Goal: Task Accomplishment & Management: Use online tool/utility

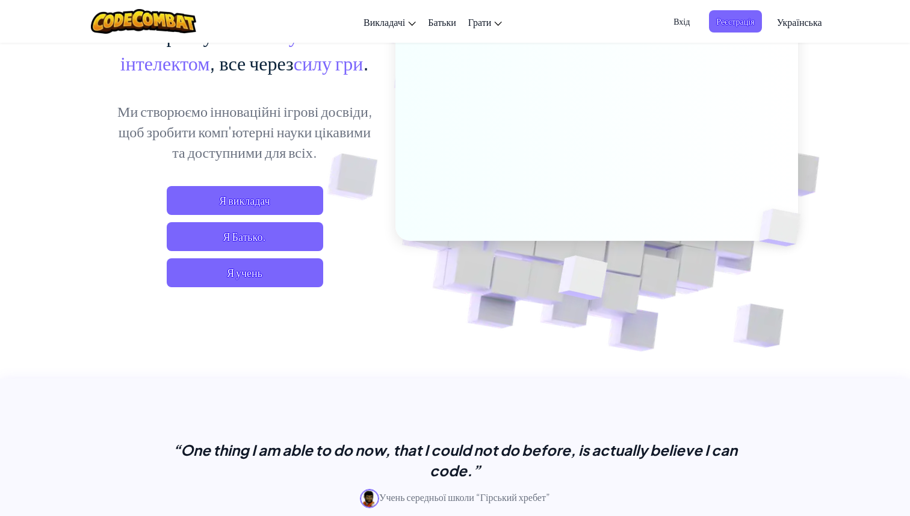
scroll to position [214, 0]
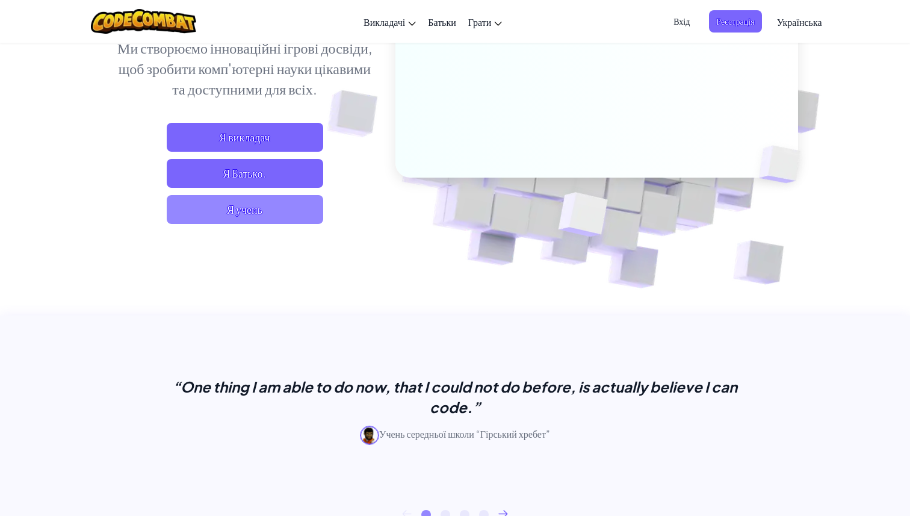
click at [211, 212] on span "Я учень" at bounding box center [245, 209] width 156 height 29
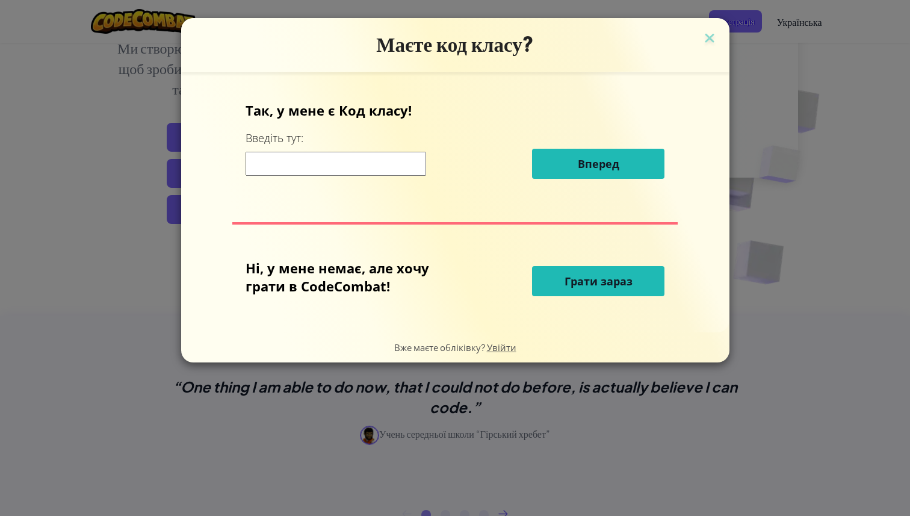
click at [548, 291] on button "Грати зараз" at bounding box center [598, 281] width 132 height 30
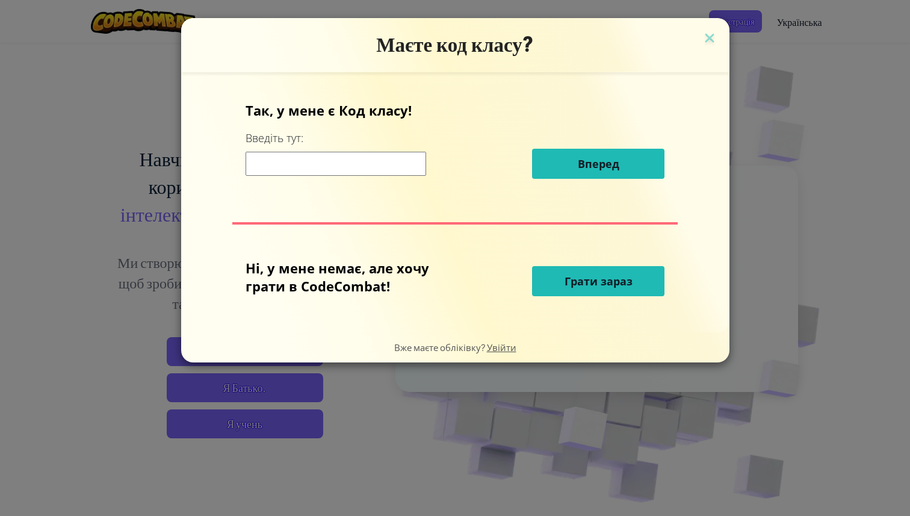
select select "uk"
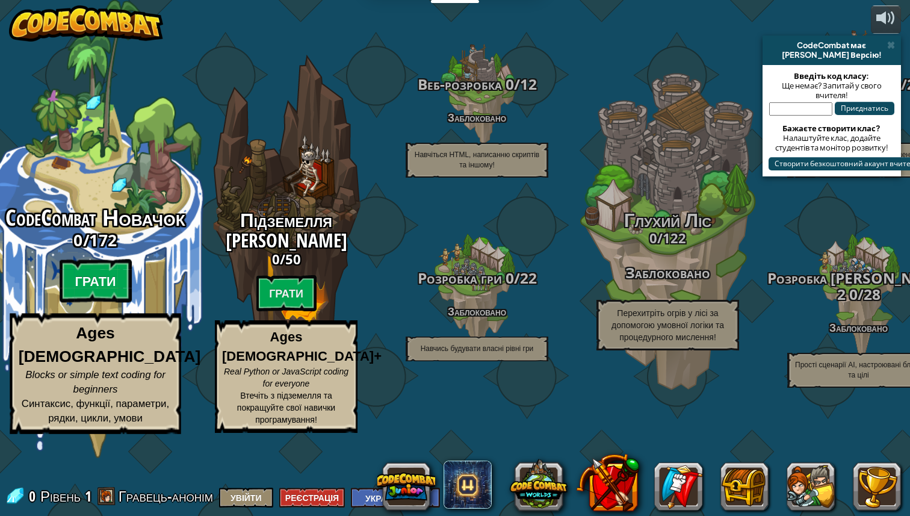
click at [108, 303] on btn "Грати" at bounding box center [96, 280] width 72 height 43
select select "uk"
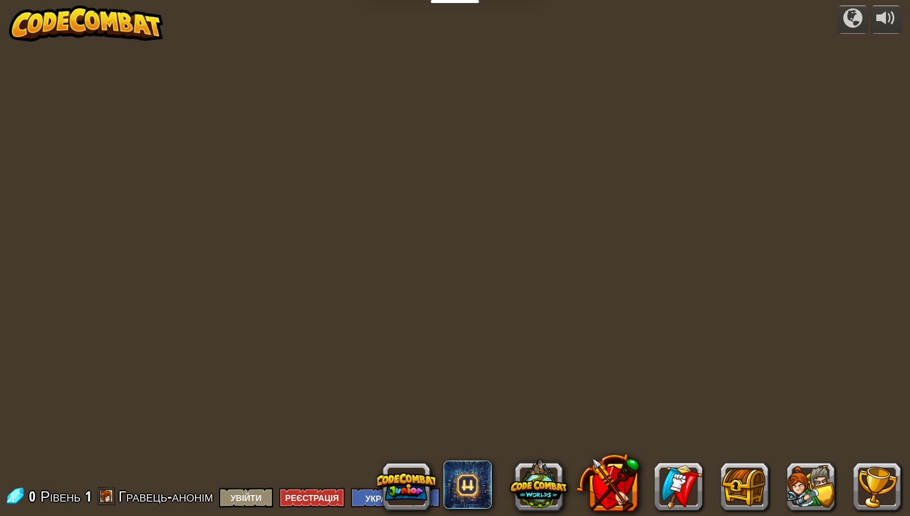
select select "uk"
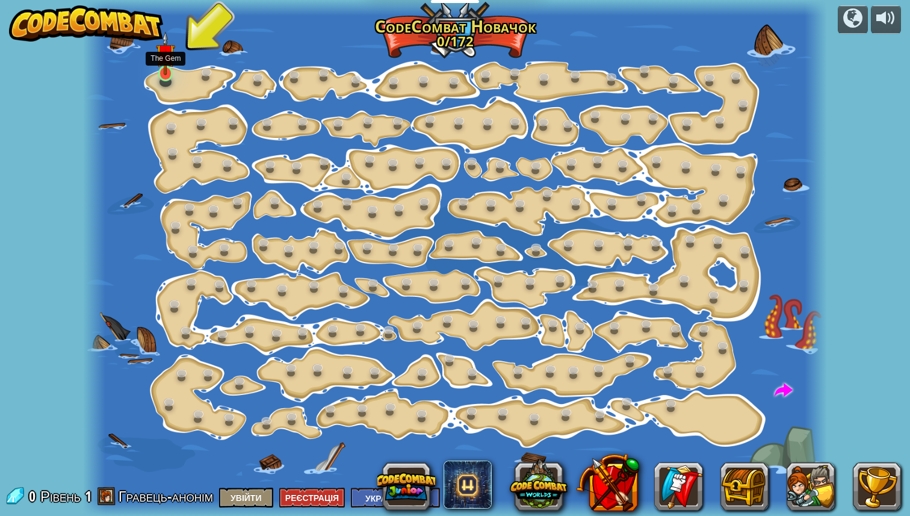
click at [164, 73] on img at bounding box center [165, 53] width 19 height 44
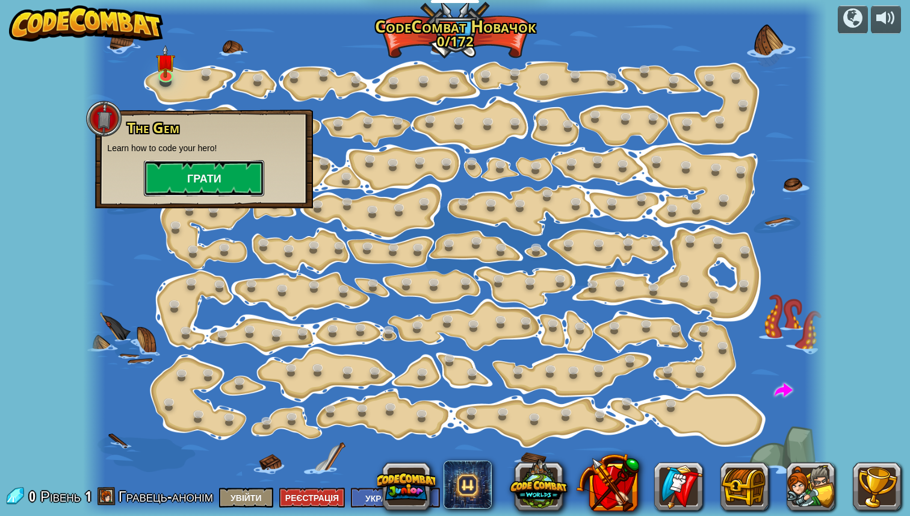
click at [225, 183] on button "Грати" at bounding box center [204, 178] width 120 height 36
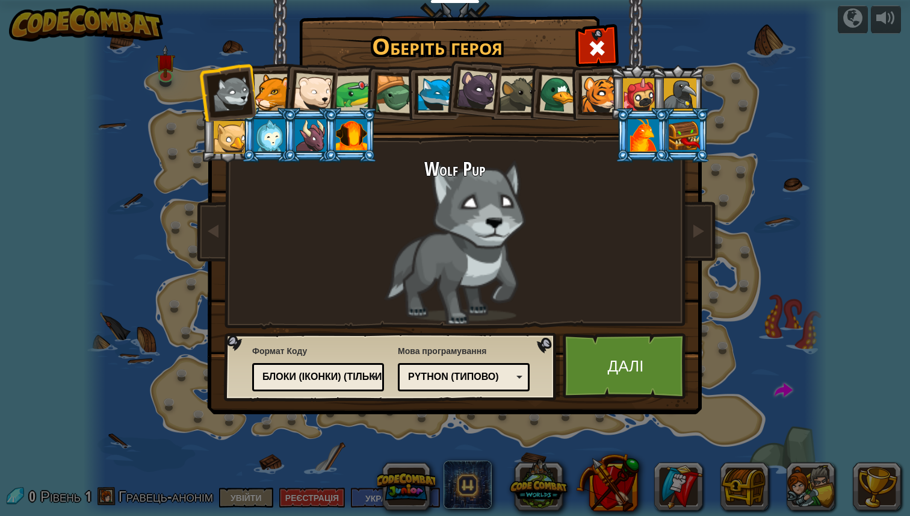
click at [494, 379] on div "Python (Типово)" at bounding box center [460, 377] width 104 height 14
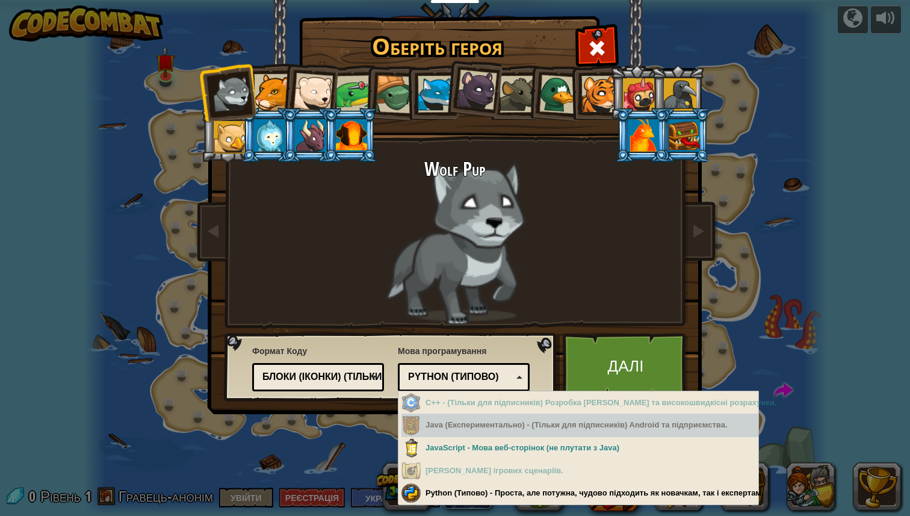
click at [503, 427] on div "Java (Експериментально) - (Тільки для підписників) Android та підприємства." at bounding box center [579, 424] width 357 height 23
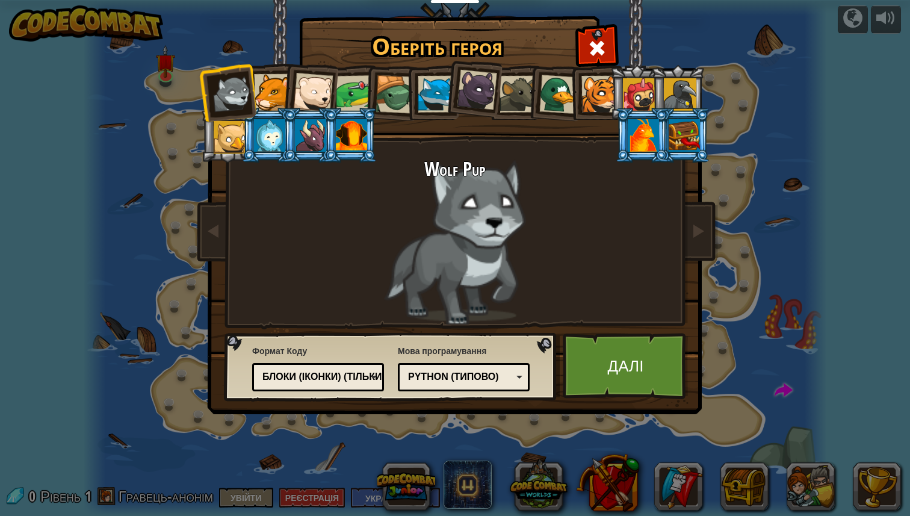
click at [543, 495] on div "Оберіть героя 0 Wolf Pup Cougar Polar Bear Cub Frog Turtle Blue Fox Panther Cub…" at bounding box center [455, 258] width 910 height 516
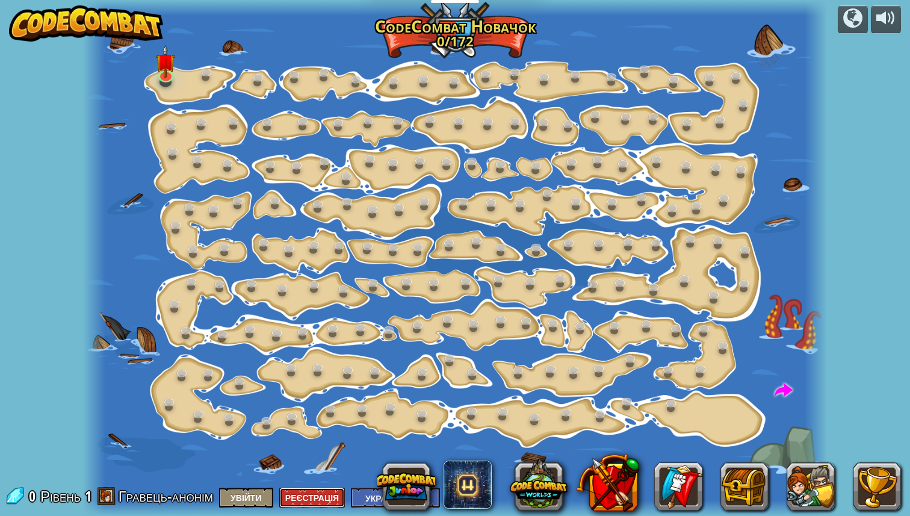
click at [307, 494] on button "Реєстрація" at bounding box center [312, 497] width 66 height 20
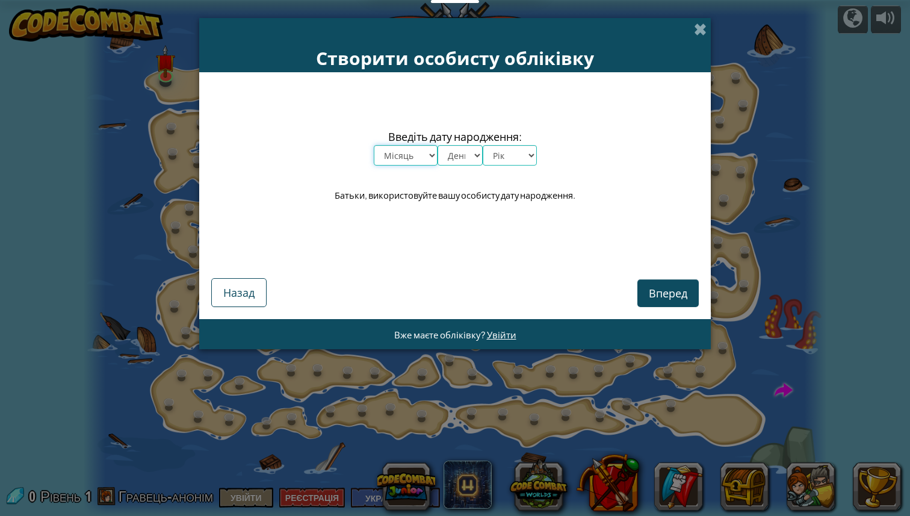
click at [413, 153] on select "Місяць Січень Лютий Березень Квітень Травень Червень Липень Серпень Вересень Жо…" at bounding box center [406, 155] width 64 height 20
select select "3"
click at [374, 145] on select "Місяць Січень Лютий Березень Квітень Травень Червень Липень Серпень Вересень Жо…" at bounding box center [406, 155] width 64 height 20
click at [454, 153] on select "День 1 2 3 4 5 6 7 8 9 10 11 12 13 14 15 16 17 18 19 20 21 22 23 24 25 26 27 28…" at bounding box center [459, 155] width 45 height 20
click at [437, 145] on select "День 1 2 3 4 5 6 7 8 9 10 11 12 13 14 15 16 17 18 19 20 21 22 23 24 25 26 27 28…" at bounding box center [459, 155] width 45 height 20
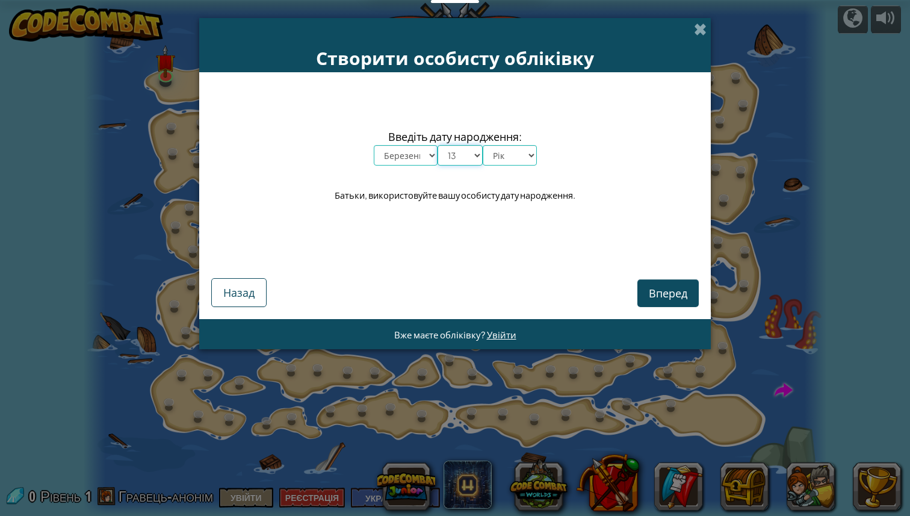
click at [465, 159] on select "День 1 2 3 4 5 6 7 8 9 10 11 12 13 14 15 16 17 18 19 20 21 22 23 24 25 26 27 28…" at bounding box center [459, 155] width 45 height 20
select select "12"
click at [437, 145] on select "День 1 2 3 4 5 6 7 8 9 10 11 12 13 14 15 16 17 18 19 20 21 22 23 24 25 26 27 28…" at bounding box center [459, 155] width 45 height 20
click at [530, 154] on select "Рік 2025 2024 2023 2022 2021 2020 2019 2018 2017 2016 2015 2014 2013 2012 2011 …" at bounding box center [510, 155] width 54 height 20
select select "2005"
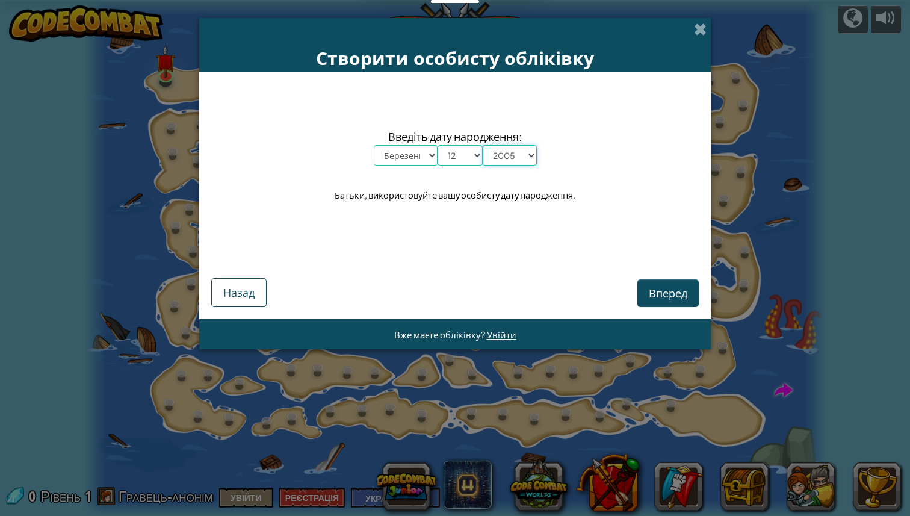
click at [483, 145] on select "Рік 2025 2024 2023 2022 2021 2020 2019 2018 2017 2016 2015 2014 2013 2012 2011 …" at bounding box center [510, 155] width 54 height 20
click at [665, 287] on span "Вперед" at bounding box center [668, 293] width 39 height 14
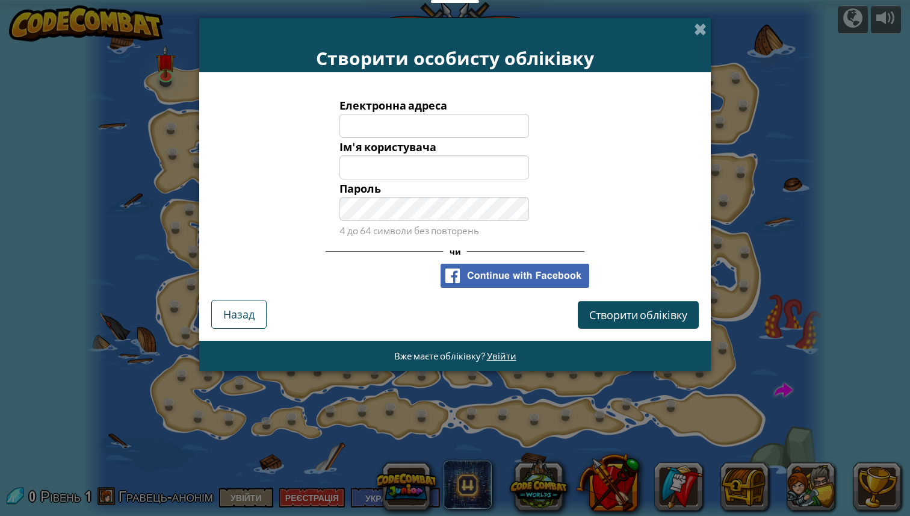
click at [604, 134] on div "Електронна адреса" at bounding box center [454, 117] width 499 height 42
click at [460, 125] on input "Електронна адреса" at bounding box center [434, 126] width 190 height 24
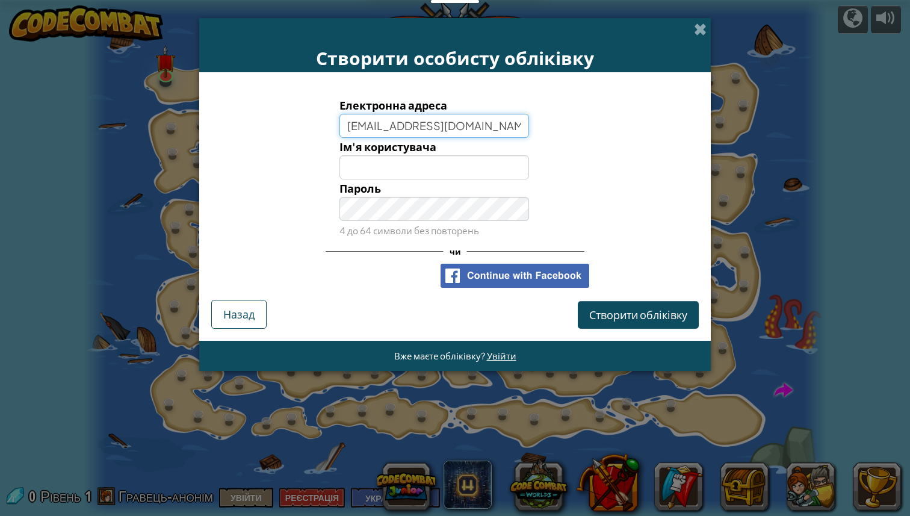
type input "vit2008771@gmail.com"
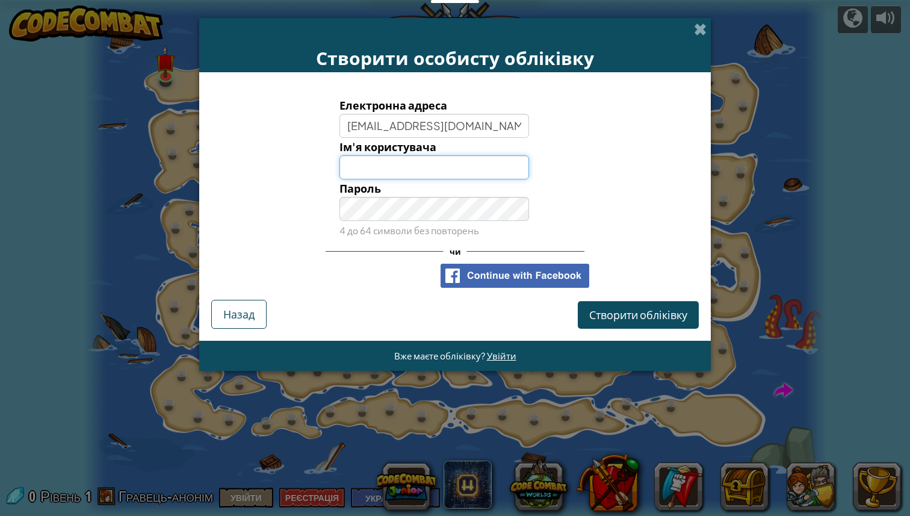
click at [432, 161] on input "Ім'я користувача" at bounding box center [434, 167] width 190 height 24
type input "vit20087"
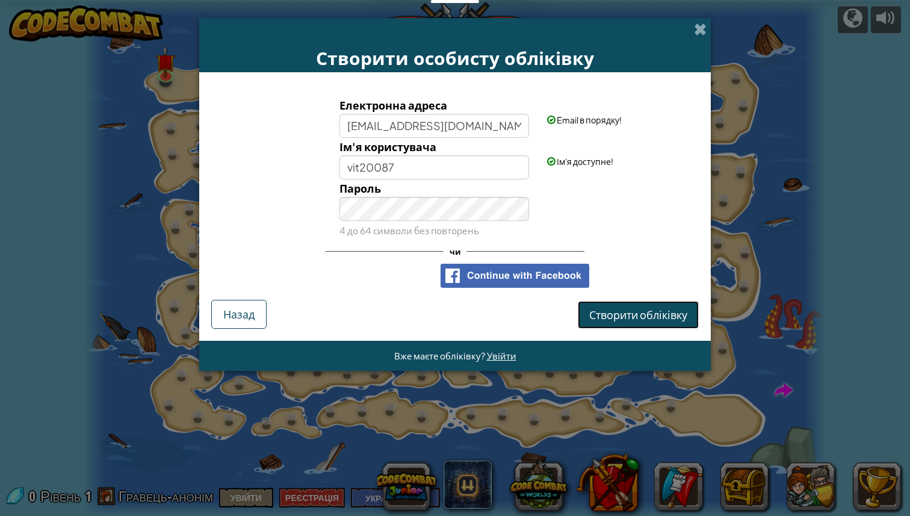
click at [632, 311] on span "Створити обліківку" at bounding box center [638, 314] width 98 height 14
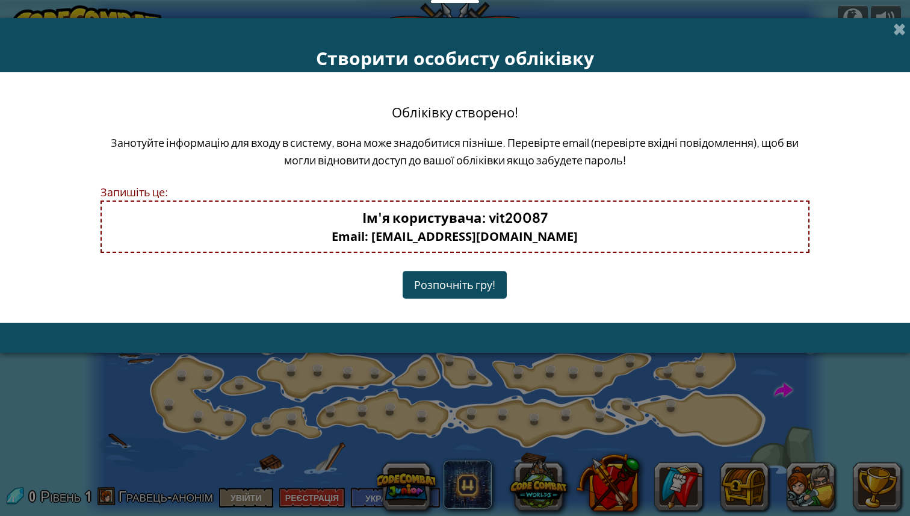
click at [471, 287] on button "Розпочніть гру!" at bounding box center [455, 285] width 104 height 28
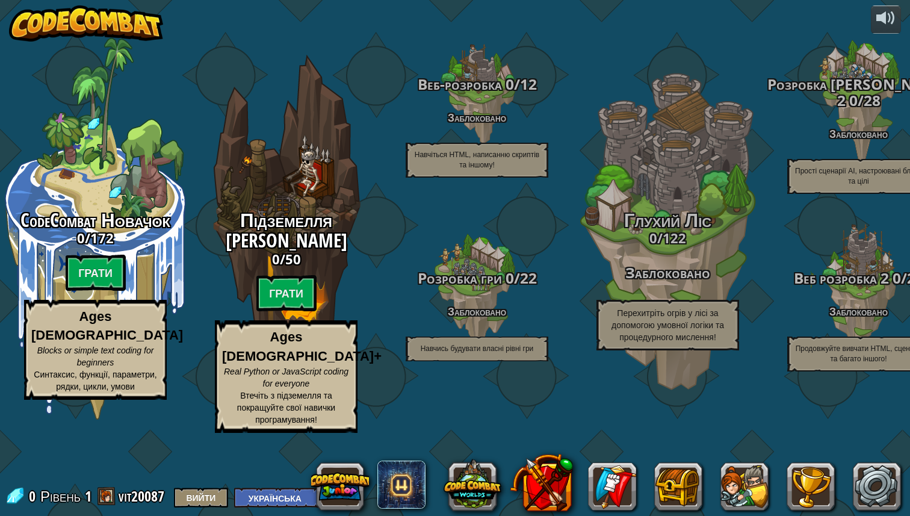
select select "uk"
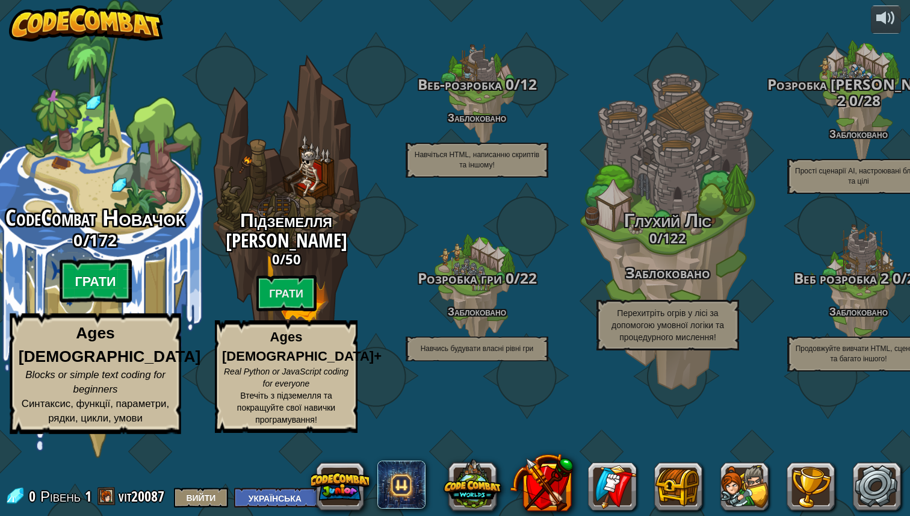
click at [106, 303] on btn "Грати" at bounding box center [96, 280] width 72 height 43
select select "uk"
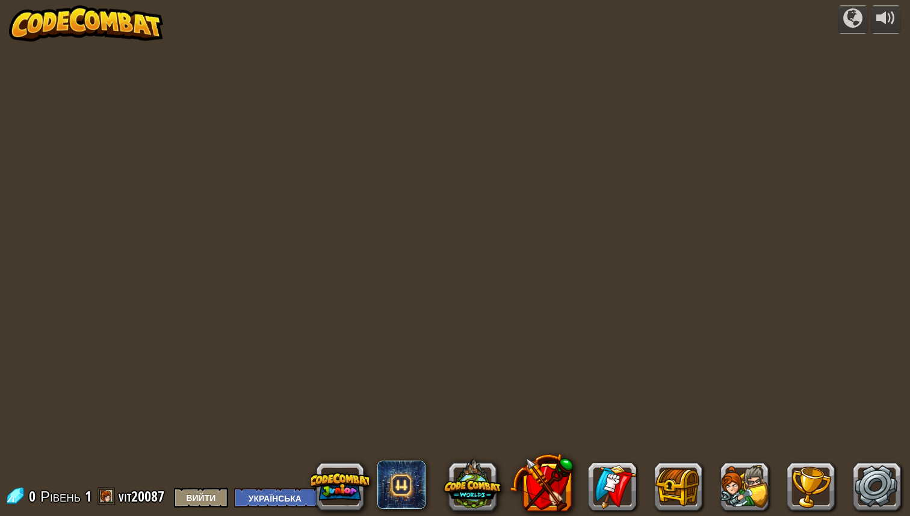
select select "uk"
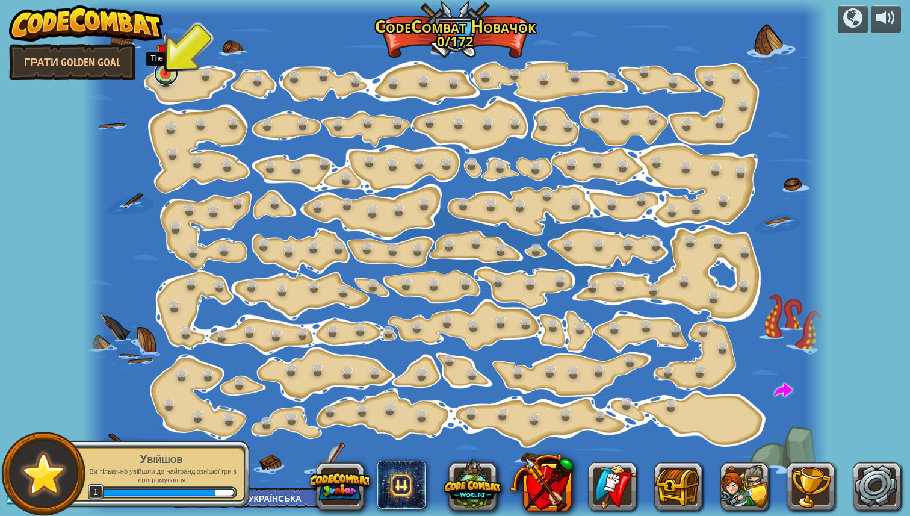
click at [162, 75] on link at bounding box center [166, 73] width 24 height 24
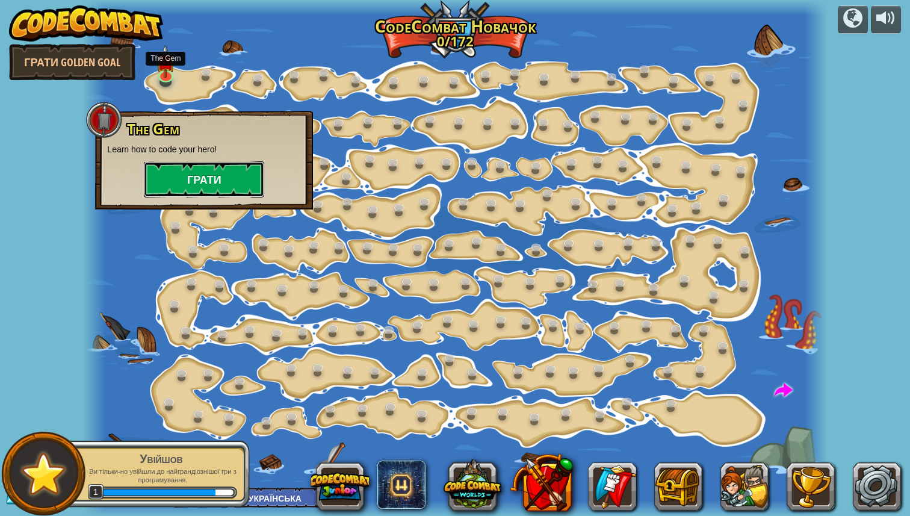
click at [211, 179] on button "Грати" at bounding box center [204, 179] width 120 height 36
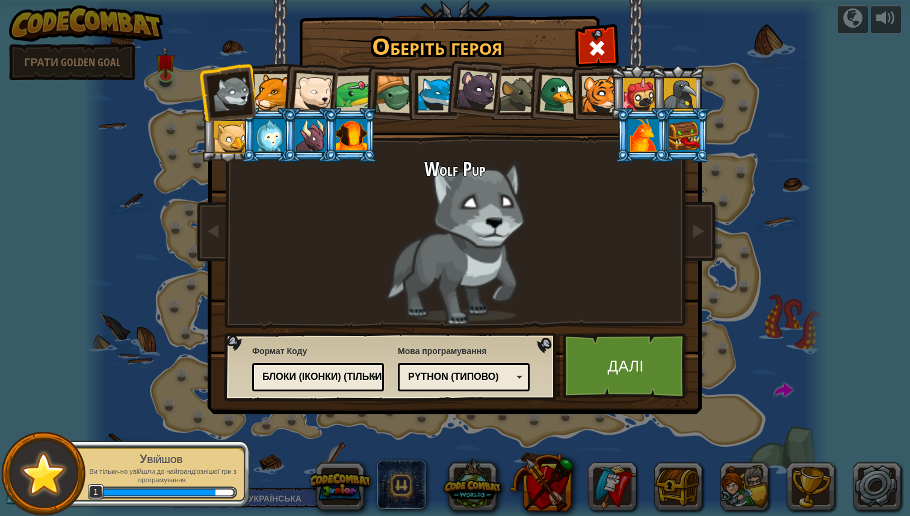
click at [462, 383] on div "Python (Типово)" at bounding box center [460, 377] width 104 height 14
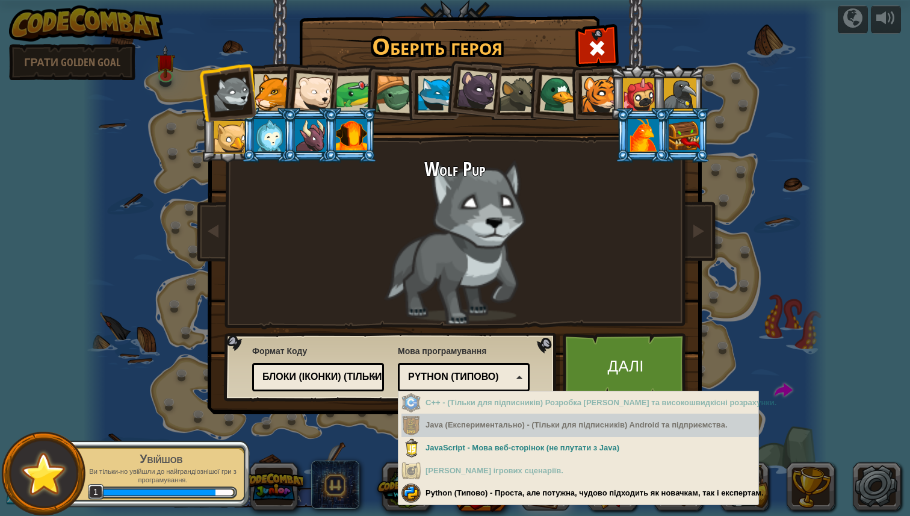
click at [463, 425] on div "Java (Експериментально) - (Тільки для підписників) Android та підприємства." at bounding box center [579, 424] width 357 height 23
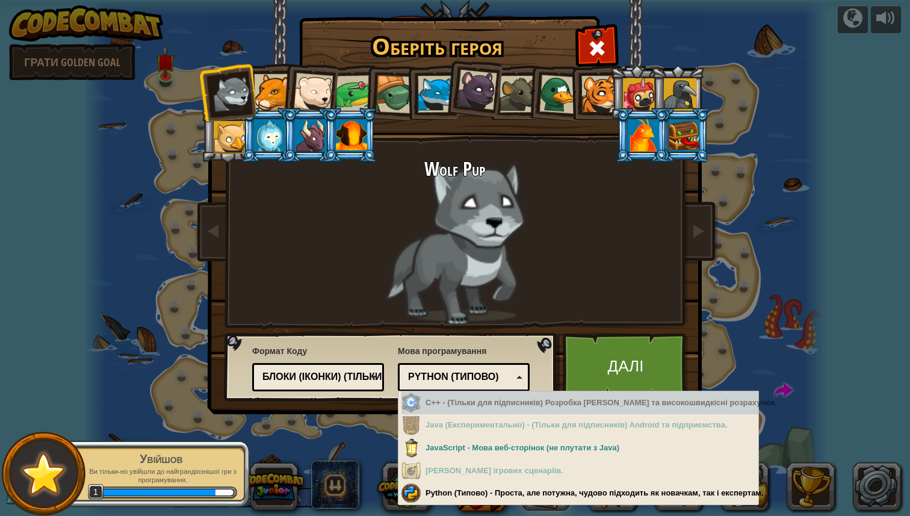
click at [476, 266] on div "Wolf Pup" at bounding box center [454, 241] width 451 height 165
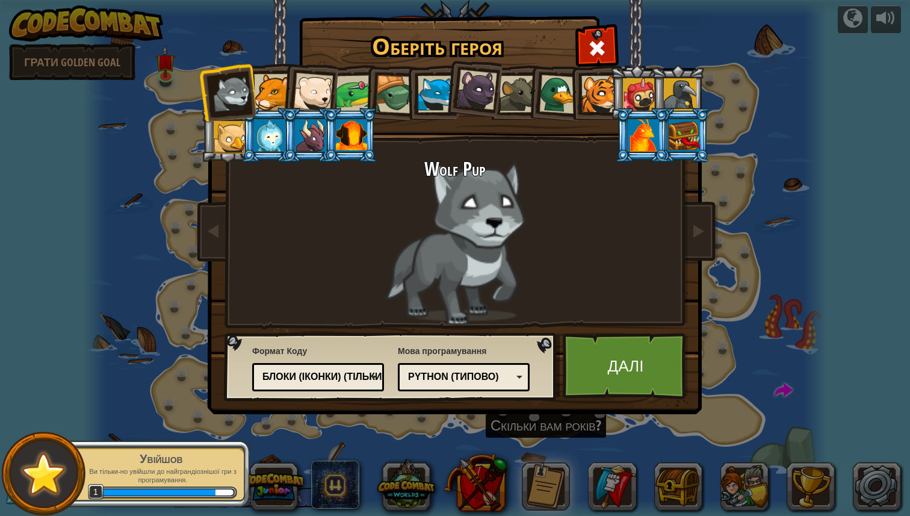
click at [267, 96] on div at bounding box center [272, 92] width 37 height 37
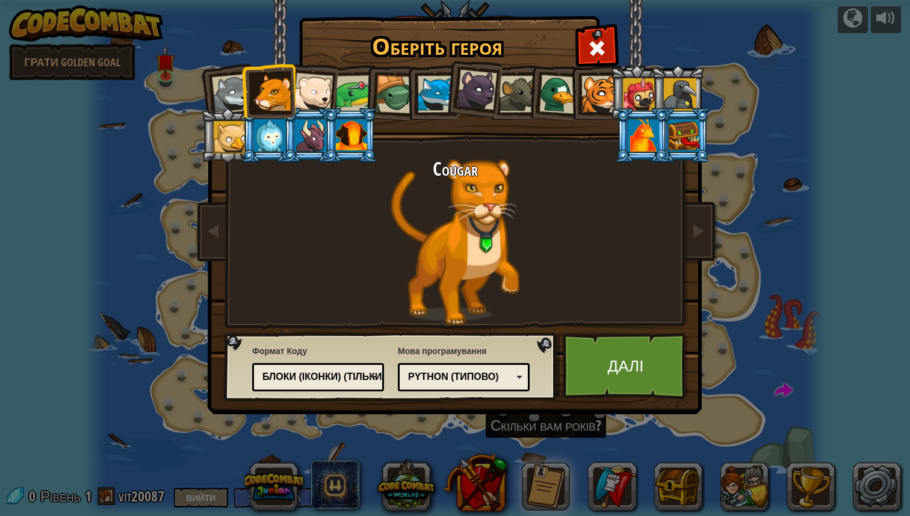
click at [339, 369] on div "Блоки (іконки) (тільки для молодших)" at bounding box center [318, 377] width 116 height 19
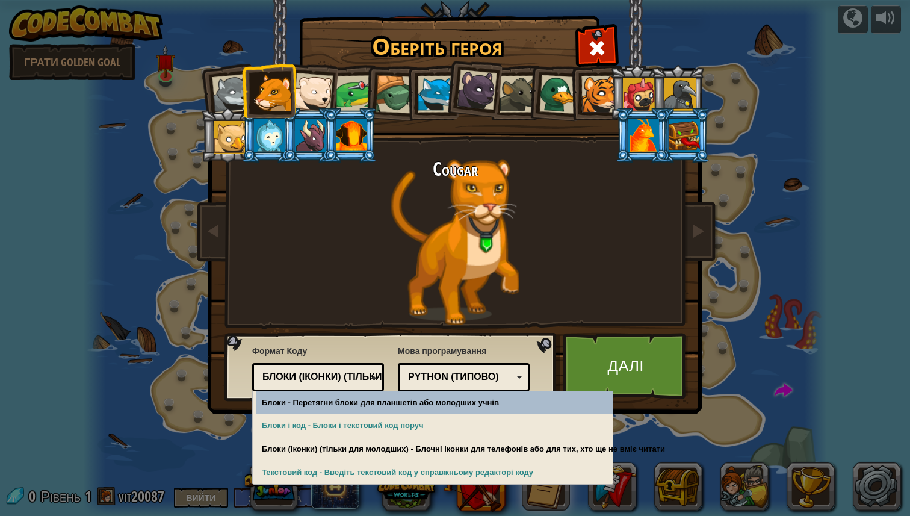
click at [366, 336] on div "Формат Коду Текстовий код [GEOGRAPHIC_DATA] і код Блоки Блоки (іконки) (тільки …" at bounding box center [391, 366] width 326 height 61
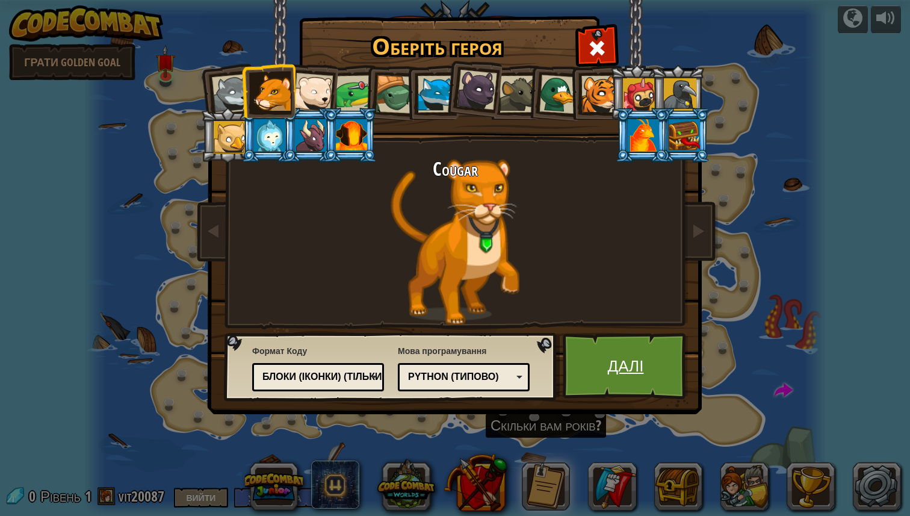
click at [645, 379] on link "Далі" at bounding box center [626, 366] width 126 height 66
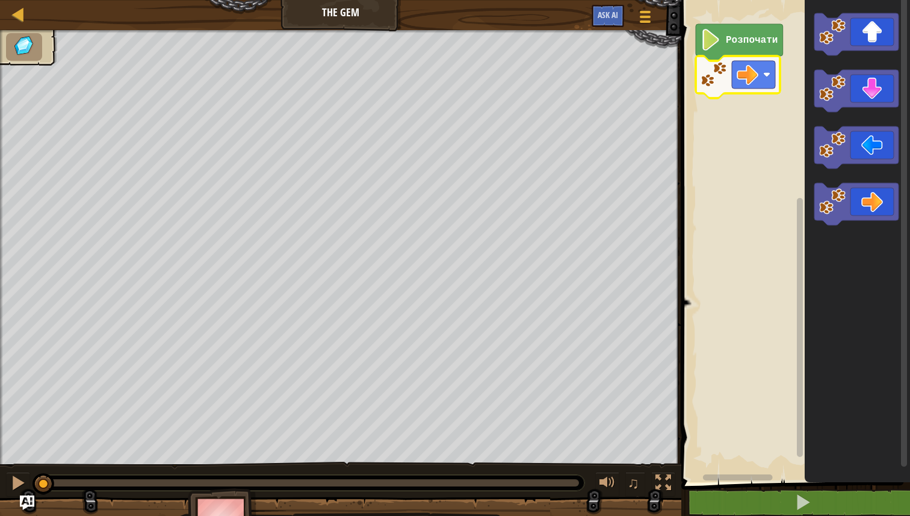
click at [767, 184] on rect "Робоча область Blockly" at bounding box center [794, 238] width 232 height 488
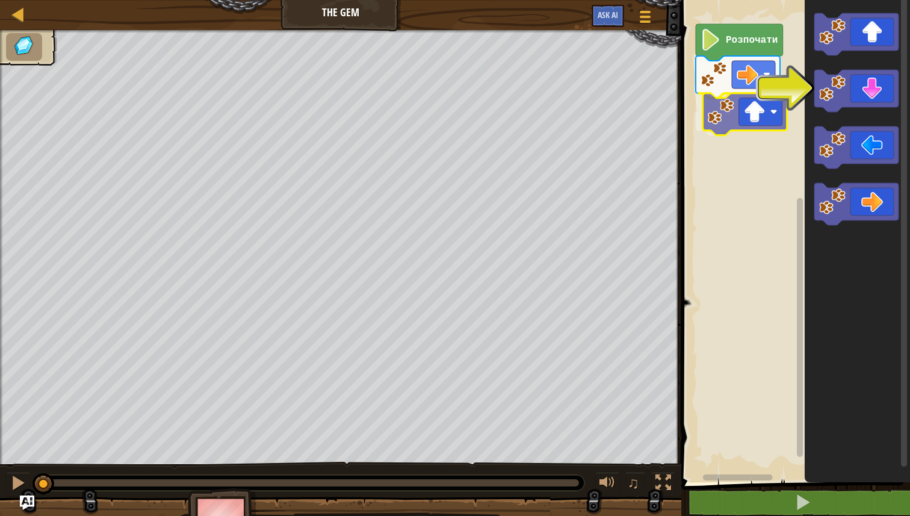
click at [724, 127] on div "Розпочати" at bounding box center [794, 238] width 232 height 488
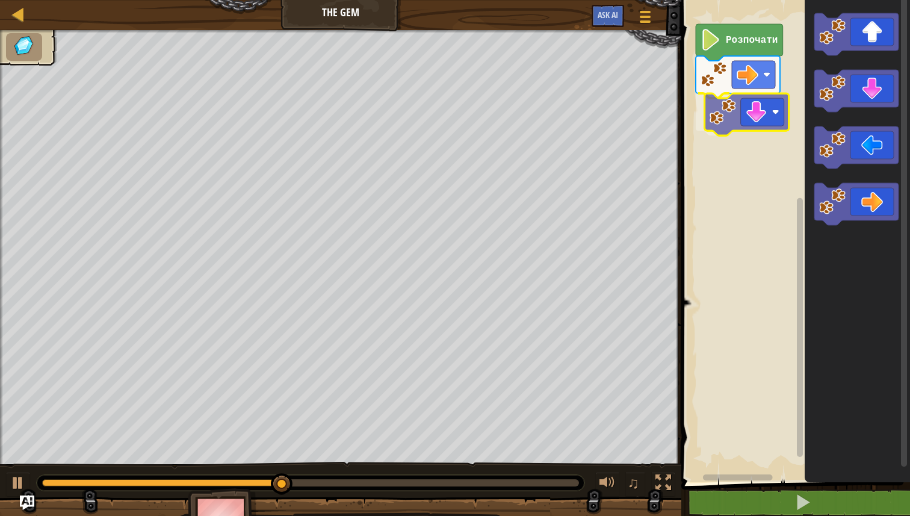
click at [749, 118] on div "Розпочати" at bounding box center [794, 238] width 232 height 488
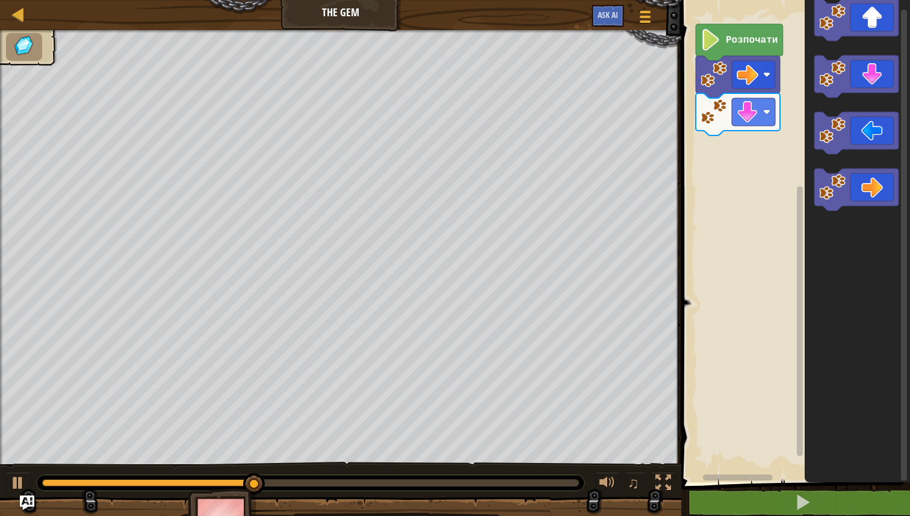
click at [705, 181] on div "Розпочати" at bounding box center [794, 238] width 232 height 488
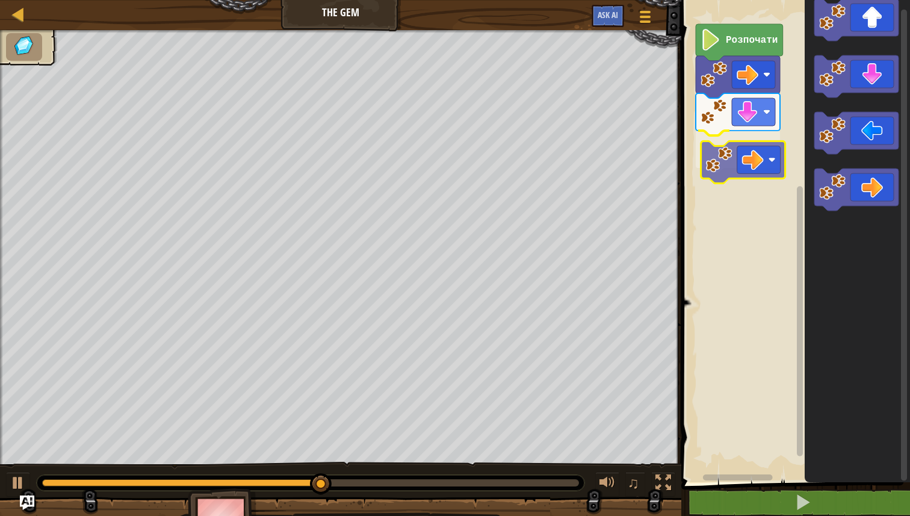
click at [721, 165] on div "Розпочати" at bounding box center [794, 238] width 232 height 488
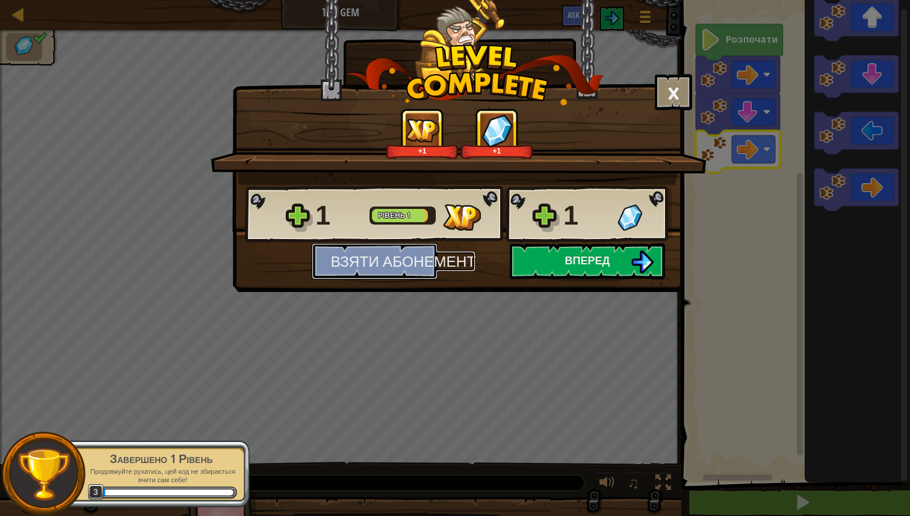
click at [402, 268] on button "Взяти абонемент" at bounding box center [375, 261] width 126 height 36
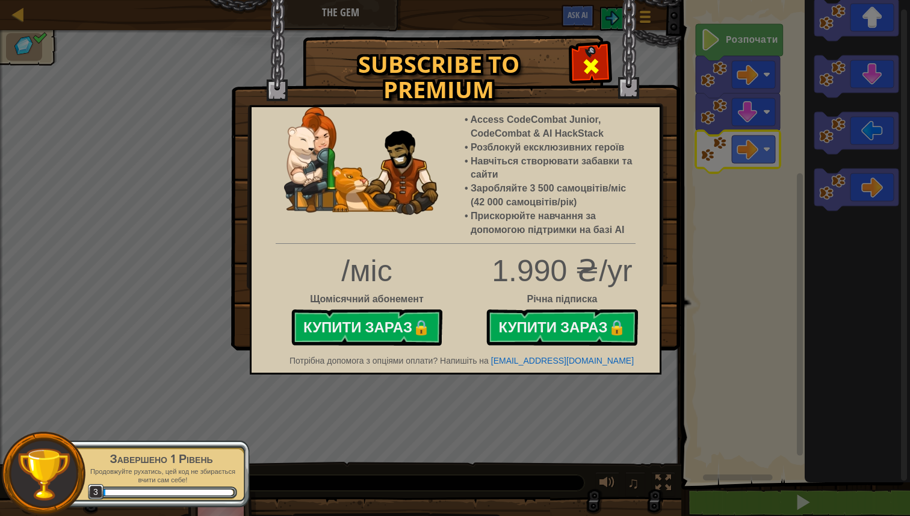
click at [589, 71] on span at bounding box center [590, 66] width 19 height 19
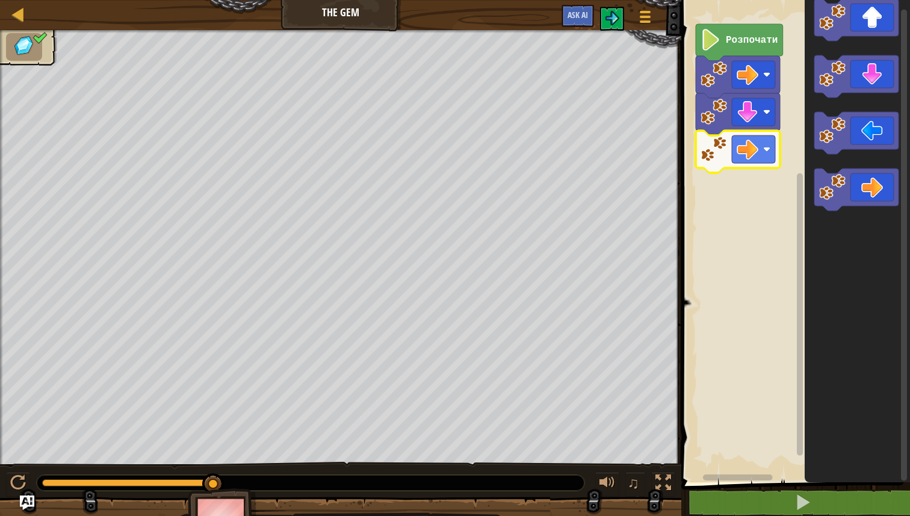
click at [736, 56] on g "Робоча область Blockly" at bounding box center [738, 114] width 84 height 117
click at [706, 36] on image "Робоча область Blockly" at bounding box center [710, 40] width 20 height 22
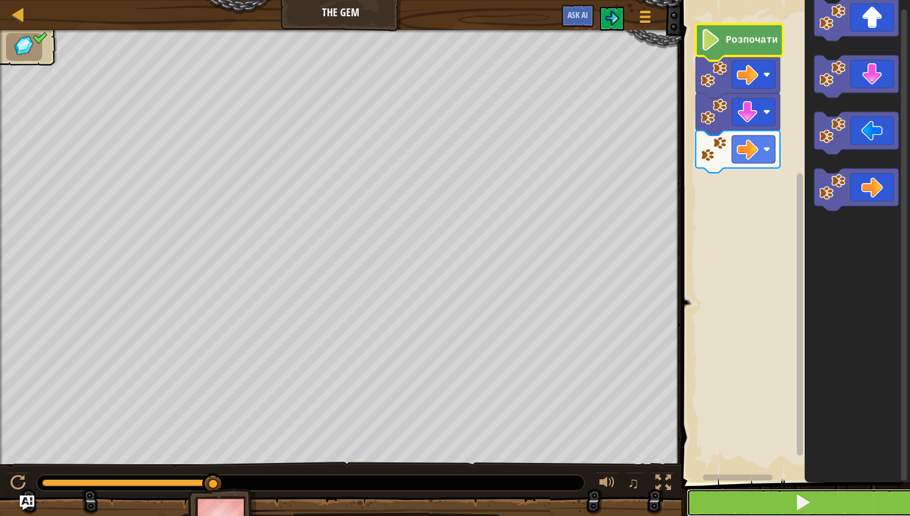
click at [794, 505] on button at bounding box center [803, 503] width 232 height 28
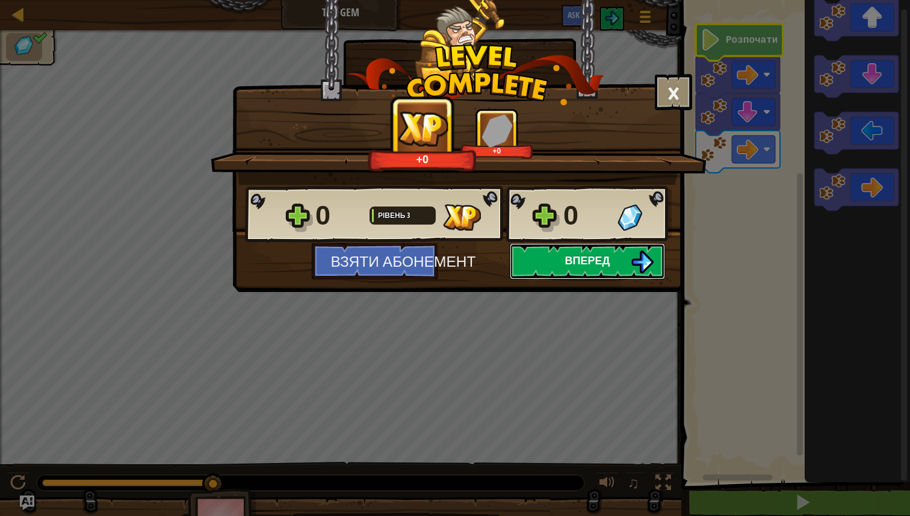
click at [584, 262] on span "Вперед" at bounding box center [587, 260] width 45 height 15
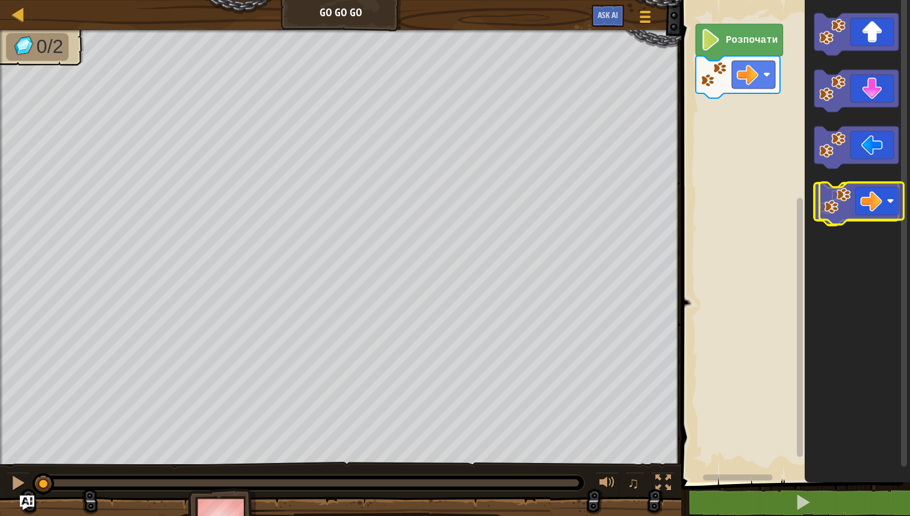
click at [868, 207] on icon "Робоча область Blockly" at bounding box center [856, 204] width 84 height 42
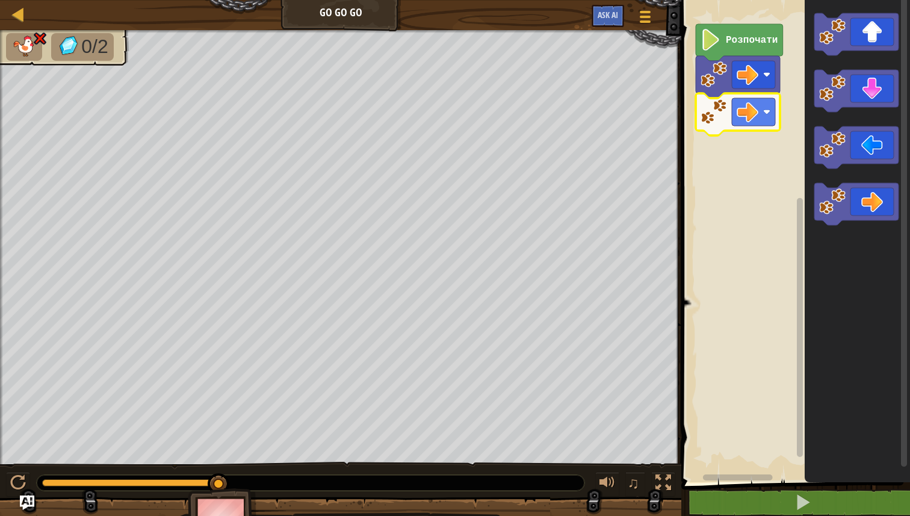
click at [724, 120] on image "Робоча область Blockly" at bounding box center [713, 112] width 26 height 26
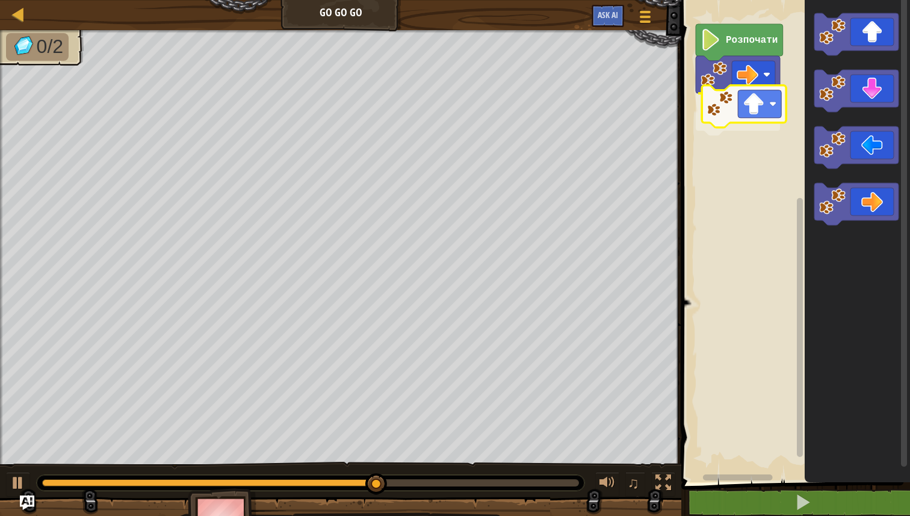
click at [740, 118] on div "Розпочати" at bounding box center [794, 238] width 232 height 488
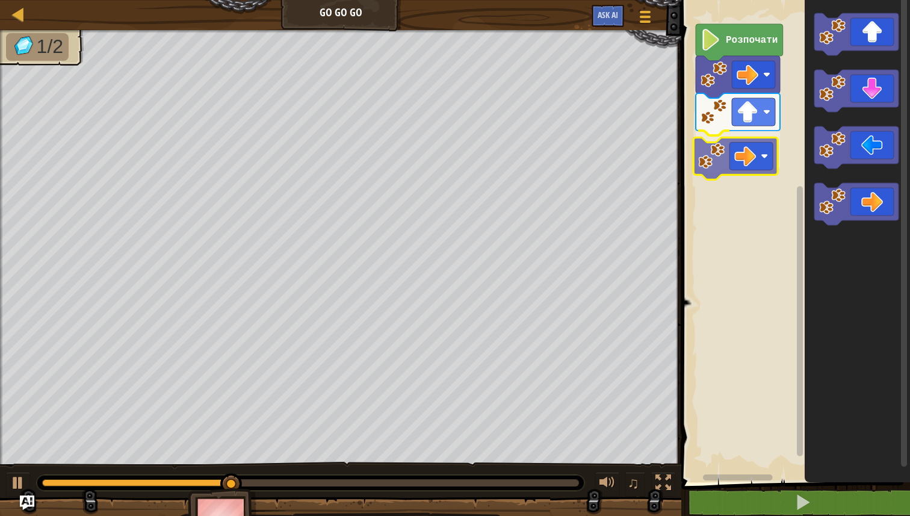
click at [728, 153] on div "Розпочати" at bounding box center [794, 238] width 232 height 488
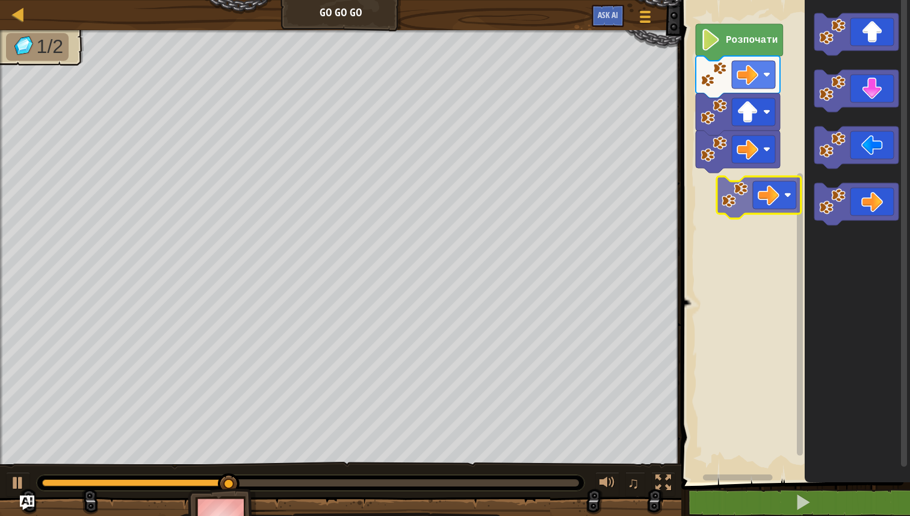
click at [755, 200] on div "Розпочати" at bounding box center [794, 238] width 232 height 488
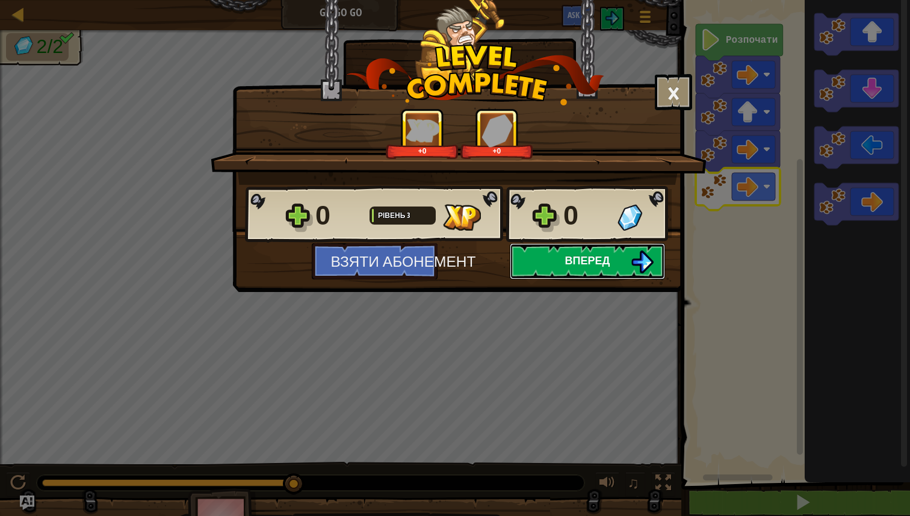
click at [612, 267] on button "Вперед" at bounding box center [587, 261] width 155 height 36
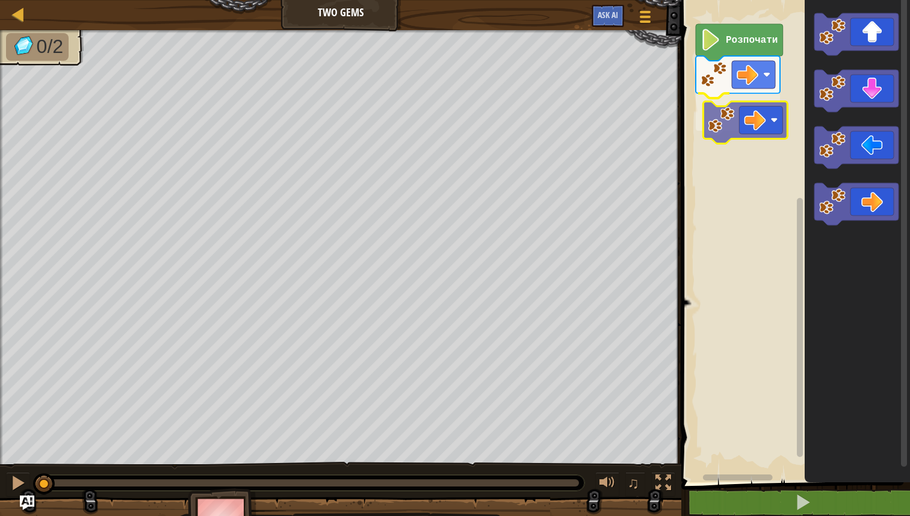
click at [729, 129] on div "Розпочати" at bounding box center [794, 238] width 232 height 488
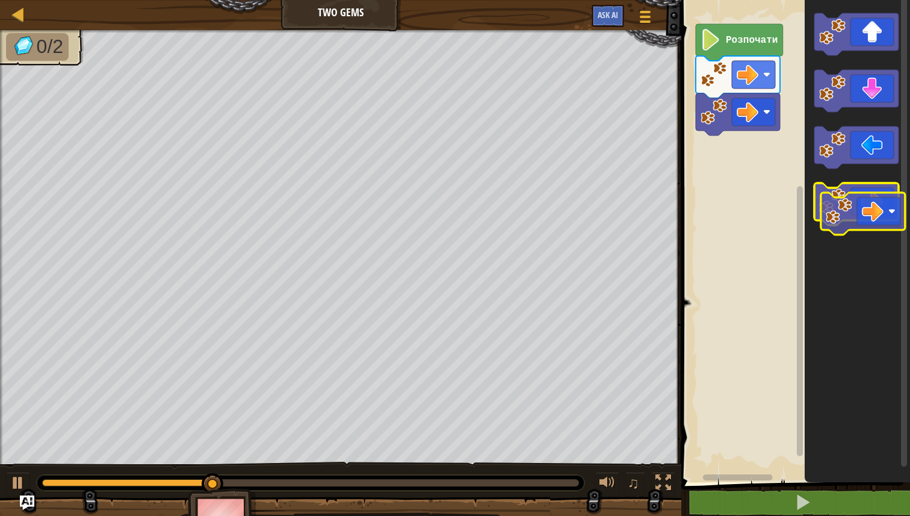
click at [845, 208] on image "Робоча область Blockly" at bounding box center [832, 201] width 26 height 26
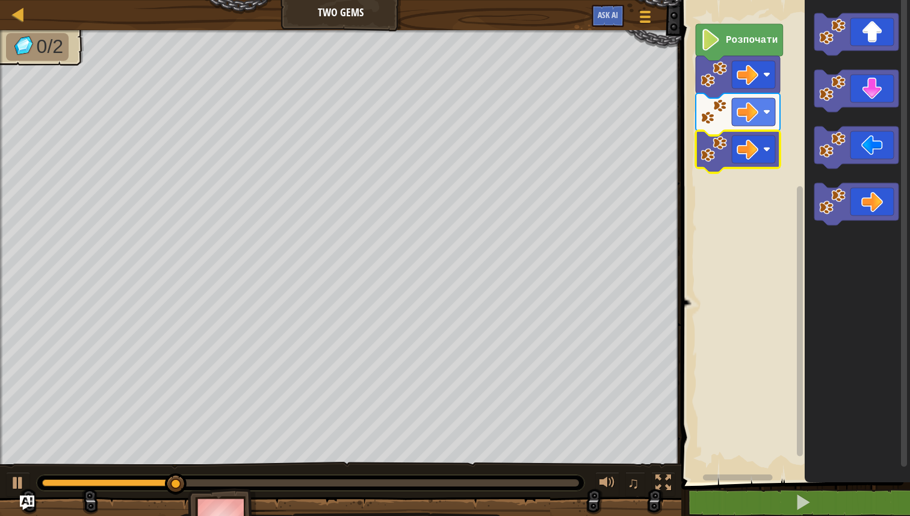
click at [714, 164] on icon "Робоча область Blockly" at bounding box center [738, 152] width 84 height 42
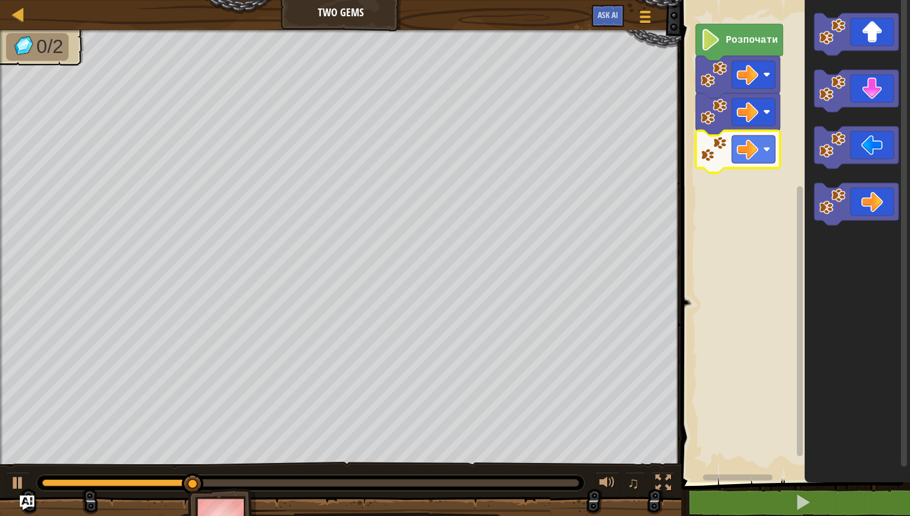
click at [714, 164] on icon "Робоча область Blockly" at bounding box center [738, 152] width 84 height 42
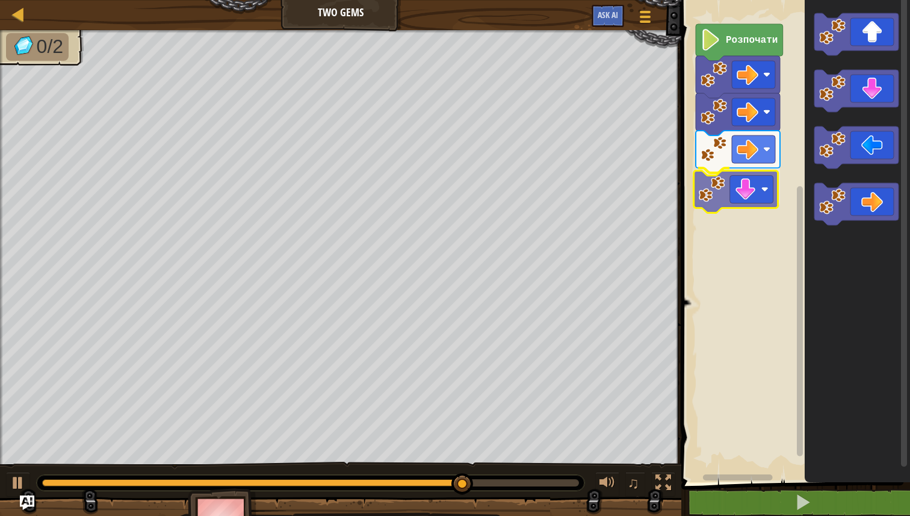
click at [739, 180] on div "Розпочати" at bounding box center [794, 238] width 232 height 488
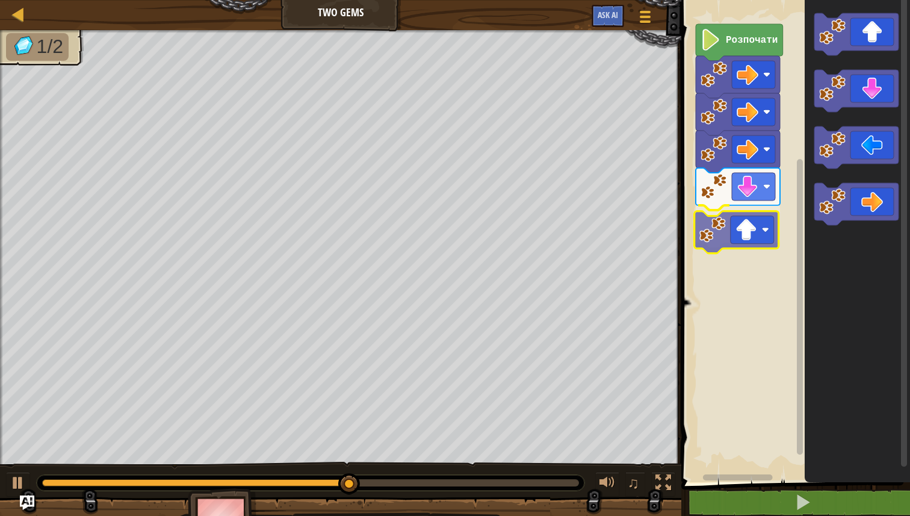
click at [740, 228] on div "Розпочати" at bounding box center [794, 238] width 232 height 488
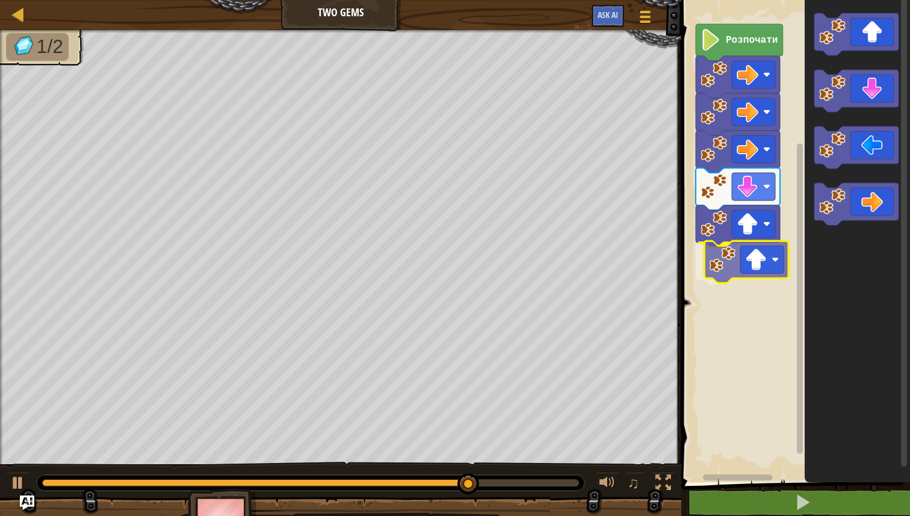
click at [761, 264] on div "Розпочати" at bounding box center [794, 238] width 232 height 488
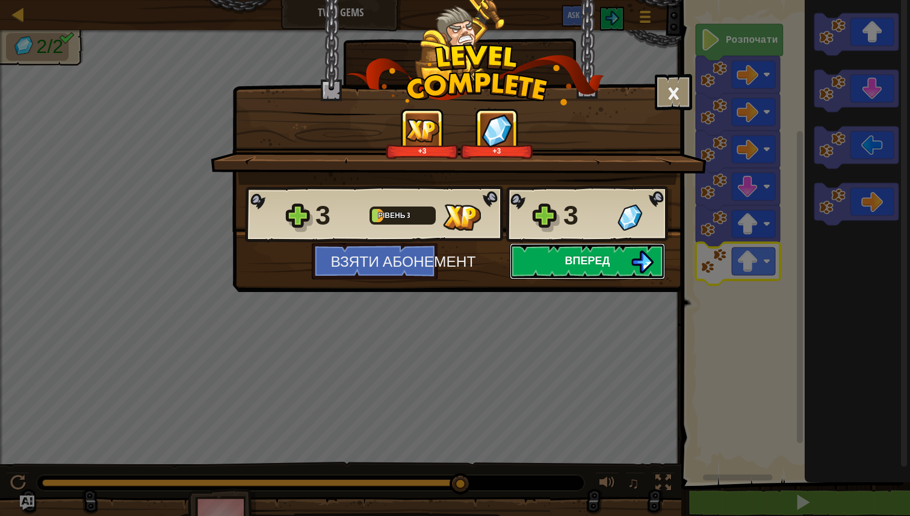
click at [616, 267] on button "Вперед" at bounding box center [587, 261] width 155 height 36
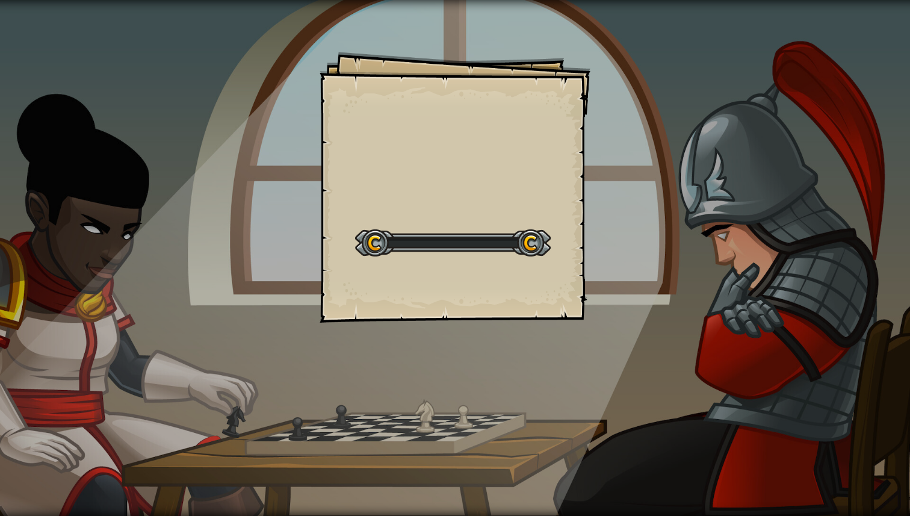
click at [413, 181] on div "Goals Start Level Помилка завантаження з сервера Аби грати в цьому рівні потріб…" at bounding box center [455, 187] width 271 height 271
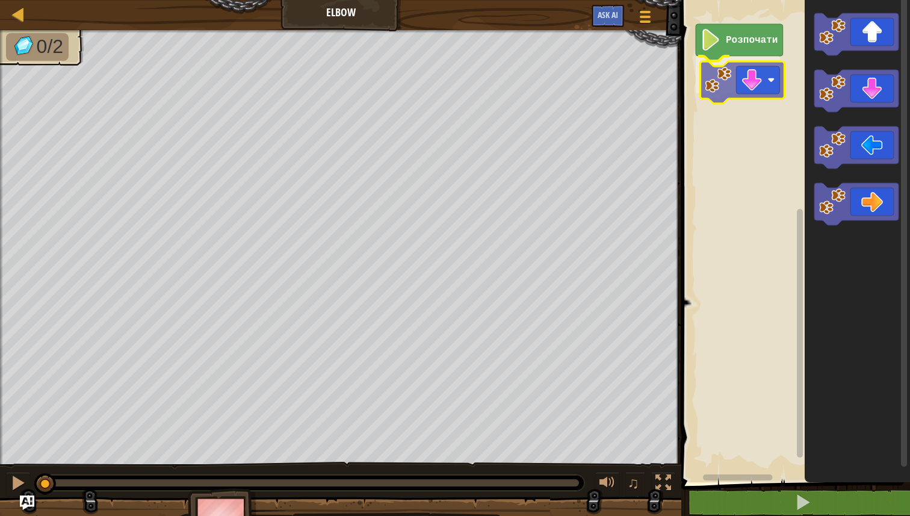
click at [744, 91] on div "Розпочати" at bounding box center [794, 238] width 232 height 488
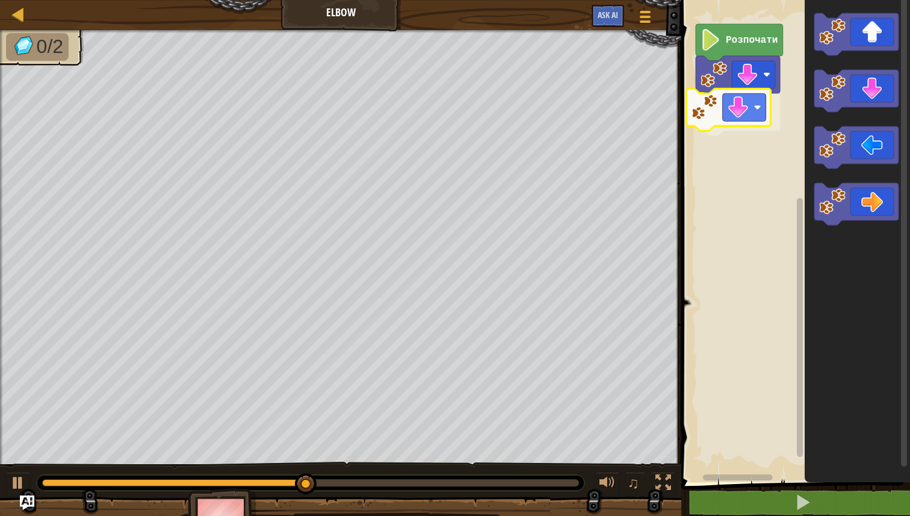
click at [750, 120] on div "Розпочати" at bounding box center [794, 238] width 232 height 488
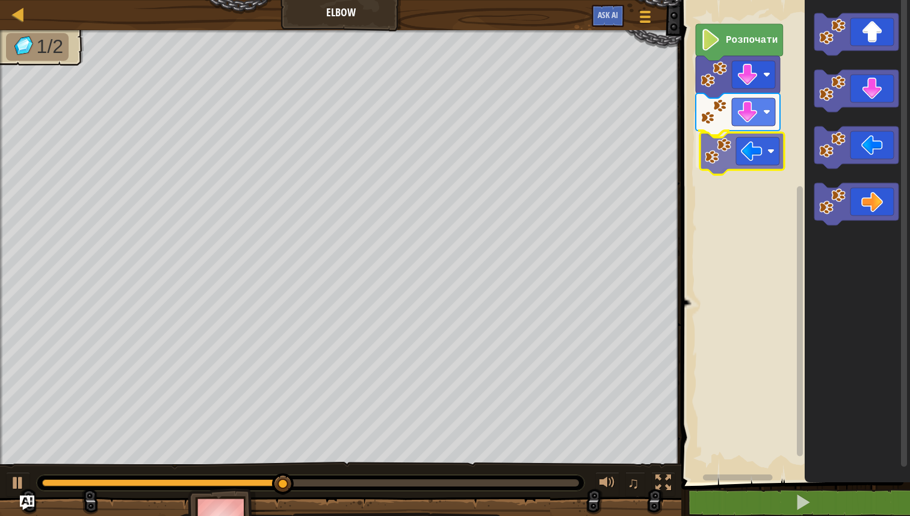
click at [740, 161] on div "Розпочати" at bounding box center [794, 238] width 232 height 488
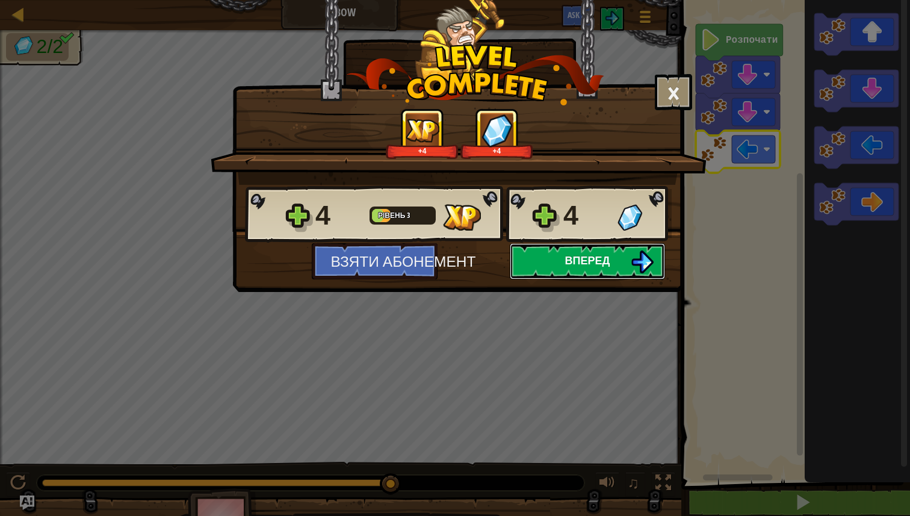
click at [539, 262] on button "Вперед" at bounding box center [587, 261] width 155 height 36
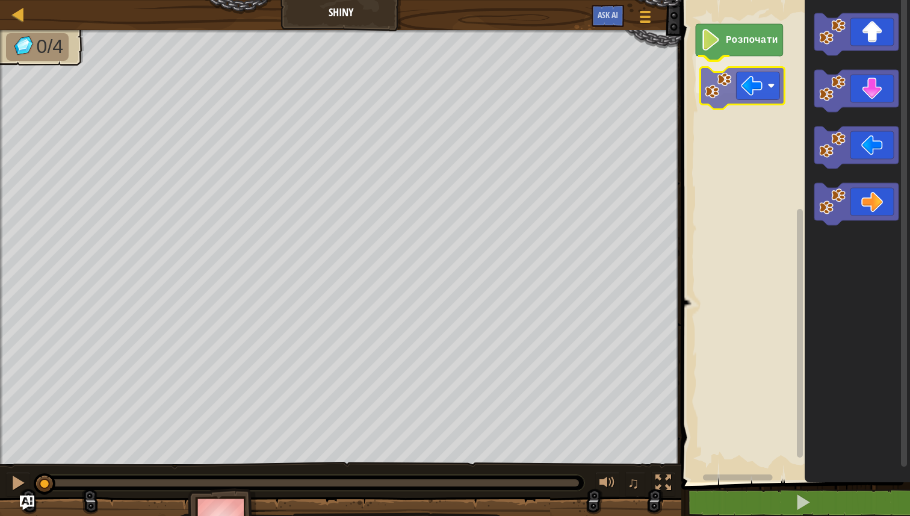
click at [732, 89] on div "Розпочати" at bounding box center [794, 238] width 232 height 488
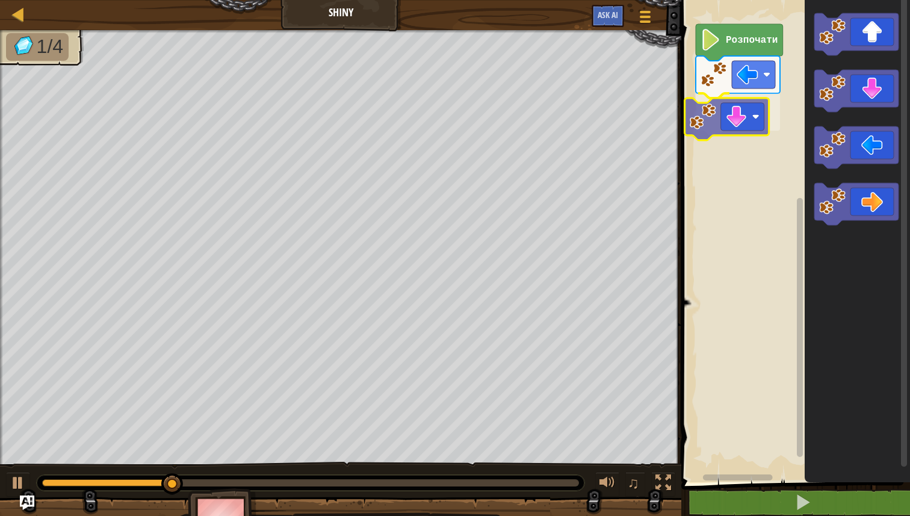
click at [706, 134] on div "Розпочати" at bounding box center [794, 238] width 232 height 488
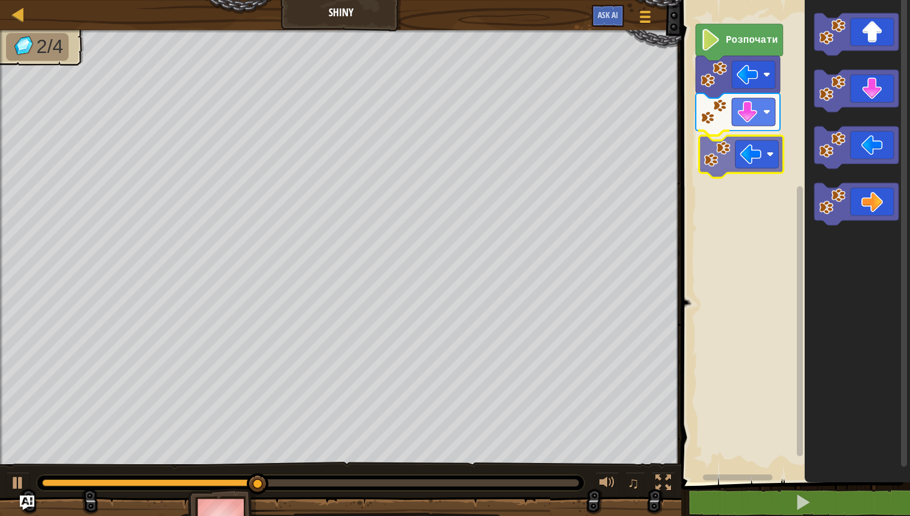
click at [743, 169] on div "Розпочати" at bounding box center [794, 238] width 232 height 488
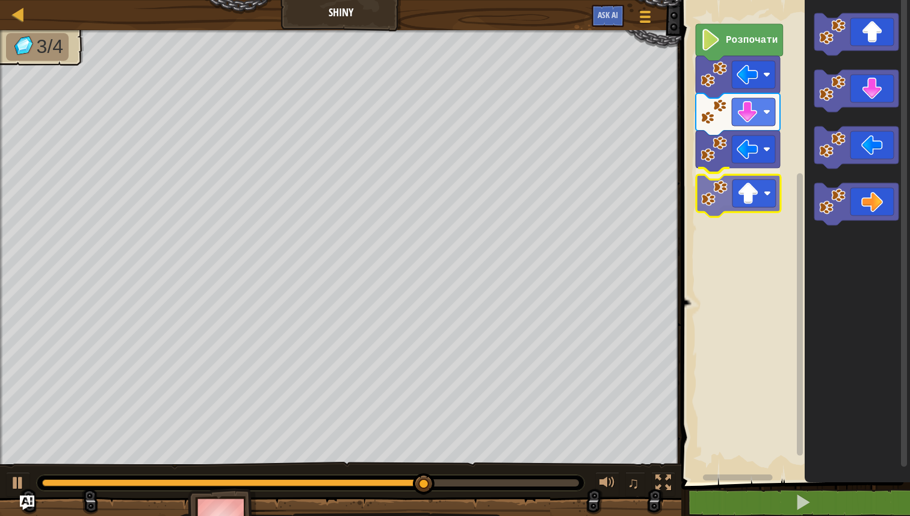
click at [748, 209] on div "Розпочати" at bounding box center [794, 238] width 232 height 488
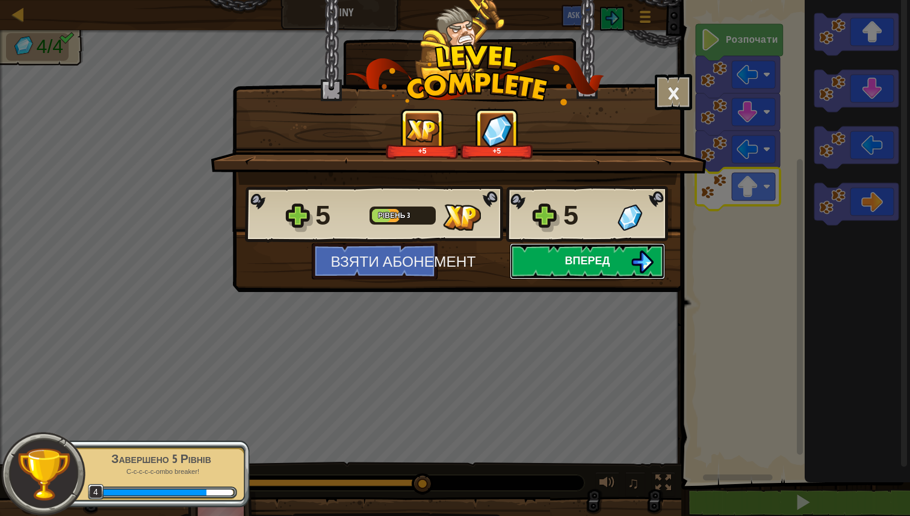
click at [587, 267] on span "Вперед" at bounding box center [587, 260] width 45 height 15
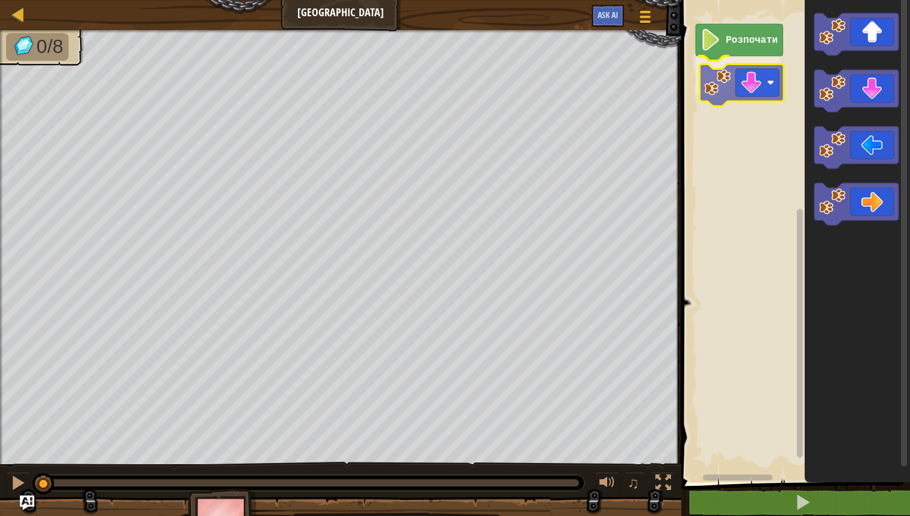
click at [725, 94] on div "Розпочати" at bounding box center [794, 238] width 232 height 488
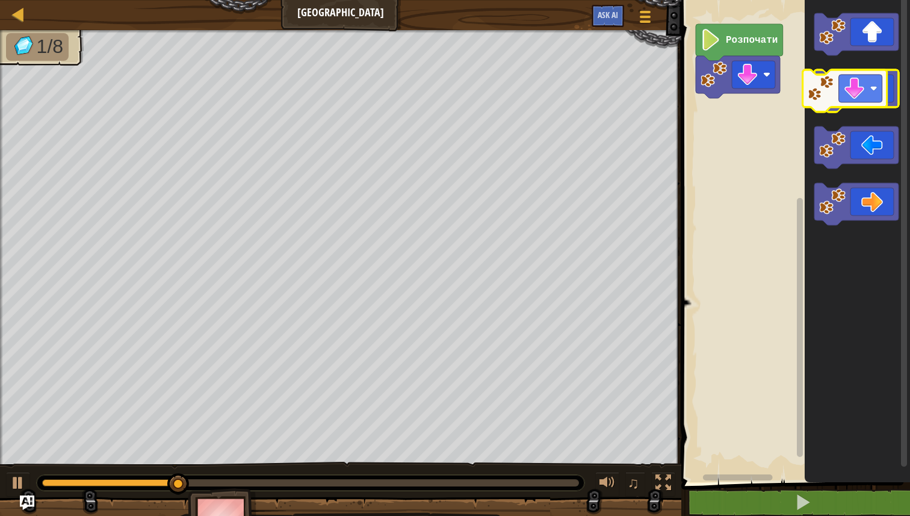
click at [856, 96] on icon "Робоча область Blockly" at bounding box center [856, 91] width 84 height 42
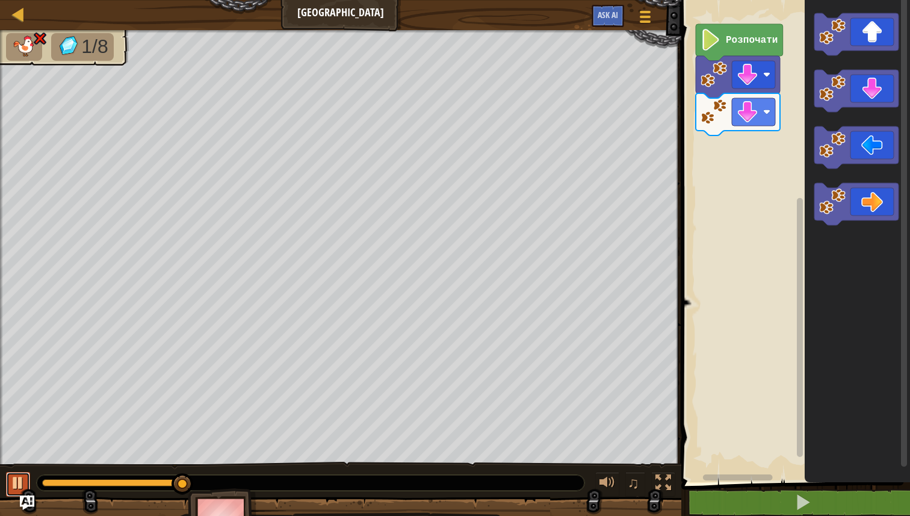
click at [26, 483] on button at bounding box center [18, 484] width 24 height 25
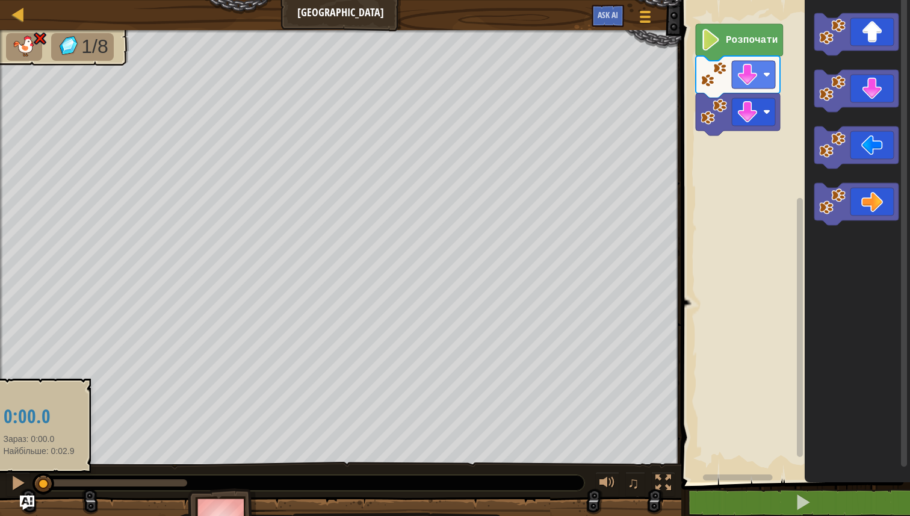
drag, startPoint x: 179, startPoint y: 481, endPoint x: 39, endPoint y: 481, distance: 140.8
click at [39, 481] on div at bounding box center [43, 484] width 22 height 22
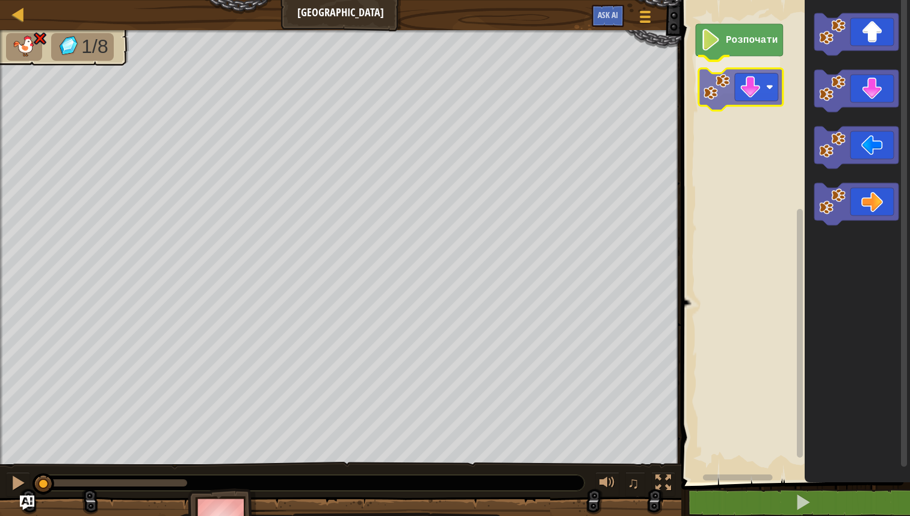
click at [746, 91] on div "Розпочати" at bounding box center [794, 238] width 232 height 488
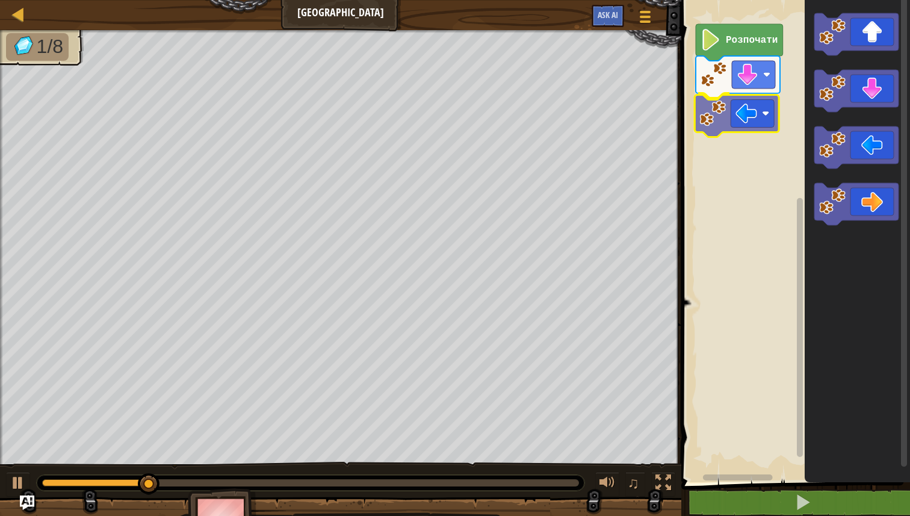
click at [726, 129] on div "Розпочати" at bounding box center [794, 238] width 232 height 488
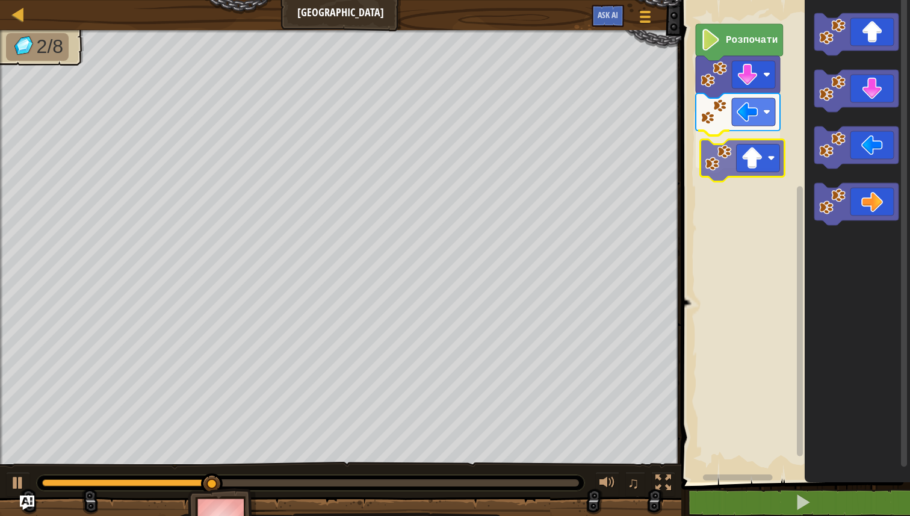
click at [741, 171] on div "Розпочати" at bounding box center [794, 238] width 232 height 488
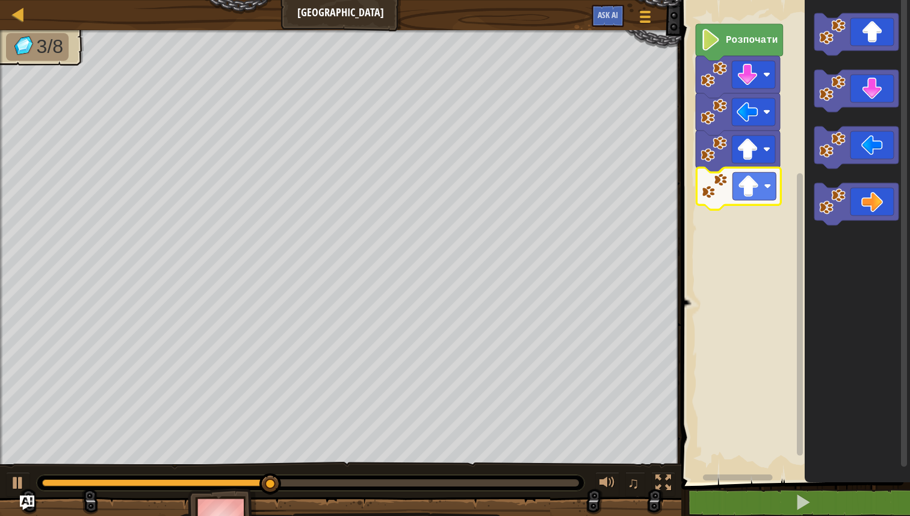
click at [745, 200] on div "Розпочати" at bounding box center [794, 238] width 232 height 488
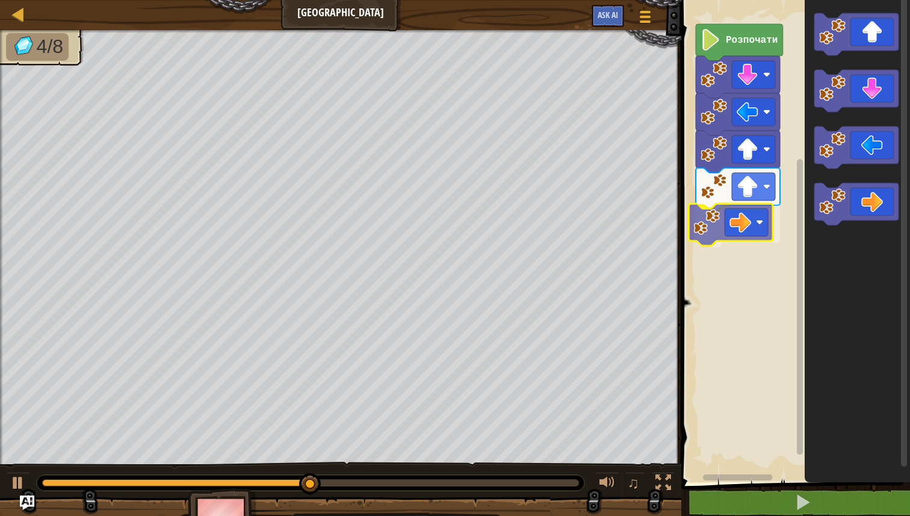
click at [737, 230] on div "Розпочати" at bounding box center [794, 238] width 232 height 488
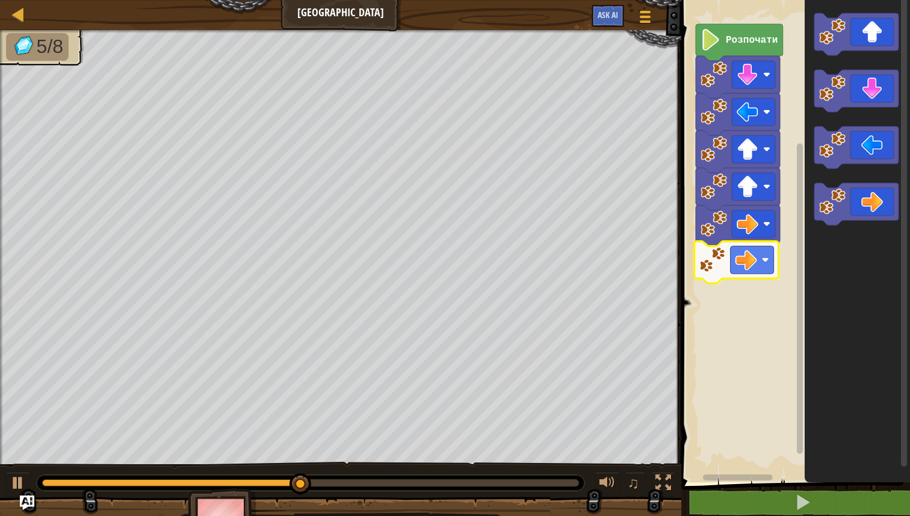
click at [731, 266] on div "Розпочати" at bounding box center [794, 238] width 232 height 488
click at [751, 339] on div "Розпочати" at bounding box center [794, 238] width 232 height 488
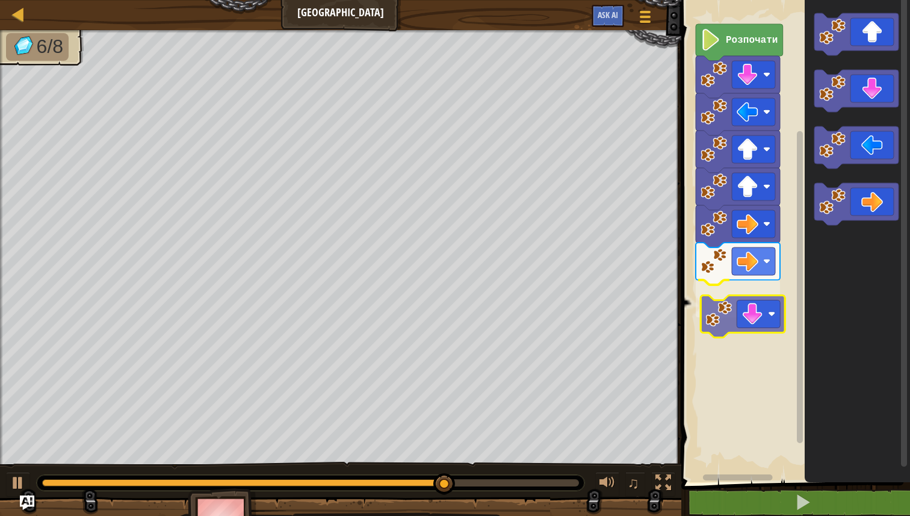
click at [749, 310] on div "Розпочати" at bounding box center [794, 238] width 232 height 488
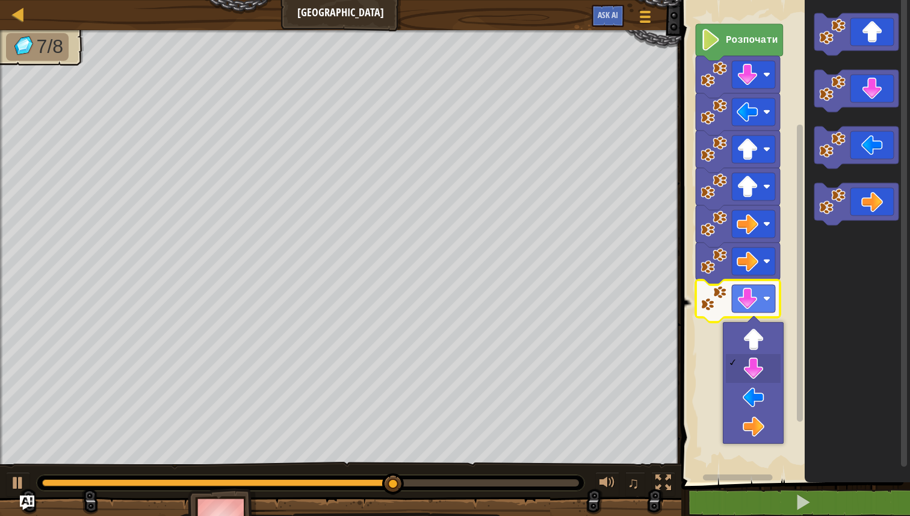
click at [788, 312] on rect "Робоча область Blockly" at bounding box center [794, 238] width 232 height 488
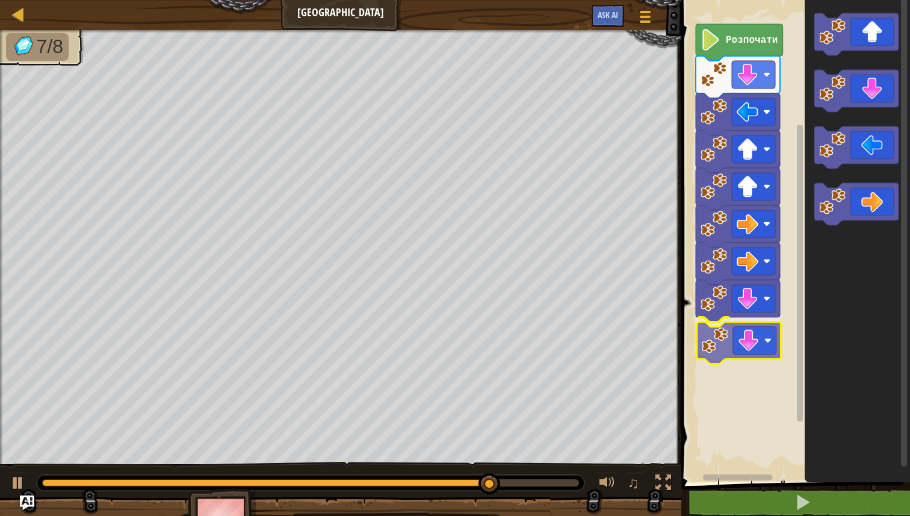
click at [736, 341] on div "Розпочати" at bounding box center [794, 238] width 232 height 488
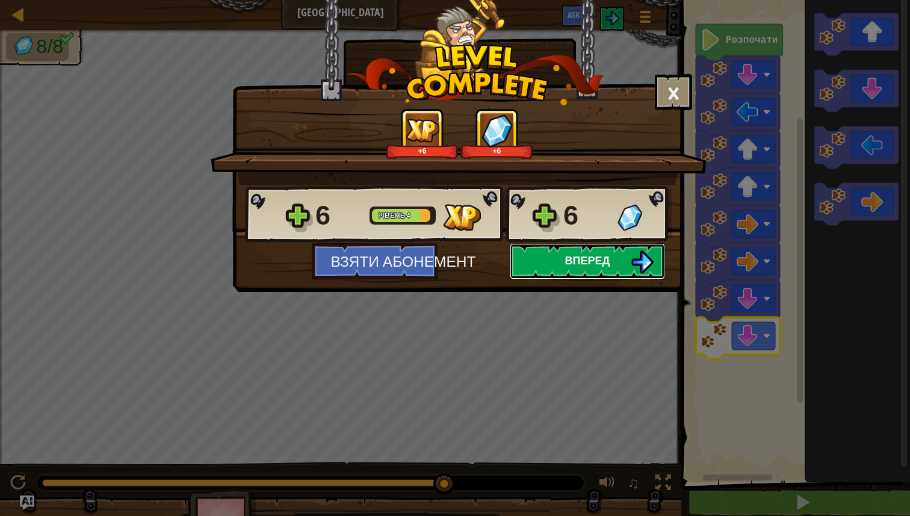
click at [578, 257] on span "Вперед" at bounding box center [587, 260] width 45 height 15
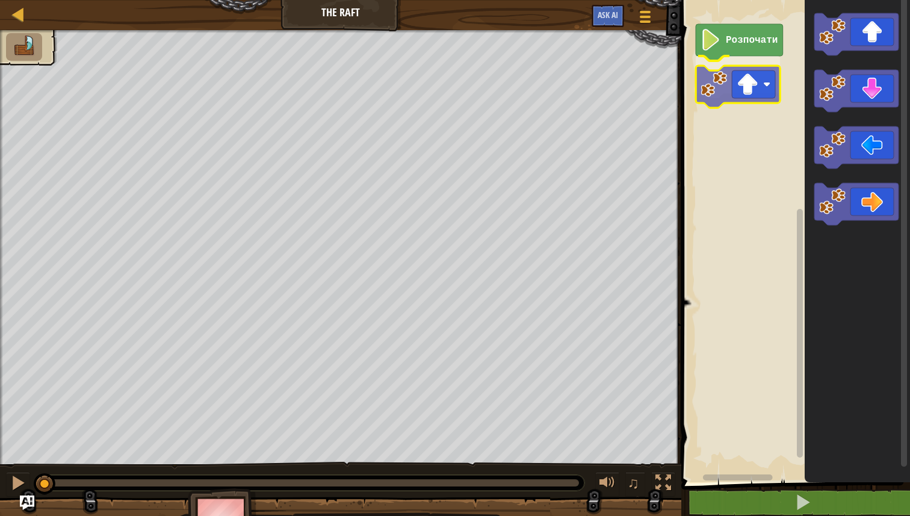
click at [723, 100] on div "Розпочати" at bounding box center [794, 238] width 232 height 488
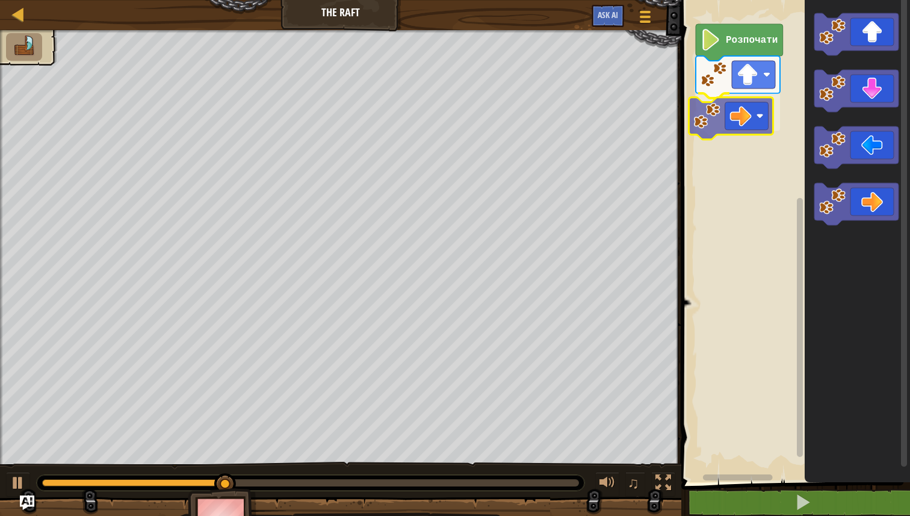
click at [732, 132] on div "Розпочати" at bounding box center [794, 238] width 232 height 488
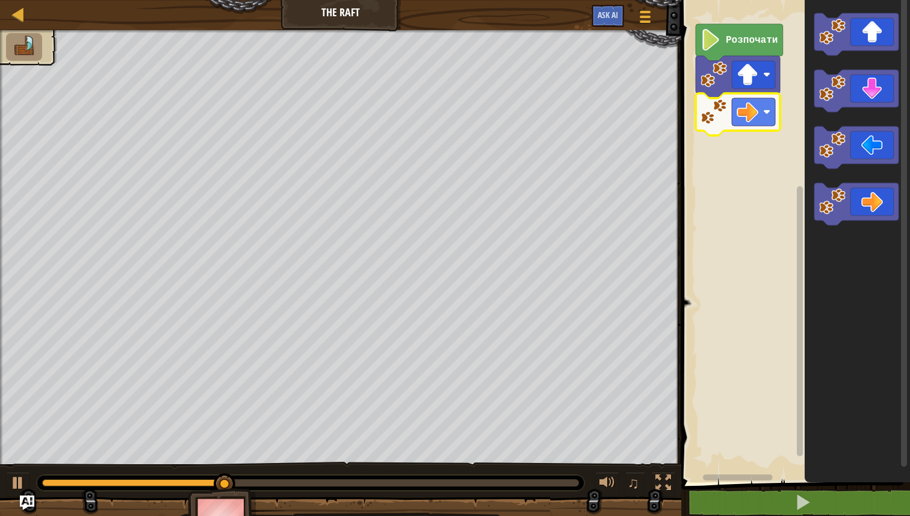
click at [722, 122] on image "Робоча область Blockly" at bounding box center [713, 112] width 26 height 26
click at [754, 114] on image "Робоча область Blockly" at bounding box center [748, 112] width 22 height 22
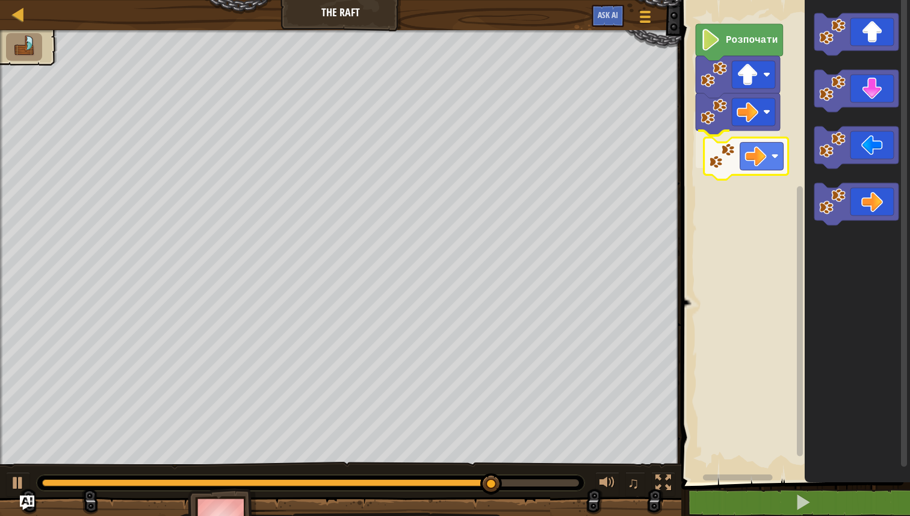
click at [761, 165] on div "Розпочати" at bounding box center [794, 238] width 232 height 488
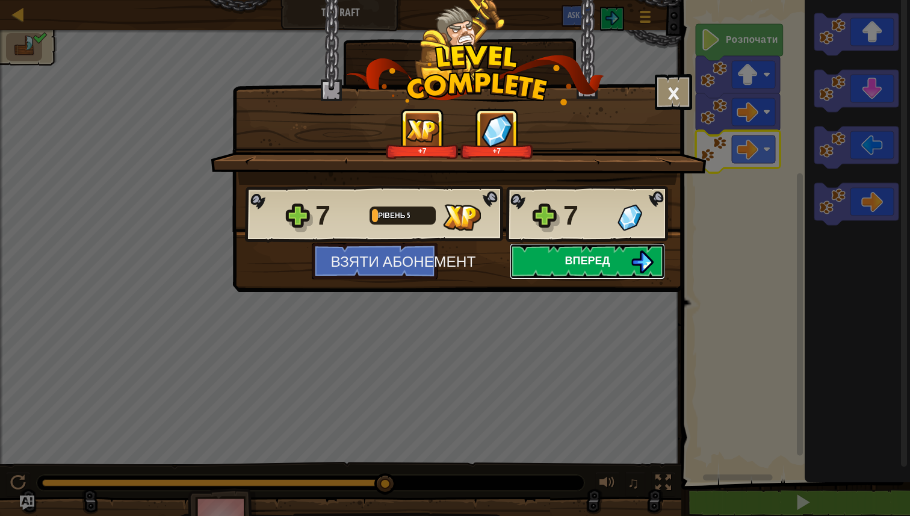
click at [620, 261] on button "Вперед" at bounding box center [587, 261] width 155 height 36
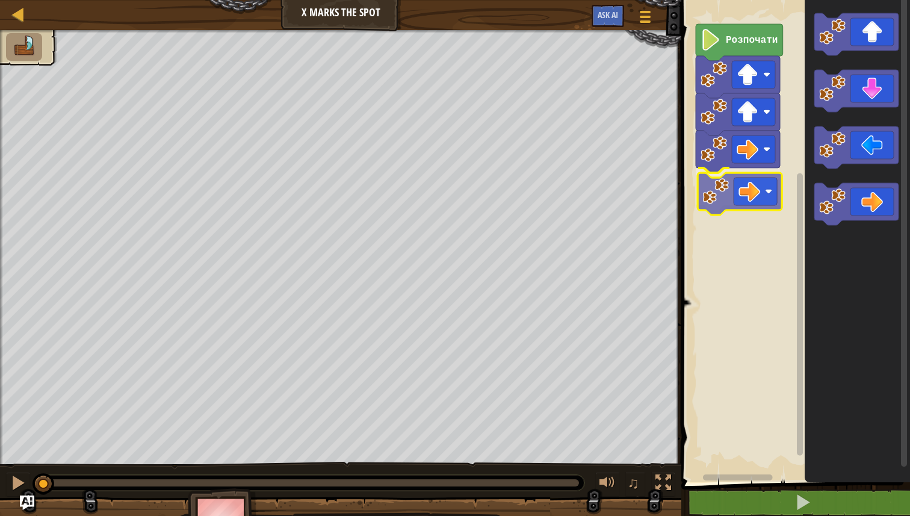
click at [729, 208] on div "Розпочати" at bounding box center [794, 238] width 232 height 488
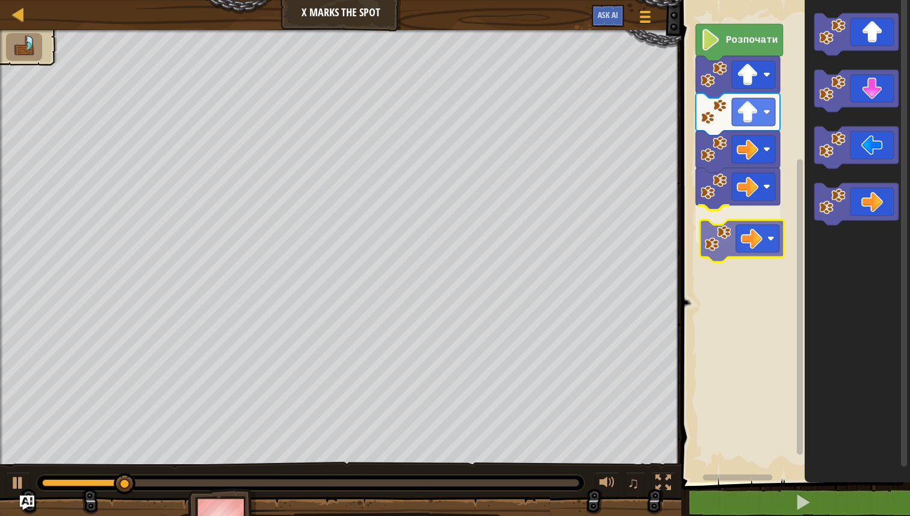
click at [712, 251] on div "Розпочати" at bounding box center [794, 238] width 232 height 488
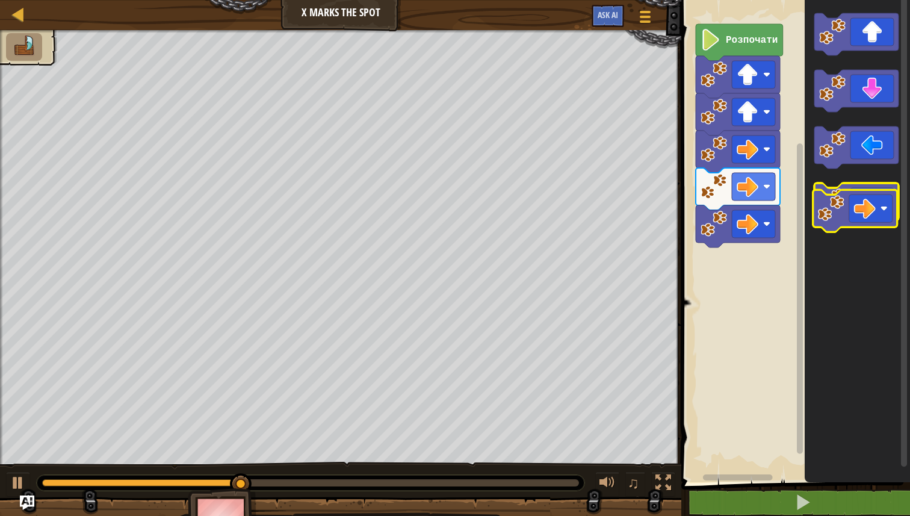
click at [852, 220] on icon "Робоча область Blockly" at bounding box center [856, 204] width 84 height 42
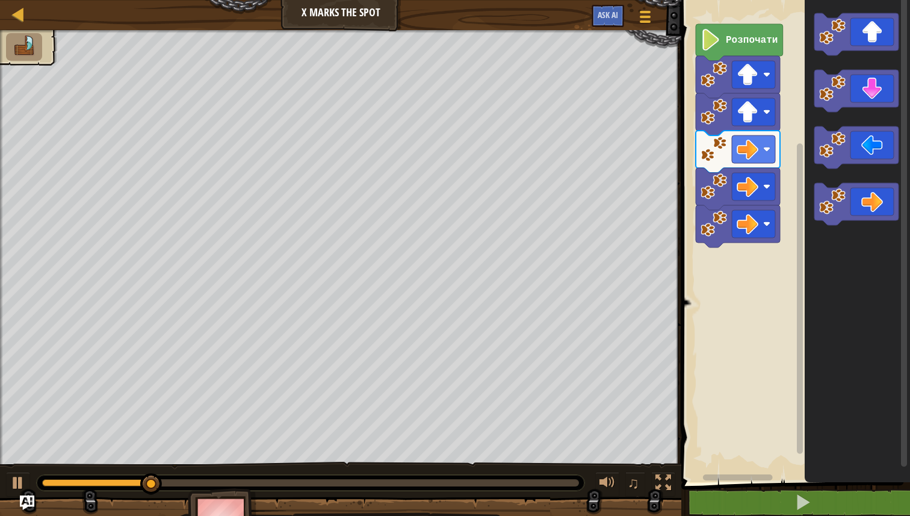
click at [751, 291] on div "Розпочати" at bounding box center [794, 238] width 232 height 488
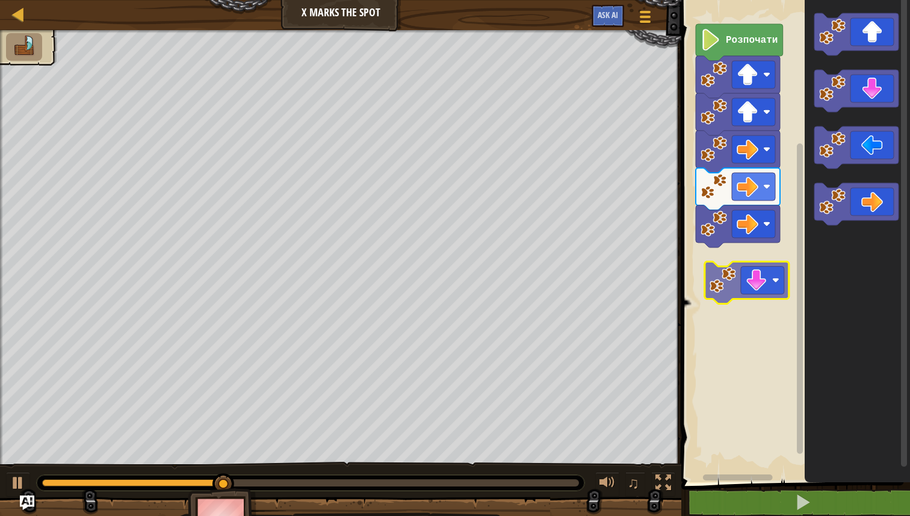
click at [723, 286] on div "Розпочати" at bounding box center [794, 238] width 232 height 488
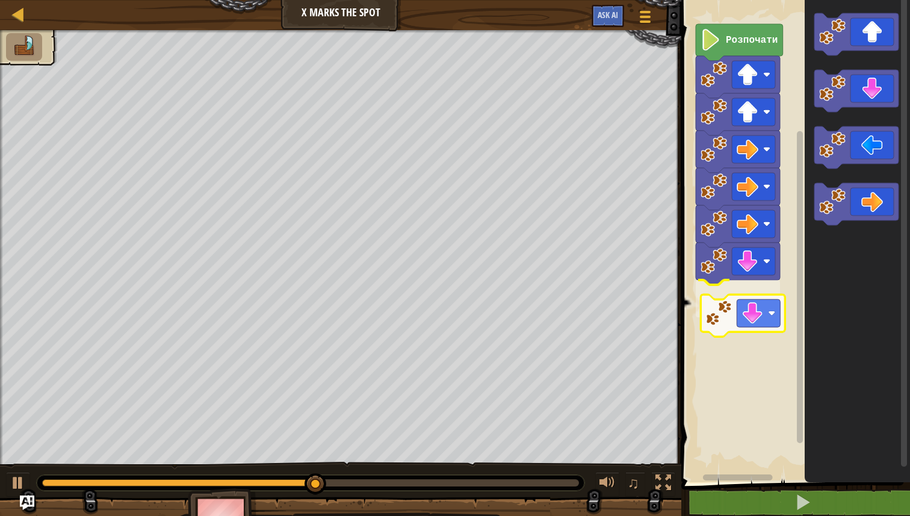
click at [731, 330] on div "Розпочати" at bounding box center [794, 238] width 232 height 488
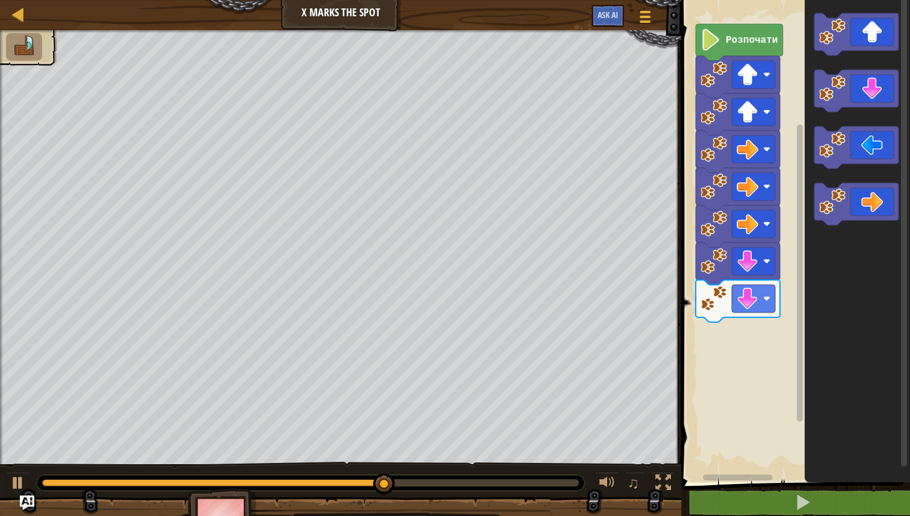
click at [723, 351] on div "Розпочати" at bounding box center [794, 238] width 232 height 488
click at [747, 354] on div "Розпочати" at bounding box center [794, 238] width 232 height 488
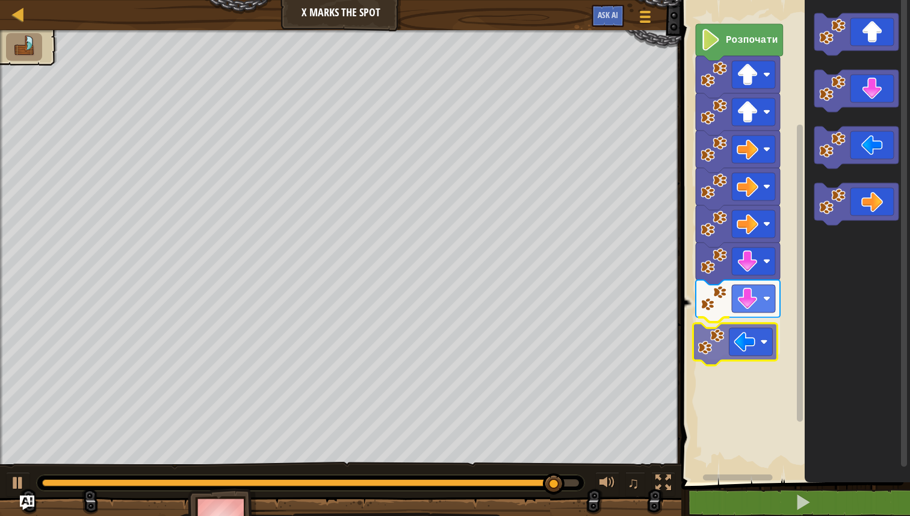
click at [713, 350] on div "Розпочати" at bounding box center [794, 238] width 232 height 488
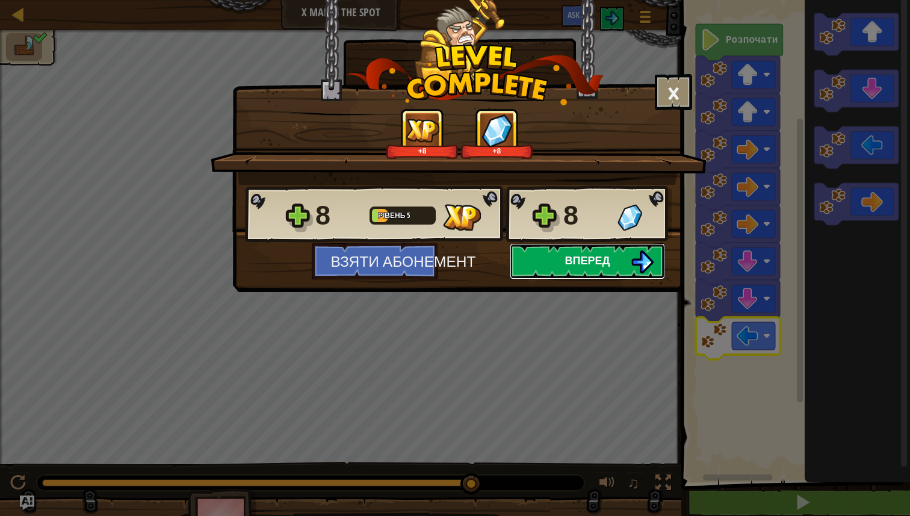
click at [569, 259] on span "Вперед" at bounding box center [587, 260] width 45 height 15
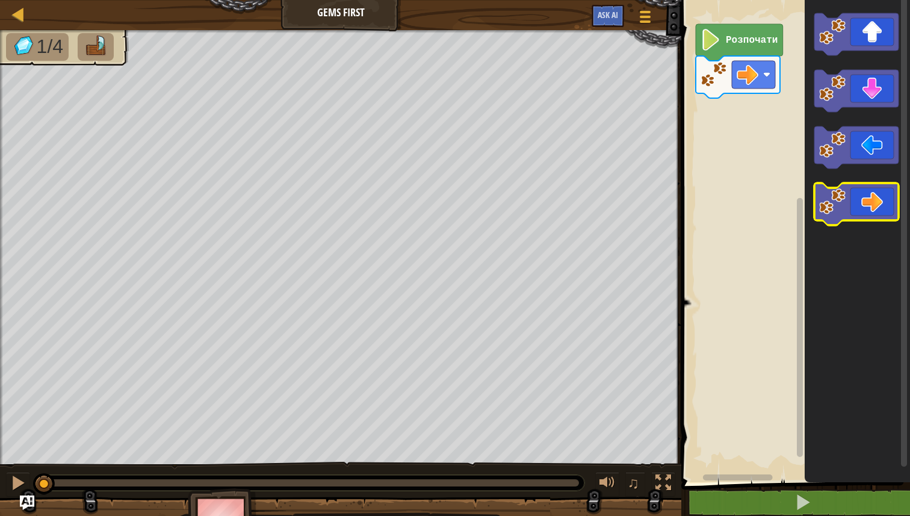
click at [842, 204] on image "Робоча область Blockly" at bounding box center [832, 201] width 26 height 26
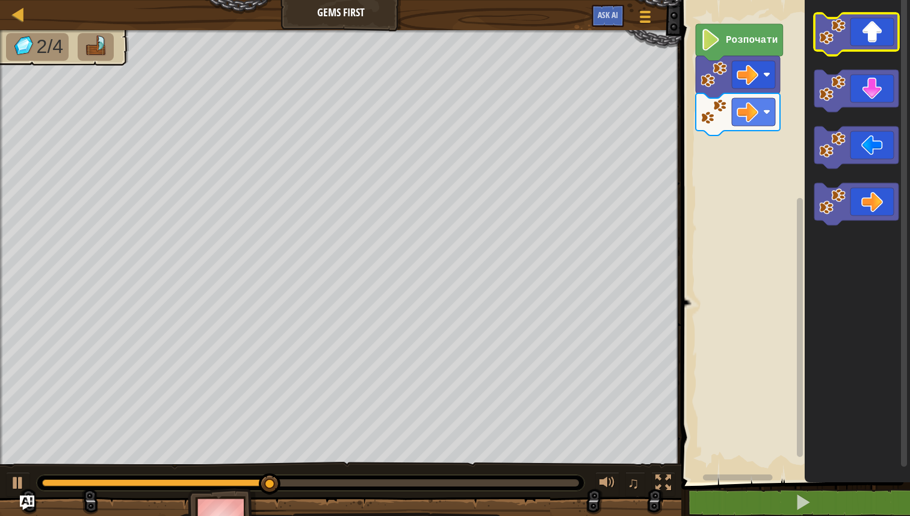
click at [854, 43] on icon "Робоча область Blockly" at bounding box center [856, 34] width 84 height 42
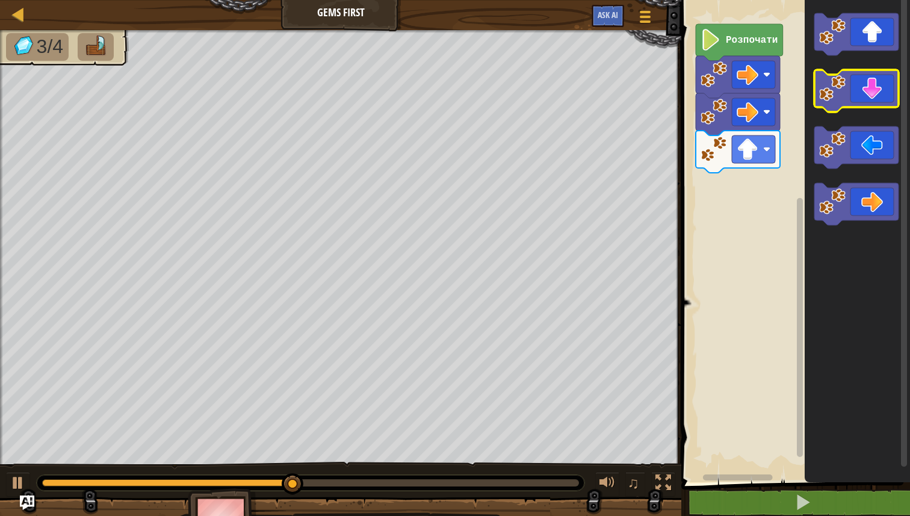
click at [857, 97] on icon "Робоча область Blockly" at bounding box center [856, 91] width 84 height 42
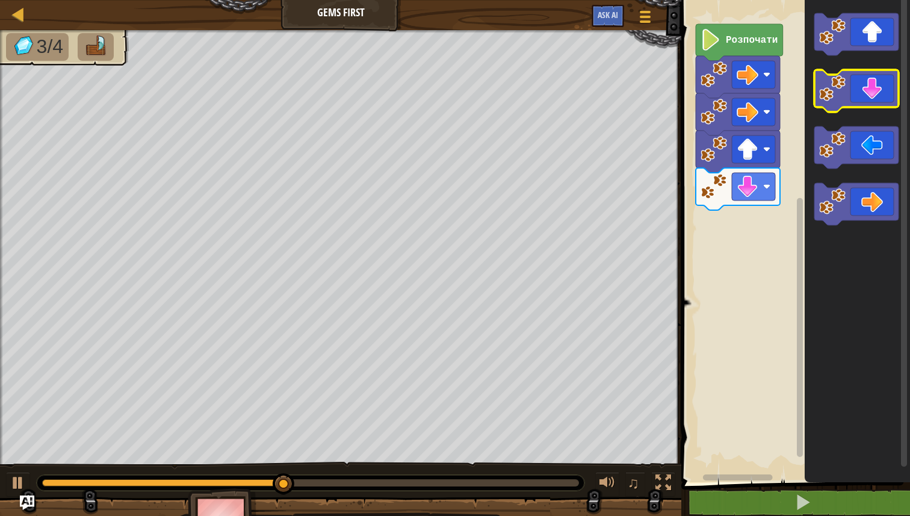
click at [857, 97] on icon "Робоча область Blockly" at bounding box center [856, 91] width 84 height 42
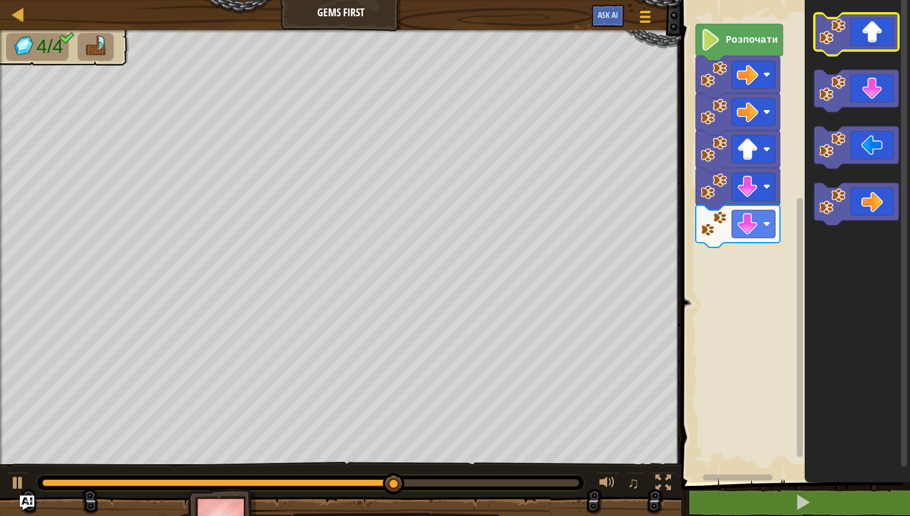
click at [847, 41] on icon "Робоча область Blockly" at bounding box center [856, 34] width 84 height 42
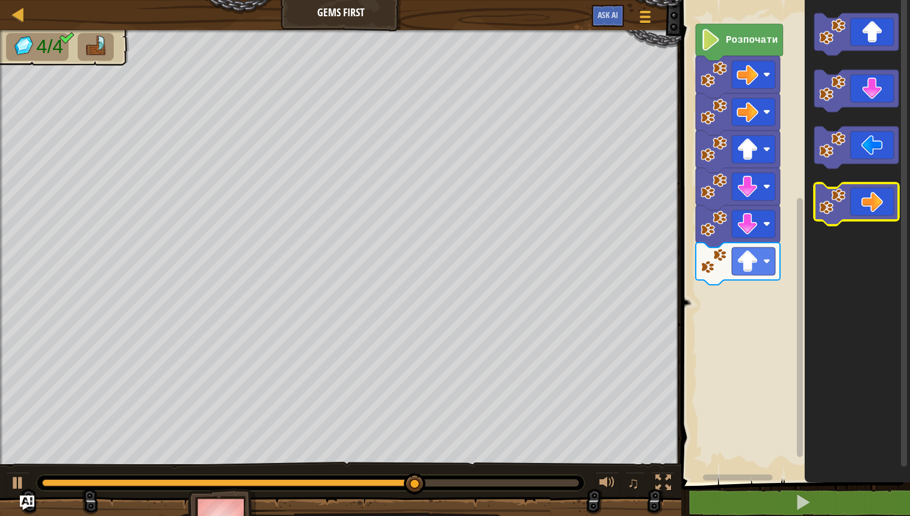
click at [843, 190] on image "Робоча область Blockly" at bounding box center [832, 201] width 26 height 26
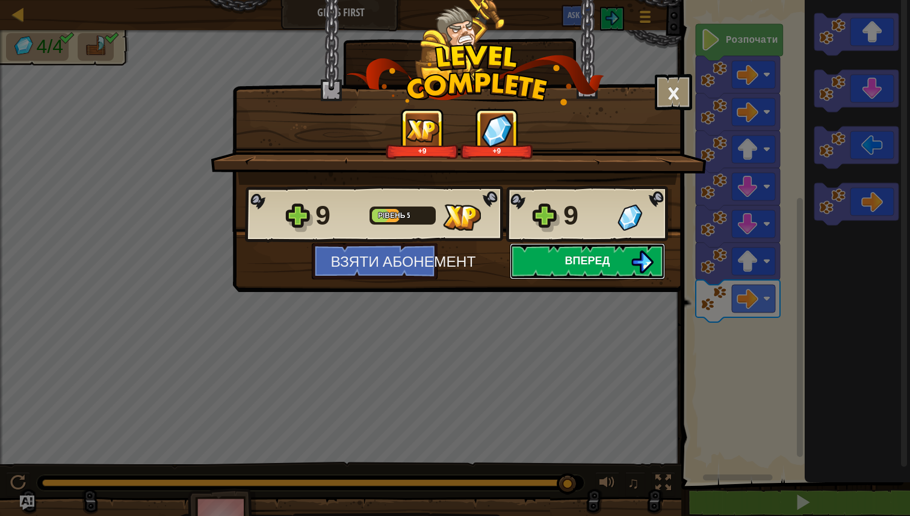
click at [599, 263] on span "Вперед" at bounding box center [587, 260] width 45 height 15
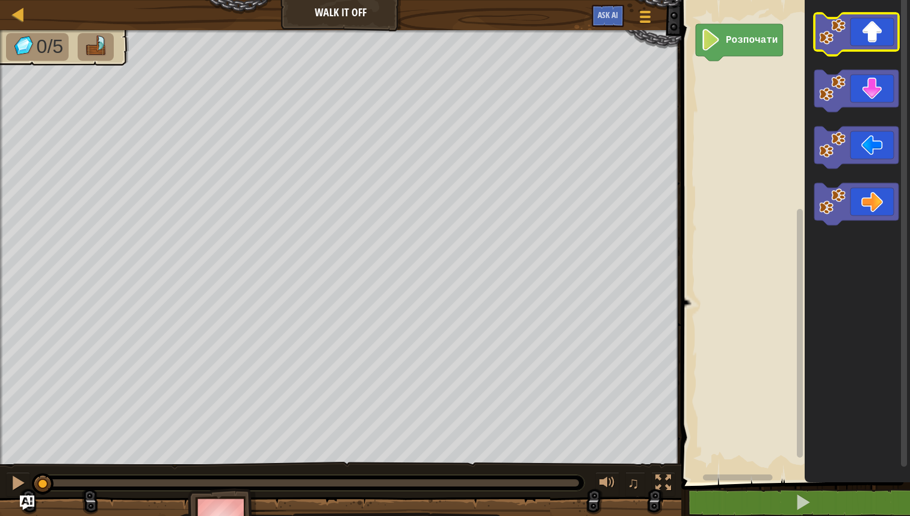
click at [837, 43] on image "Робоча область Blockly" at bounding box center [832, 32] width 26 height 26
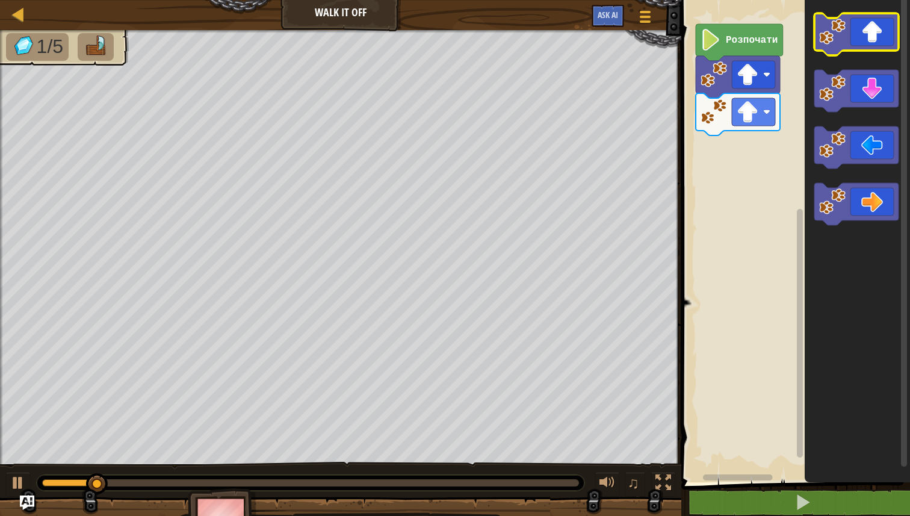
click at [837, 43] on image "Робоча область Blockly" at bounding box center [832, 32] width 26 height 26
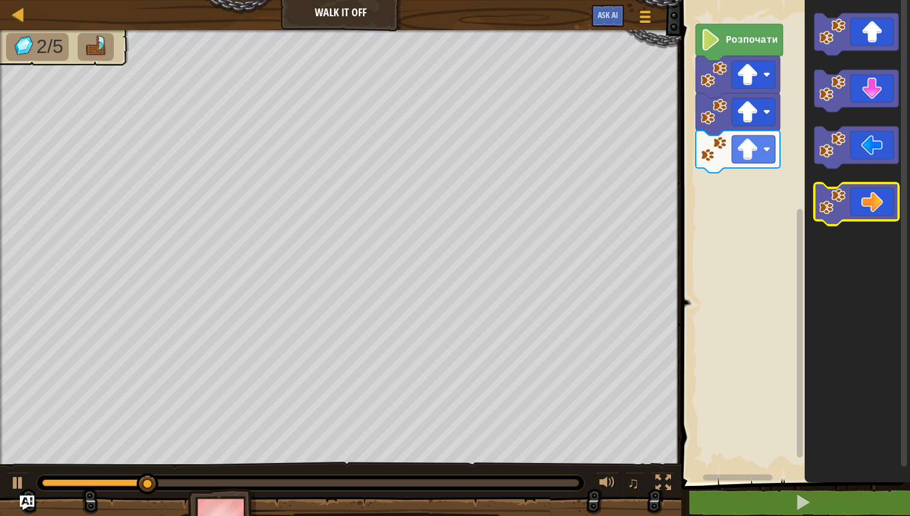
click at [869, 208] on icon "Робоча область Blockly" at bounding box center [856, 204] width 84 height 42
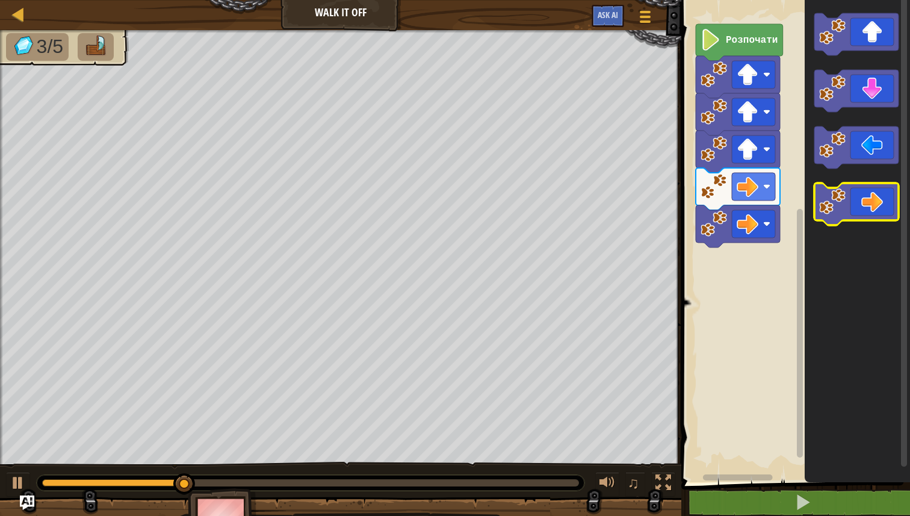
click at [869, 208] on icon "Робоча область Blockly" at bounding box center [856, 204] width 84 height 42
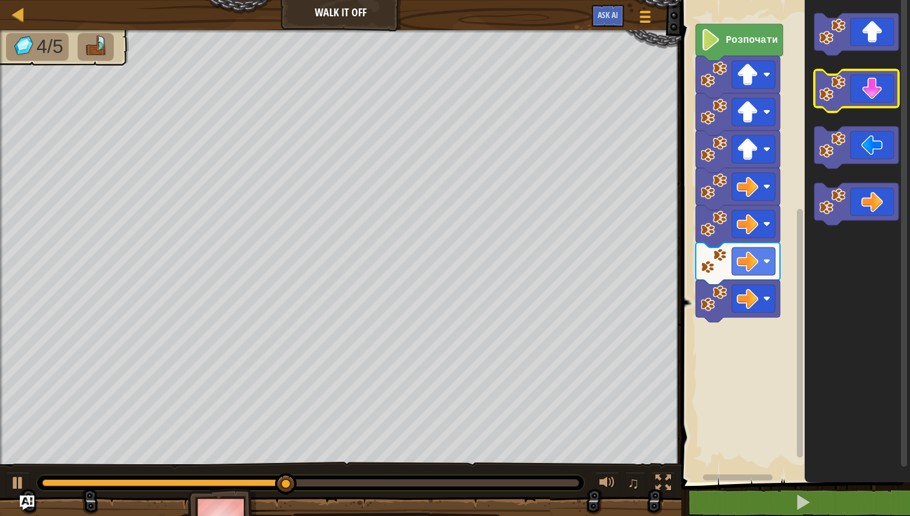
click at [835, 103] on icon "Робоча область Blockly" at bounding box center [856, 91] width 84 height 42
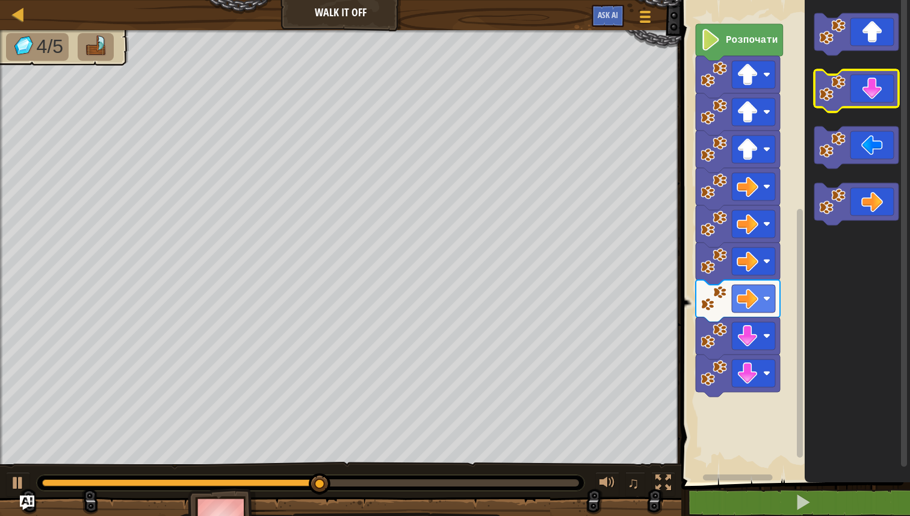
click at [834, 103] on icon "Робоча область Blockly" at bounding box center [856, 91] width 84 height 42
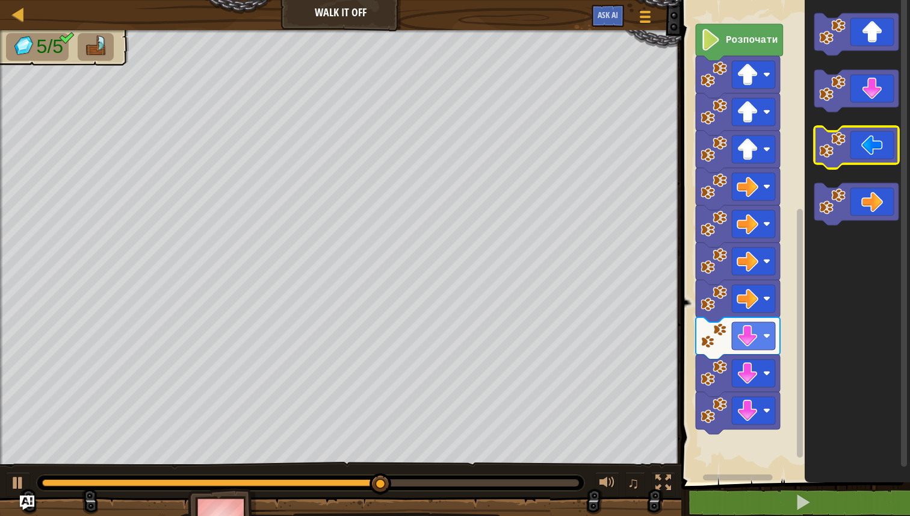
click at [835, 160] on icon "Робоча область Blockly" at bounding box center [856, 147] width 84 height 42
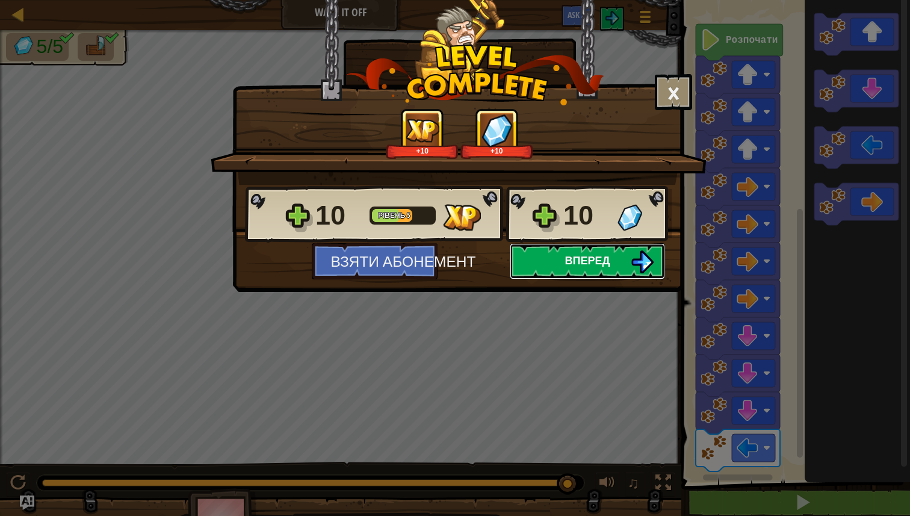
click at [617, 259] on button "Вперед" at bounding box center [587, 261] width 155 height 36
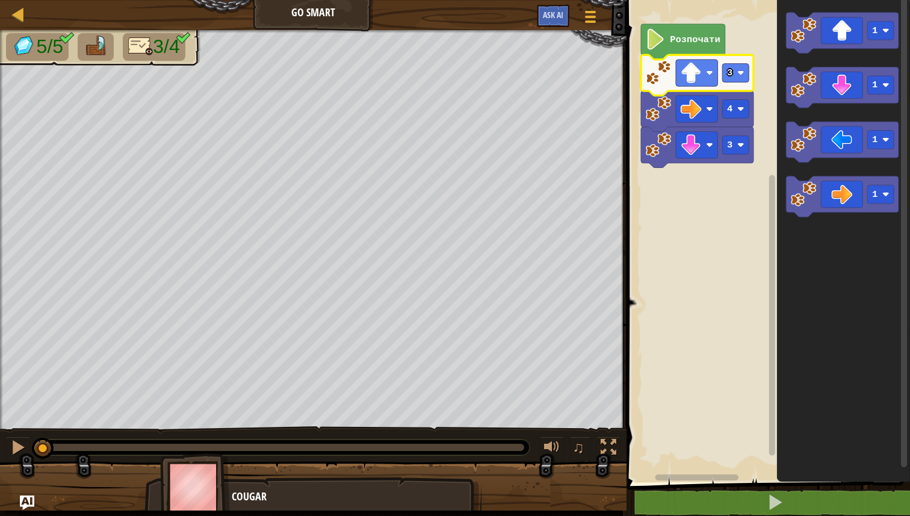
click at [661, 42] on image "Робоча область Blockly" at bounding box center [656, 39] width 20 height 21
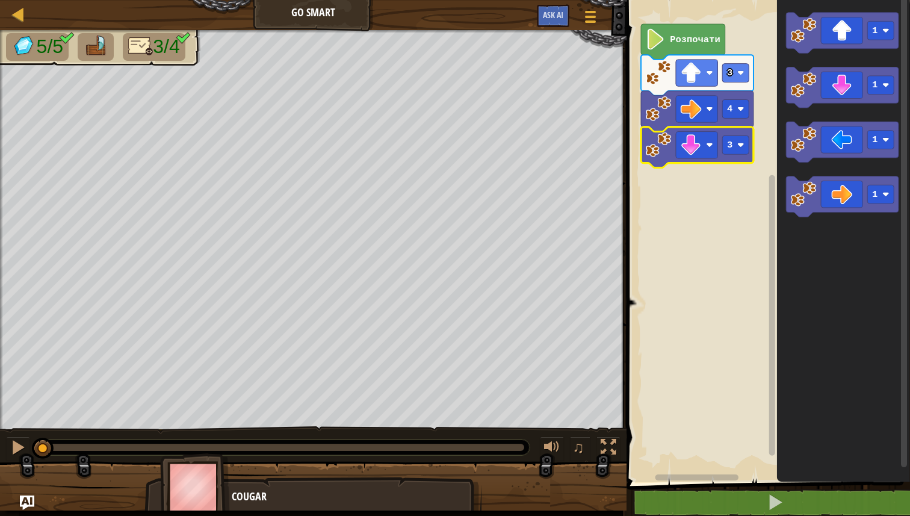
click at [695, 241] on rect "Робоча область Blockly" at bounding box center [766, 238] width 287 height 488
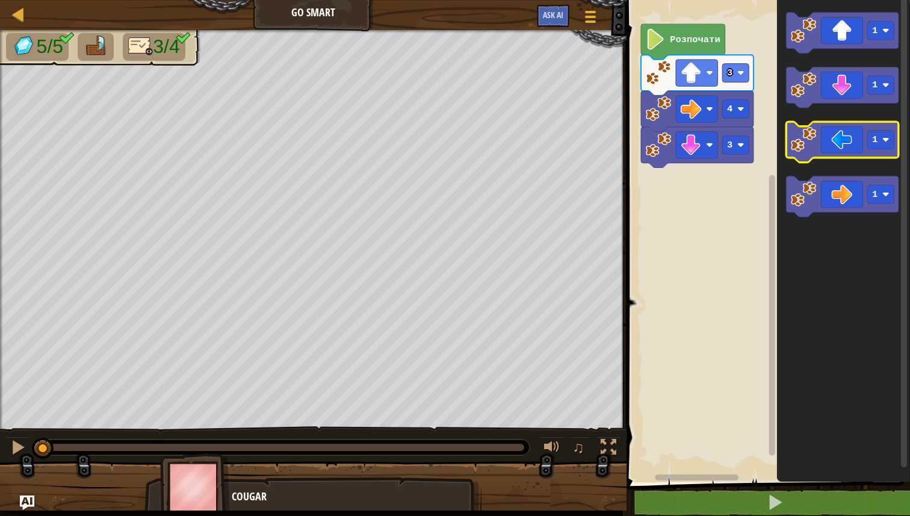
click at [806, 158] on icon "Робоча область Blockly" at bounding box center [842, 142] width 113 height 41
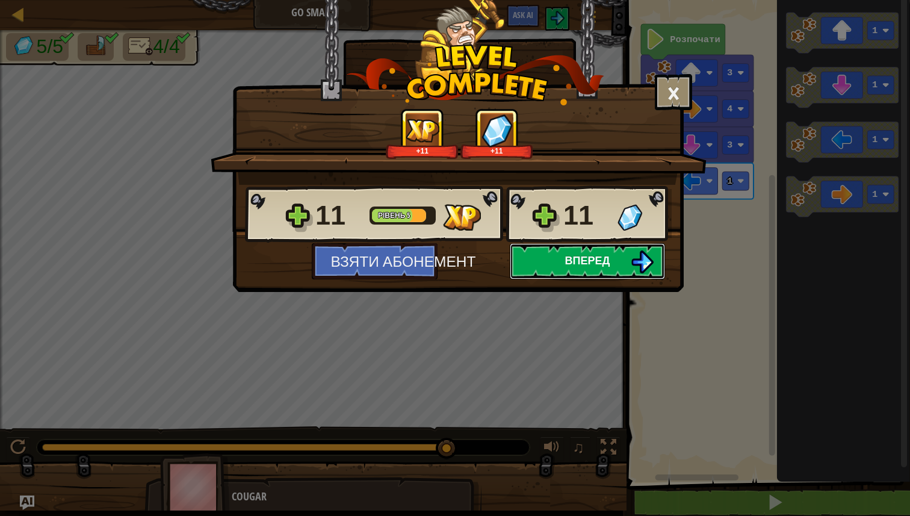
click at [610, 269] on button "Вперед" at bounding box center [587, 261] width 155 height 36
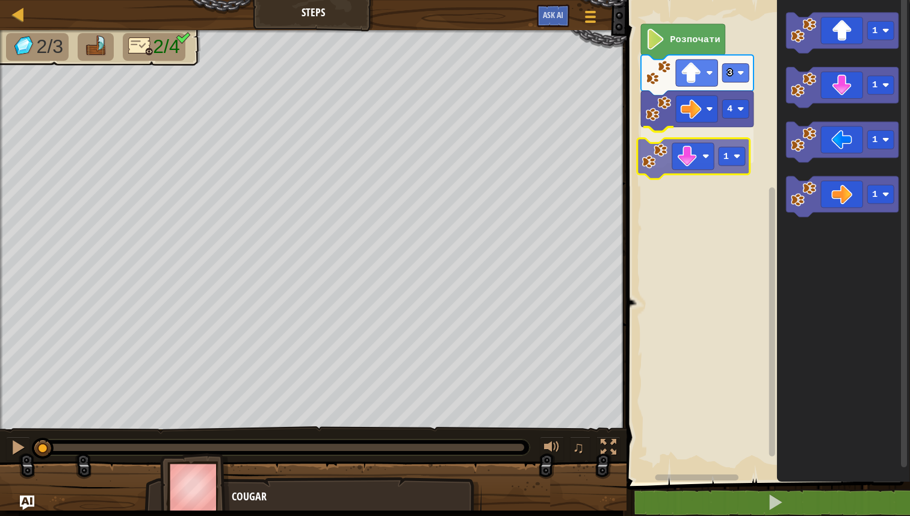
click at [661, 159] on div "4 1 3 Розпочати 1 1 1 1 1" at bounding box center [766, 238] width 287 height 488
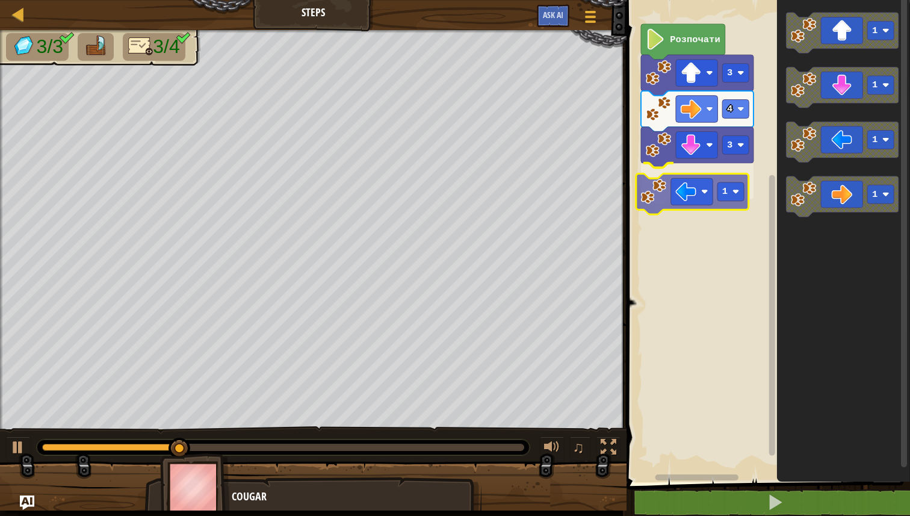
click at [646, 197] on div "Розпочати 3 4 3 1 1 1 1 1 1" at bounding box center [766, 238] width 287 height 488
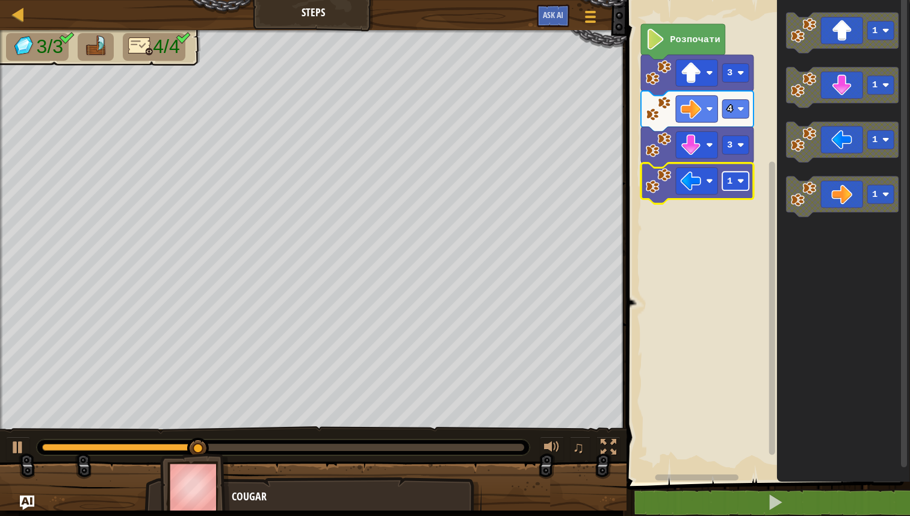
click at [732, 182] on rect "Робоча область Blockly" at bounding box center [735, 180] width 26 height 19
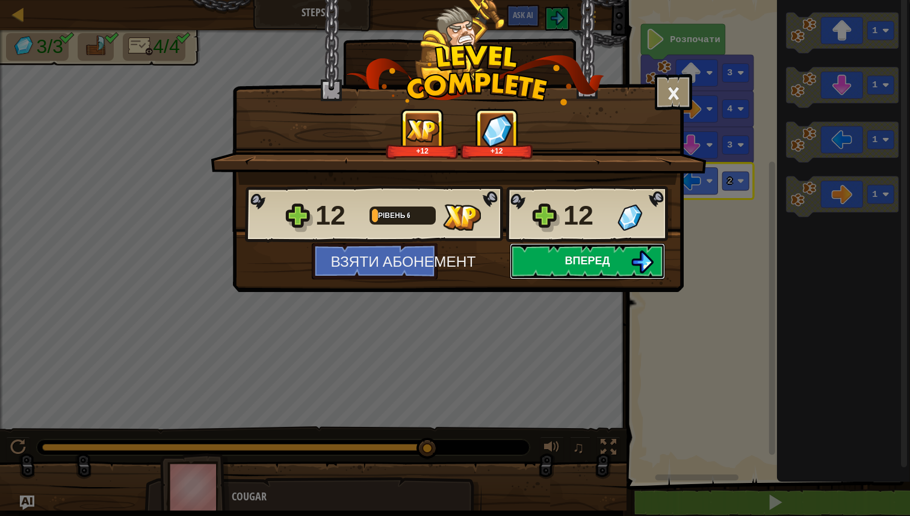
click at [569, 266] on span "Вперед" at bounding box center [587, 260] width 45 height 15
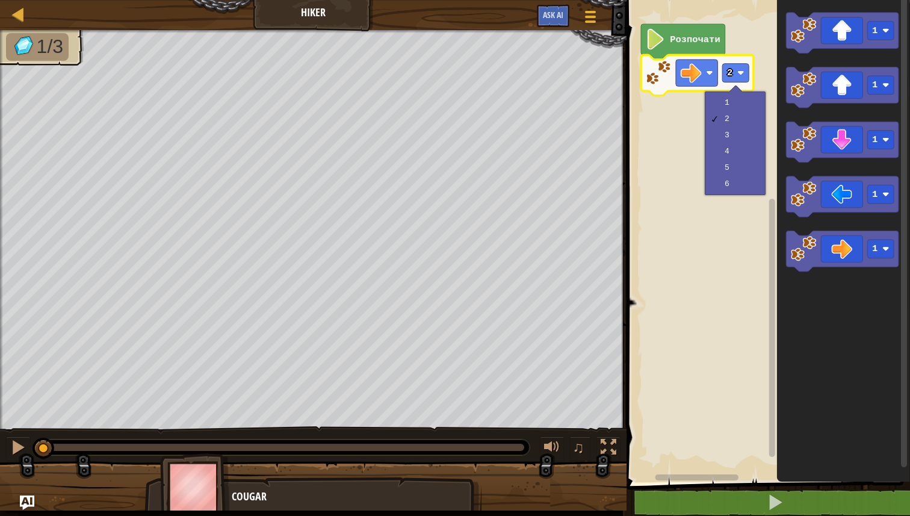
click at [720, 260] on rect "Робоча область Blockly" at bounding box center [766, 238] width 287 height 488
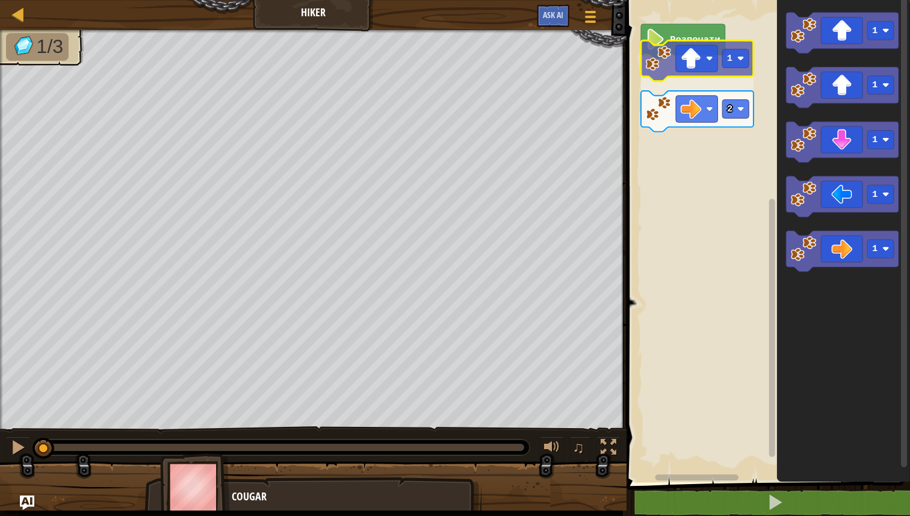
click at [665, 69] on div "Розпочати 1 2 1 1 1 1 1 1" at bounding box center [766, 238] width 287 height 488
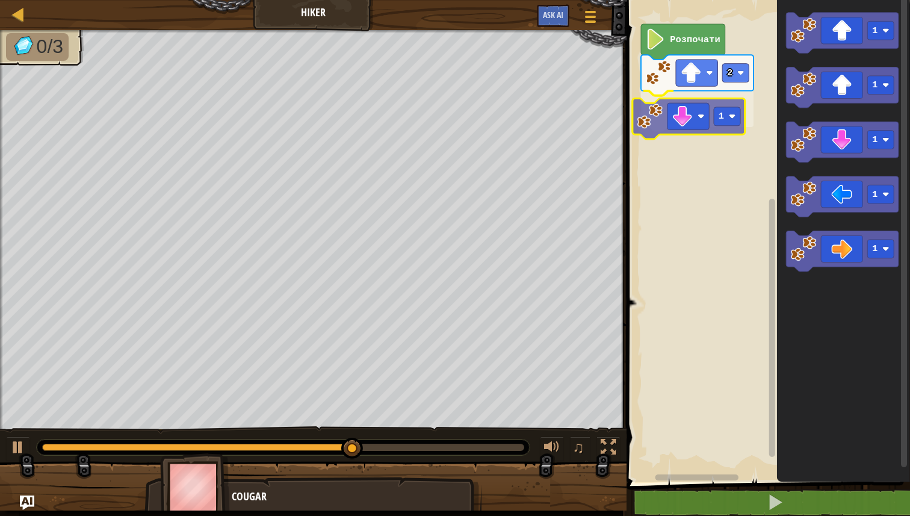
click at [651, 120] on div "Розпочати 2 1 1 1 1 1 1 1" at bounding box center [766, 238] width 287 height 488
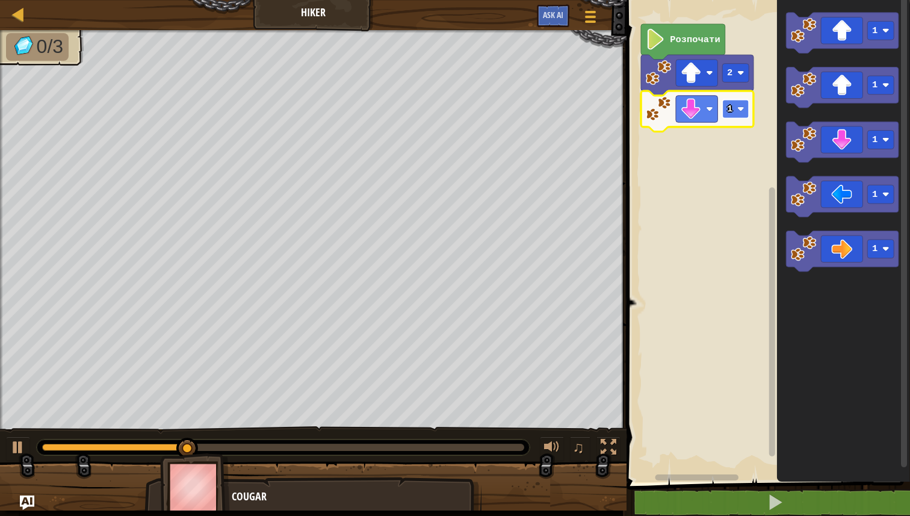
click at [732, 106] on text "1" at bounding box center [729, 109] width 5 height 11
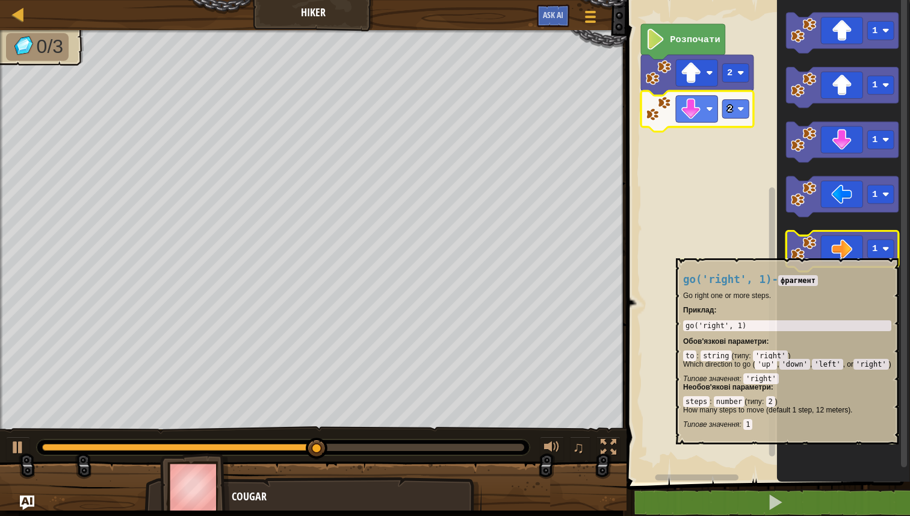
click at [808, 252] on image "Робоча область Blockly" at bounding box center [803, 248] width 25 height 25
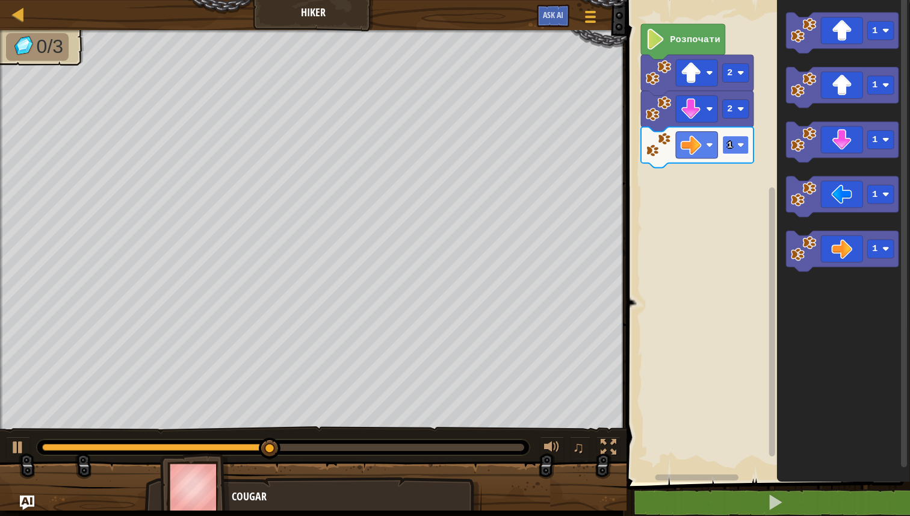
click at [732, 147] on text "1" at bounding box center [729, 145] width 5 height 11
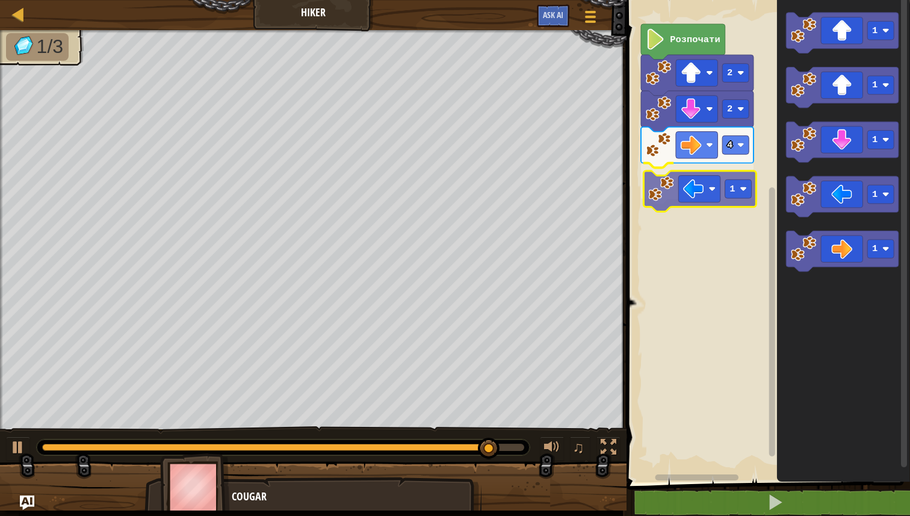
click at [664, 198] on div "Розпочати 2 2 4 1 1 1 1 1 1 1" at bounding box center [766, 238] width 287 height 488
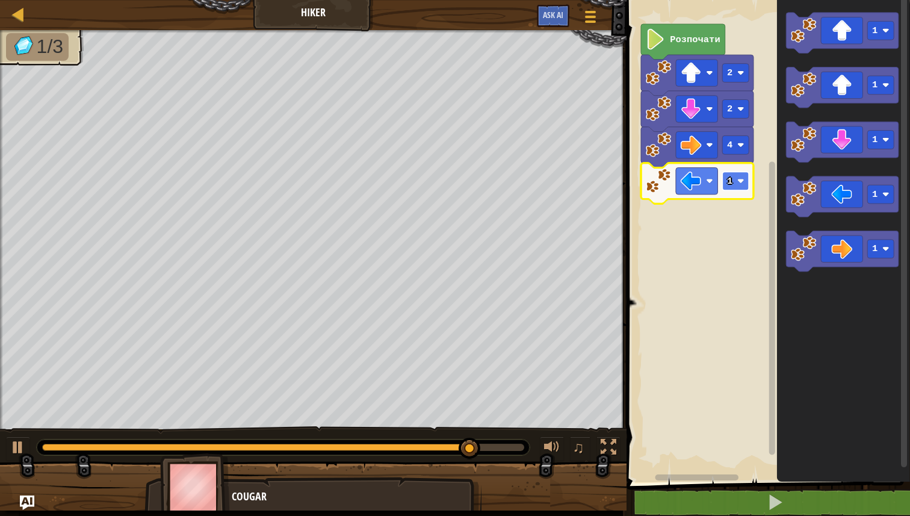
click at [729, 178] on text "1" at bounding box center [729, 181] width 5 height 11
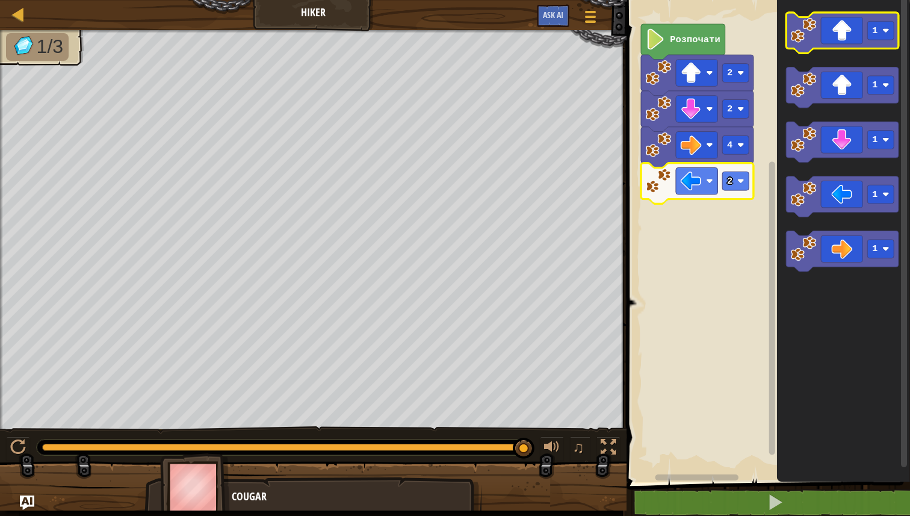
click at [814, 43] on image "Робоча область Blockly" at bounding box center [803, 29] width 25 height 25
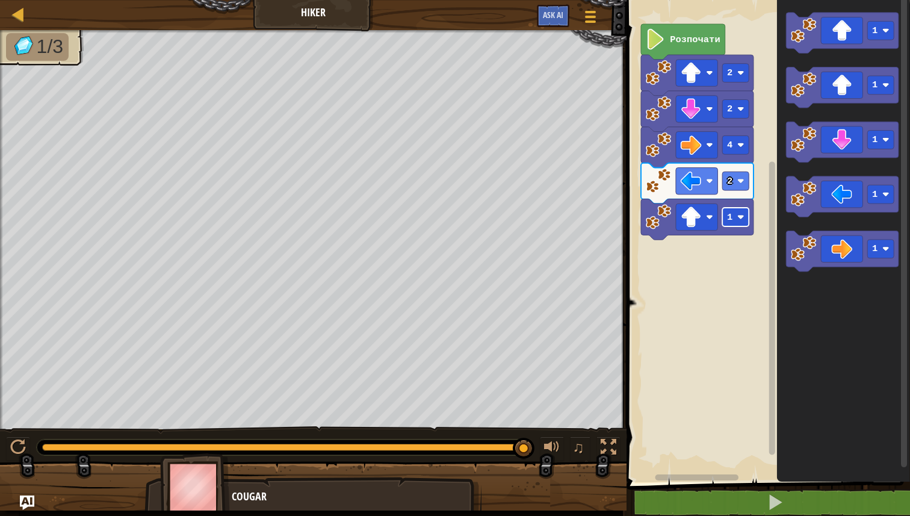
click at [736, 219] on rect "Робоча область Blockly" at bounding box center [735, 217] width 26 height 19
click at [738, 221] on rect "Робоча область Blockly" at bounding box center [735, 217] width 26 height 19
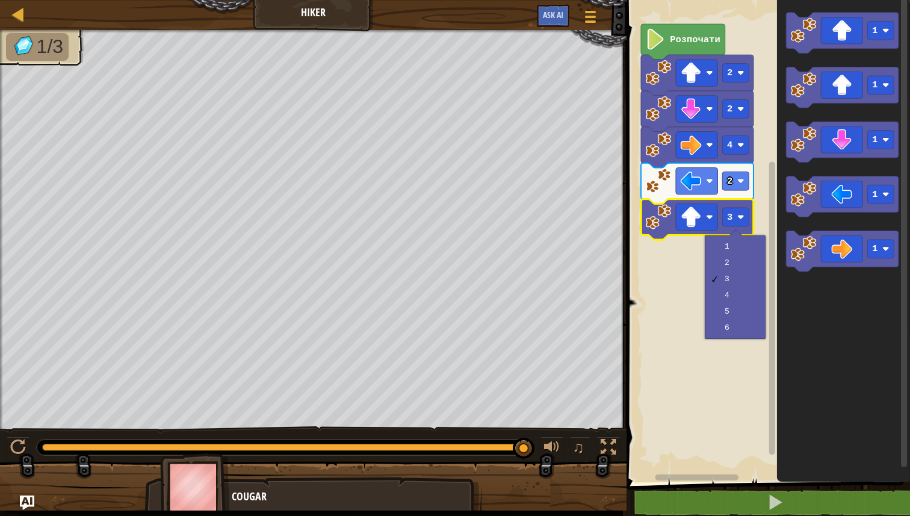
click at [691, 274] on rect "Робоча область Blockly" at bounding box center [766, 238] width 287 height 488
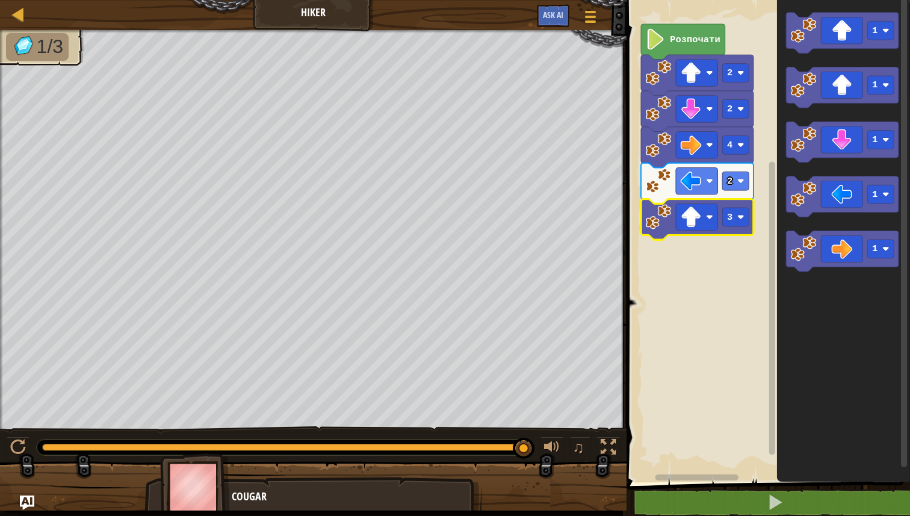
click at [666, 224] on image "Робоча область Blockly" at bounding box center [658, 216] width 25 height 25
click at [726, 260] on rect "Робоча область Blockly" at bounding box center [766, 238] width 287 height 488
click at [697, 45] on icon "Робоча область Blockly" at bounding box center [683, 42] width 84 height 36
click at [661, 69] on image "Робоча область Blockly" at bounding box center [658, 72] width 25 height 25
click at [663, 42] on image "Робоча область Blockly" at bounding box center [656, 39] width 20 height 21
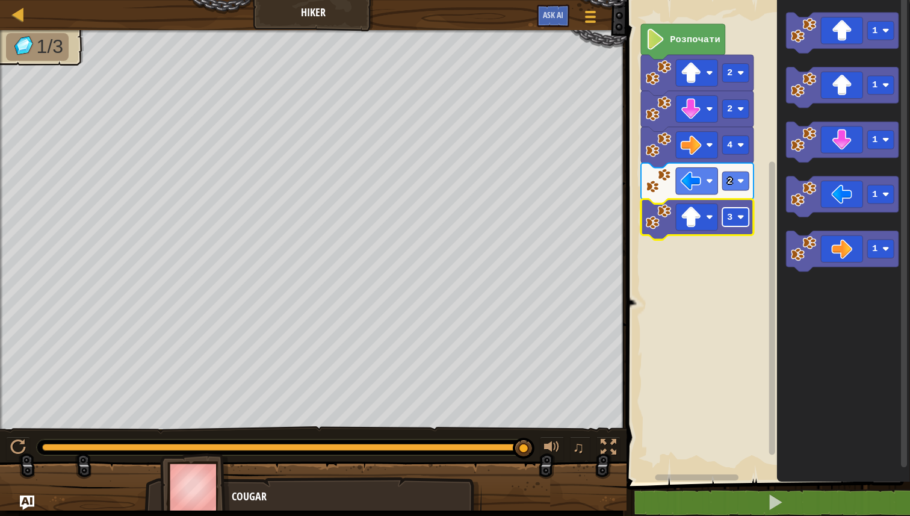
click at [740, 225] on rect "Робоча область Blockly" at bounding box center [735, 217] width 26 height 19
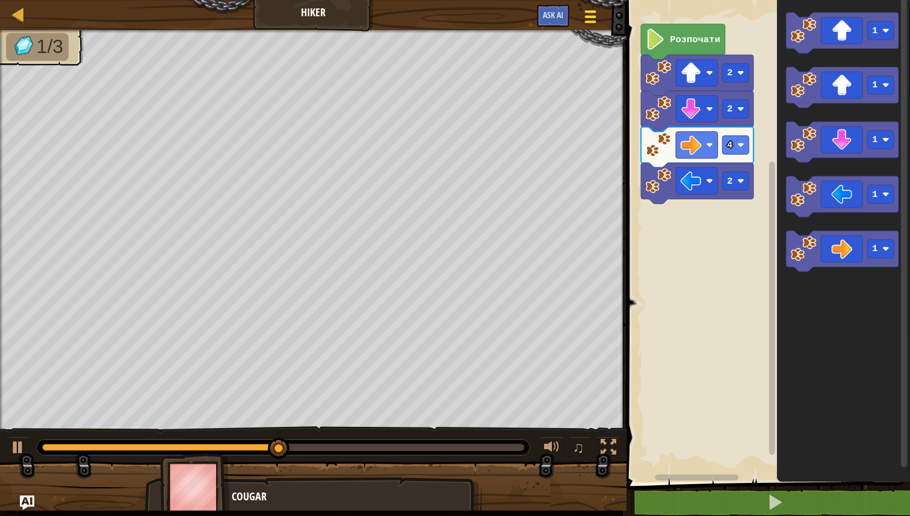
click at [596, 20] on div at bounding box center [590, 16] width 16 height 17
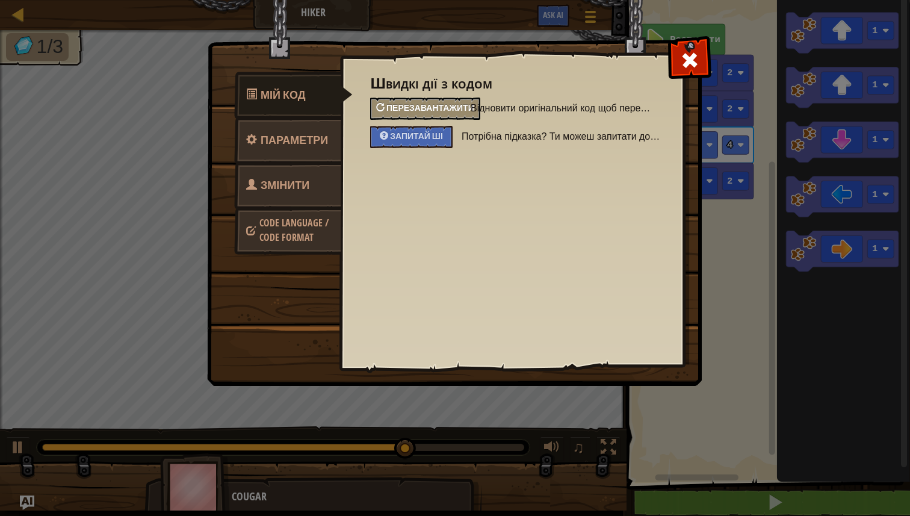
click at [456, 107] on span "Перезавантажити" at bounding box center [430, 107] width 88 height 11
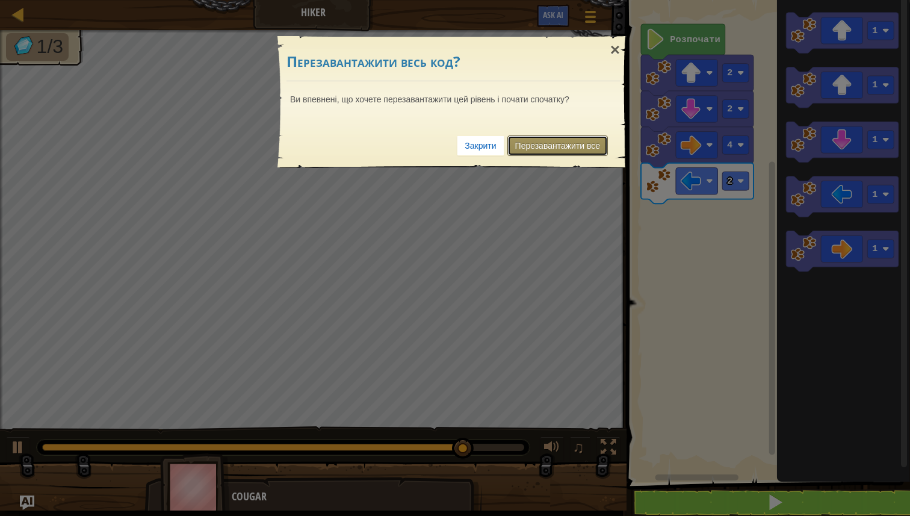
click at [545, 148] on link "Перезавантажити все" at bounding box center [557, 145] width 101 height 20
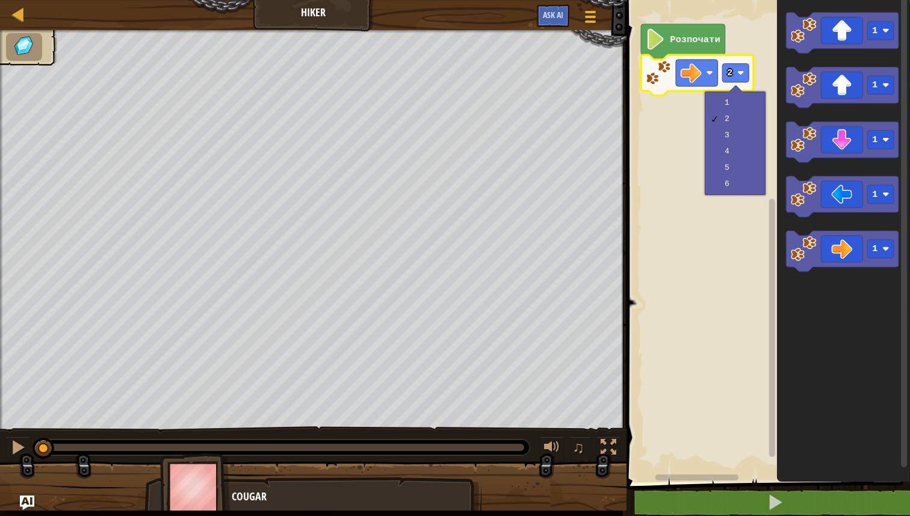
click at [720, 292] on rect "Робоча область Blockly" at bounding box center [766, 238] width 287 height 488
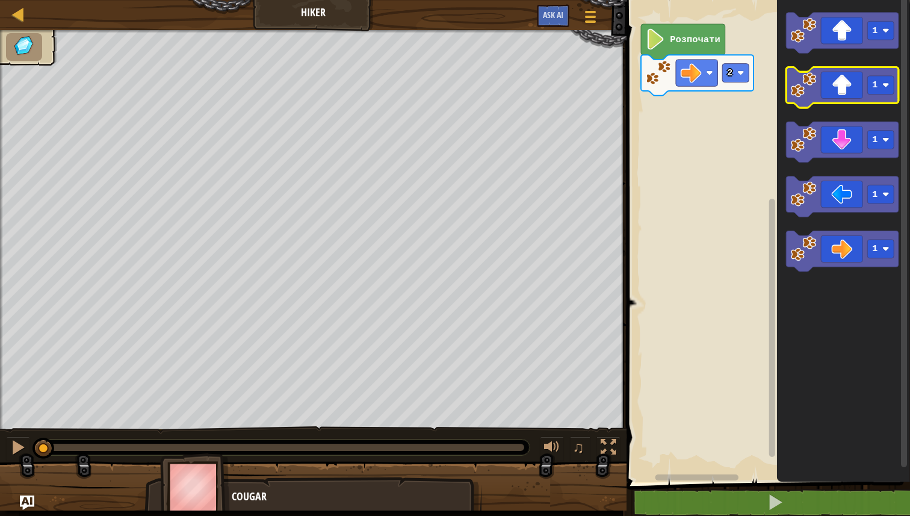
click at [812, 95] on image "Робоча область Blockly" at bounding box center [803, 84] width 25 height 25
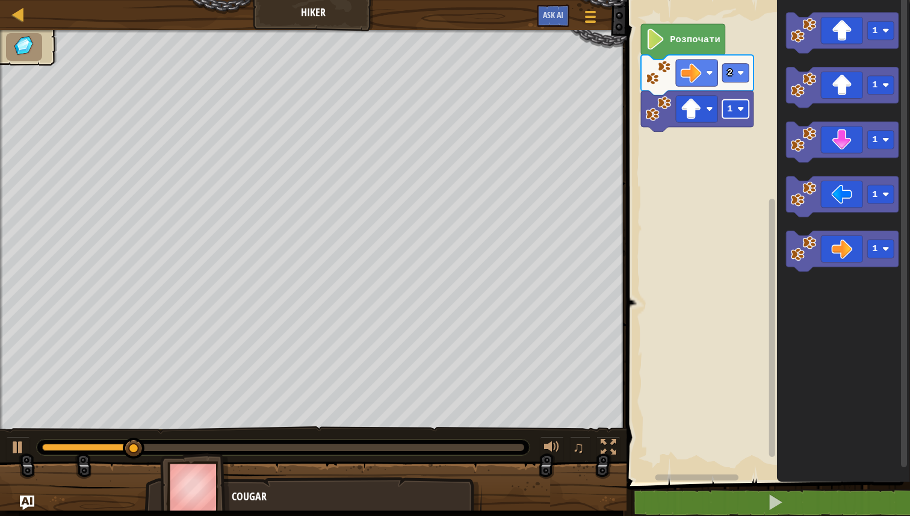
click at [741, 104] on rect "Робоча область Blockly" at bounding box center [735, 109] width 26 height 19
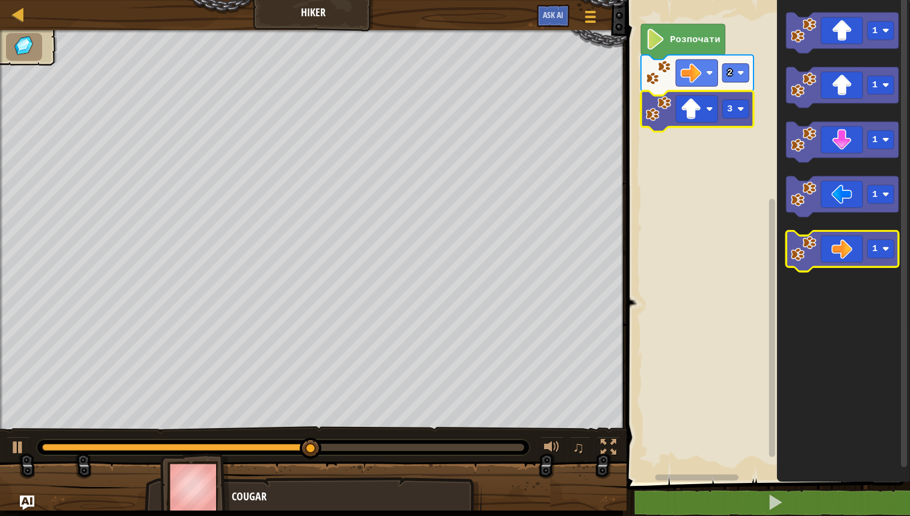
click at [806, 251] on image "Робоча область Blockly" at bounding box center [803, 248] width 25 height 25
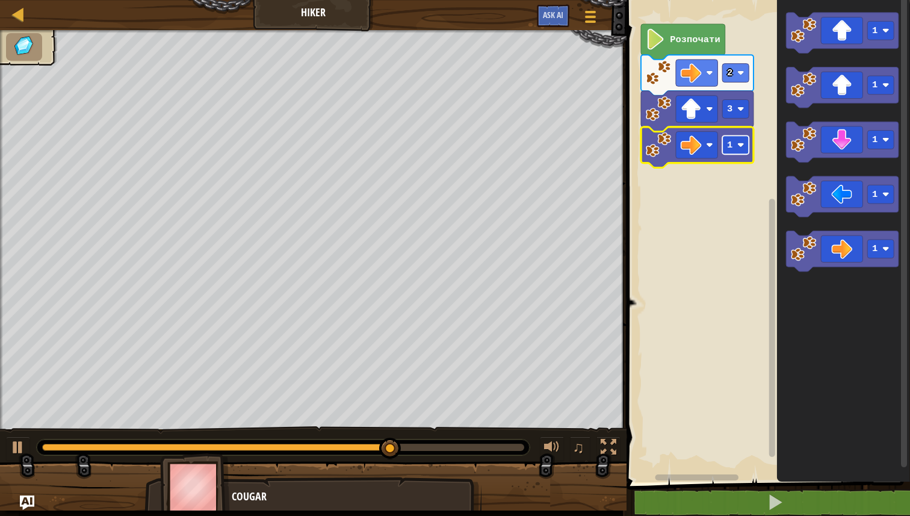
click at [746, 152] on rect "Робоча область Blockly" at bounding box center [735, 144] width 26 height 19
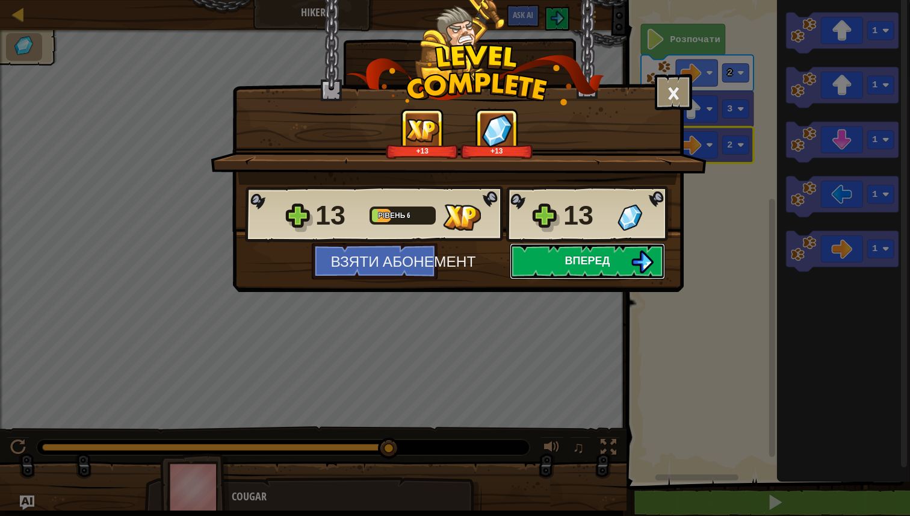
click at [640, 261] on img at bounding box center [642, 261] width 23 height 23
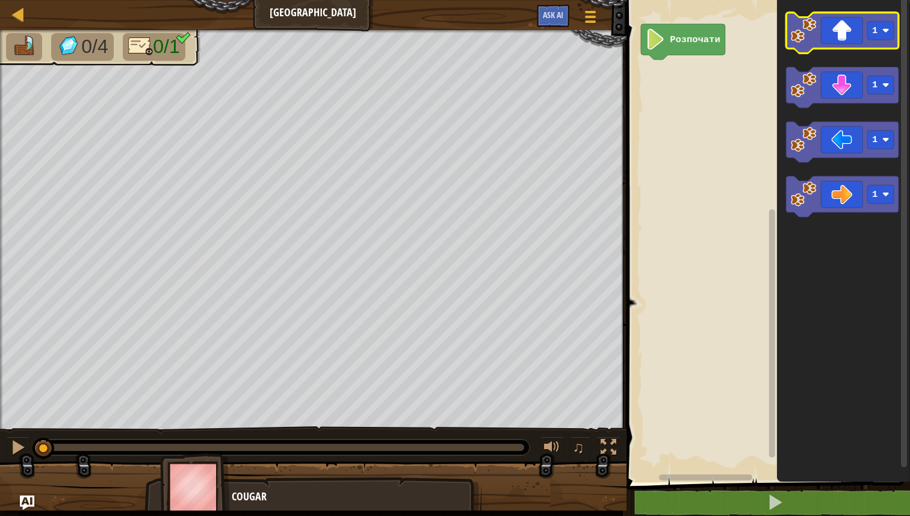
click at [814, 49] on rect "Робоча область Blockly" at bounding box center [842, 33] width 113 height 41
click at [812, 36] on image "Робоча область Blockly" at bounding box center [803, 29] width 25 height 25
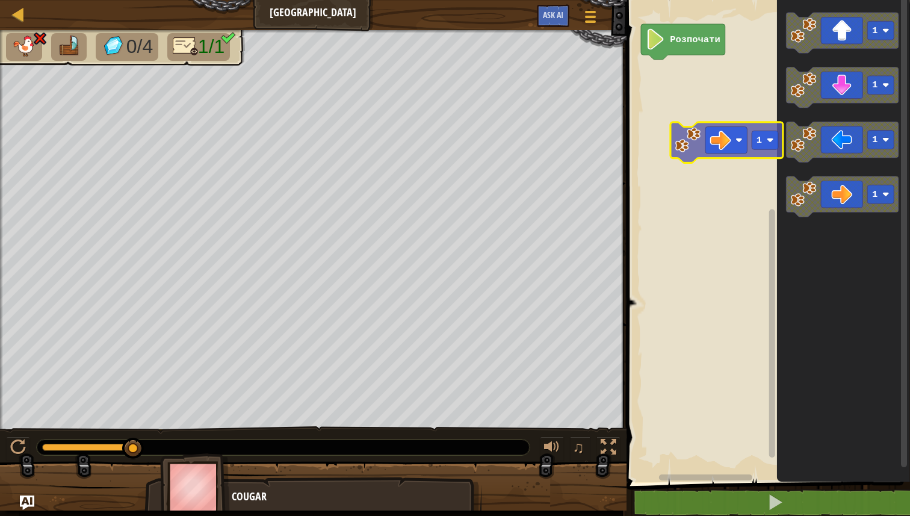
click at [678, 133] on div "Розпочати 1 1 1 1 1" at bounding box center [766, 238] width 287 height 488
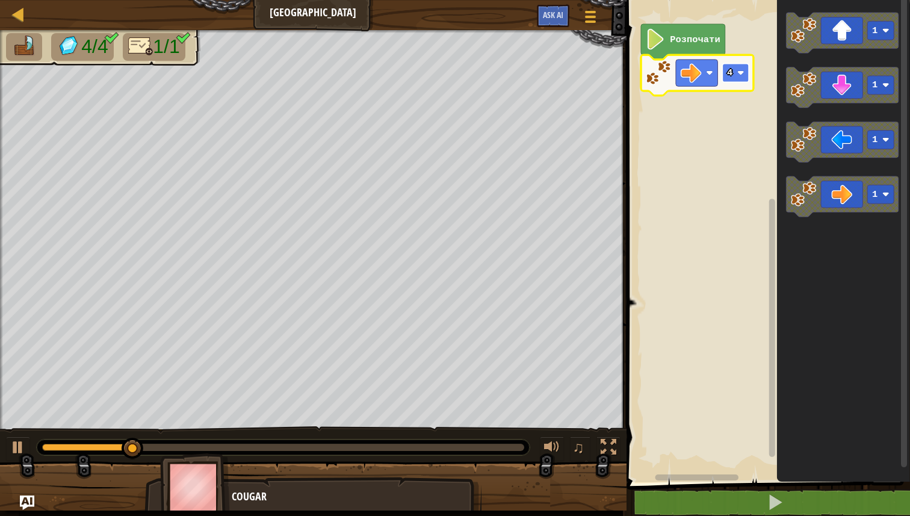
click at [730, 80] on rect "Робоча область Blockly" at bounding box center [735, 73] width 26 height 19
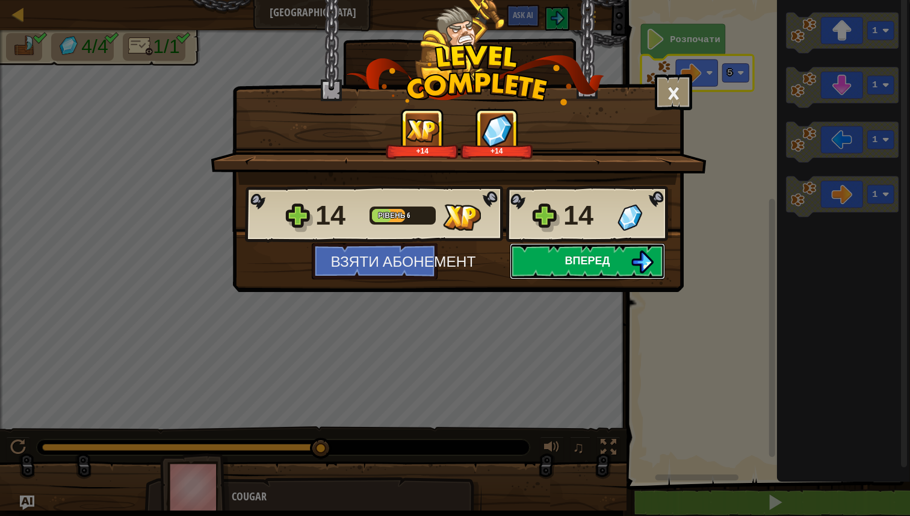
click at [601, 264] on span "Вперед" at bounding box center [587, 260] width 45 height 15
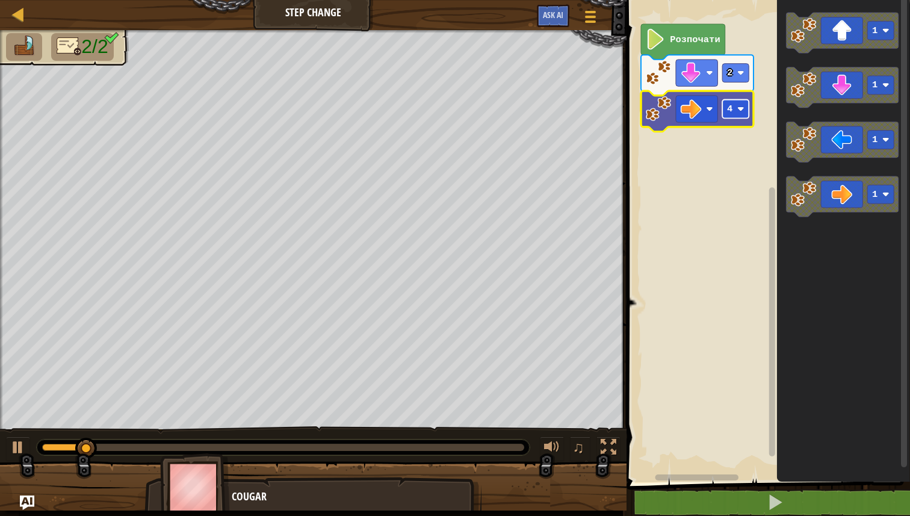
click at [732, 116] on rect "Робоча область Blockly" at bounding box center [735, 109] width 26 height 19
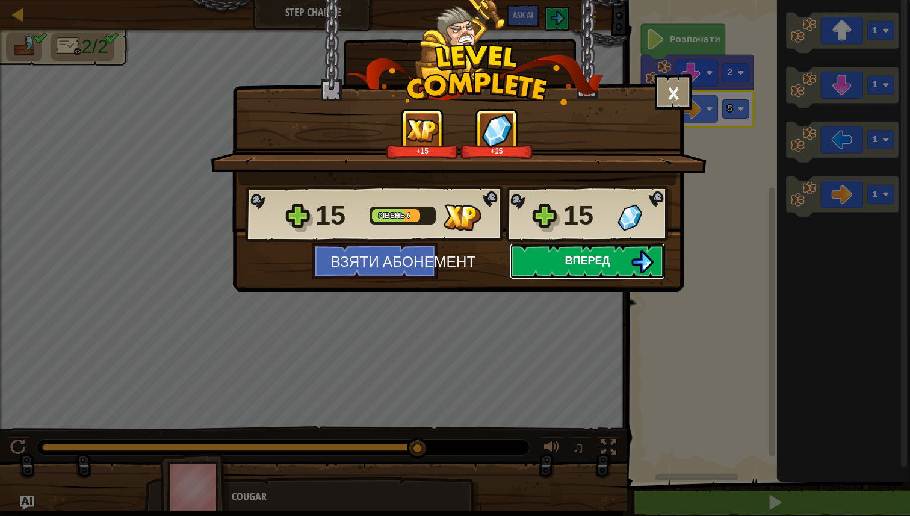
click at [595, 273] on button "Вперед" at bounding box center [587, 261] width 155 height 36
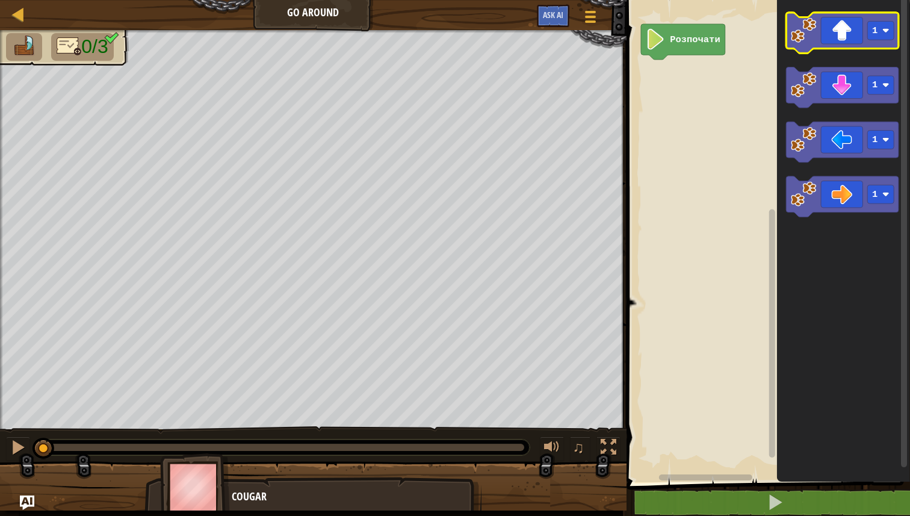
click at [805, 42] on image "Робоча область Blockly" at bounding box center [803, 29] width 25 height 25
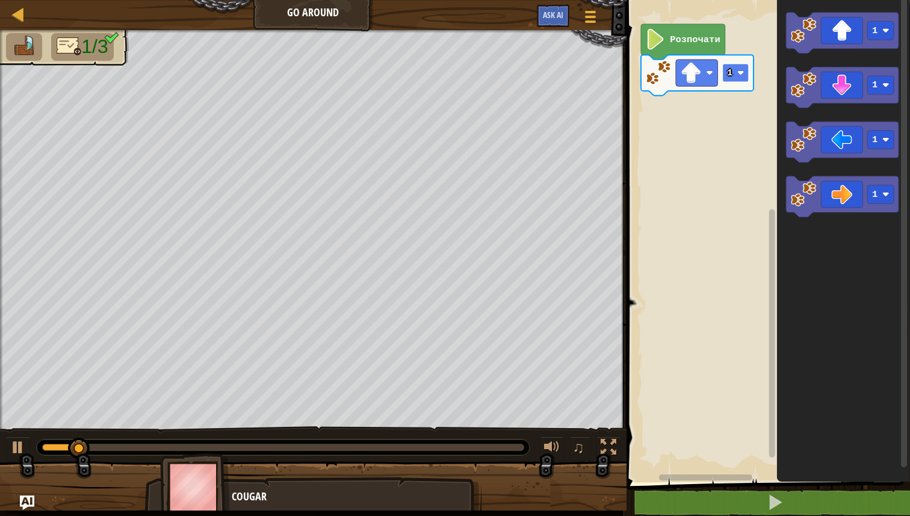
click at [737, 73] on rect "Робоча область Blockly" at bounding box center [735, 73] width 26 height 19
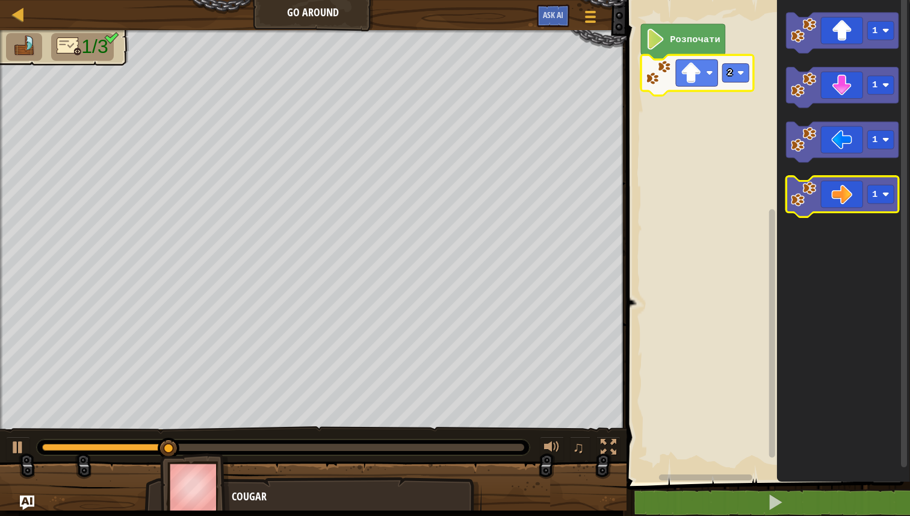
click at [805, 200] on image "Робоча область Blockly" at bounding box center [803, 193] width 25 height 25
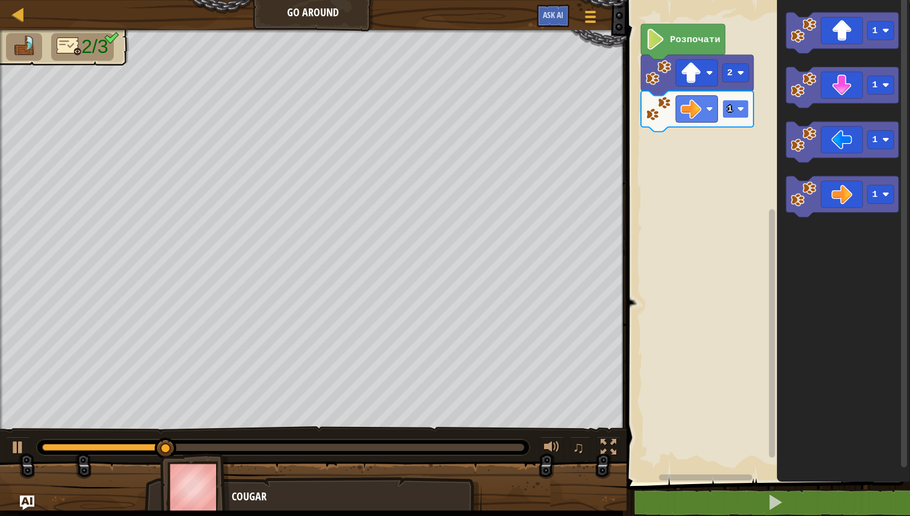
click at [732, 104] on text "1" at bounding box center [729, 109] width 5 height 11
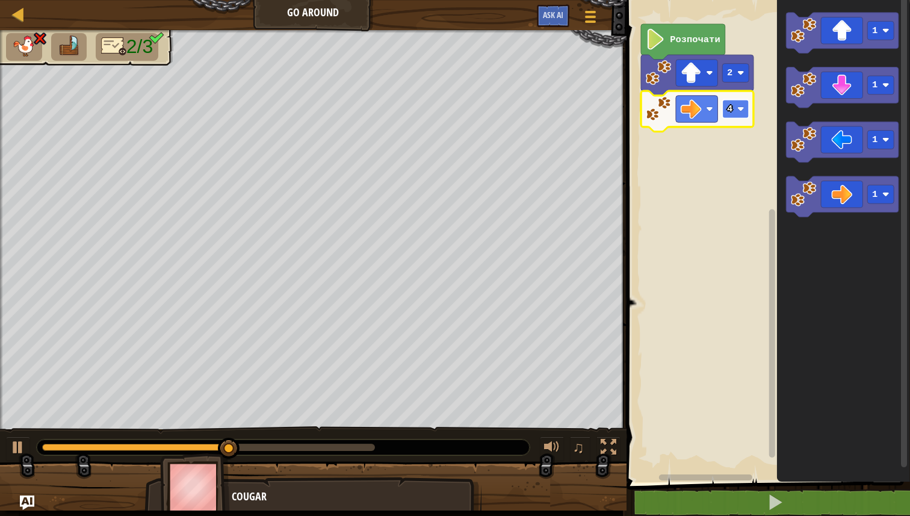
click at [741, 117] on rect "Робоча область Blockly" at bounding box center [735, 109] width 26 height 19
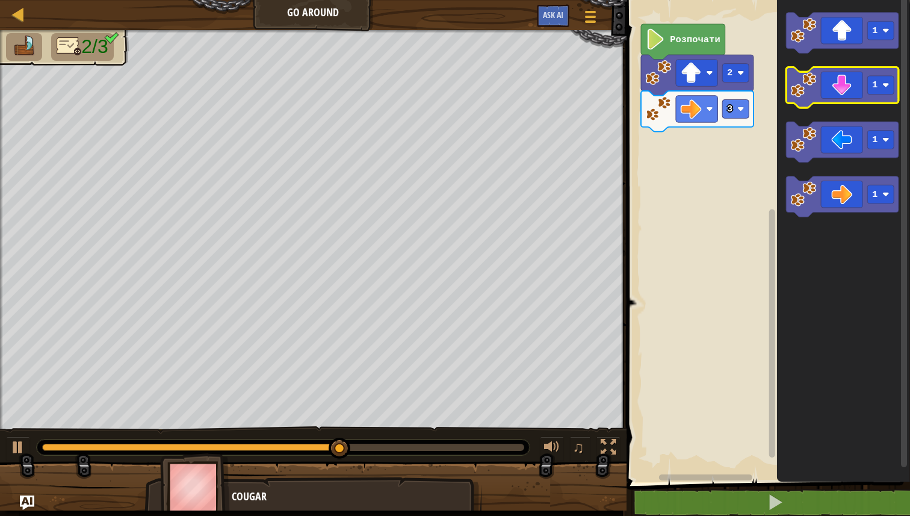
click at [804, 94] on image "Робоча область Blockly" at bounding box center [803, 84] width 25 height 25
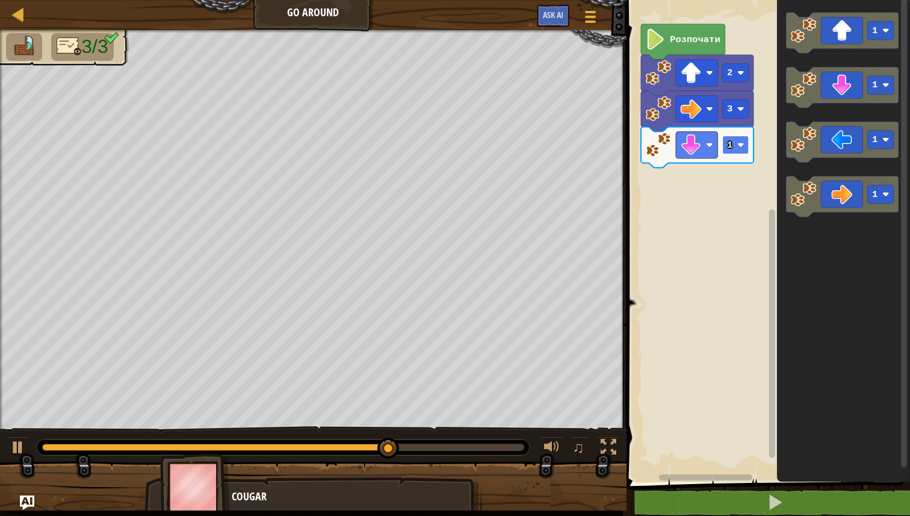
click at [740, 146] on image "Робоча область Blockly" at bounding box center [740, 144] width 7 height 7
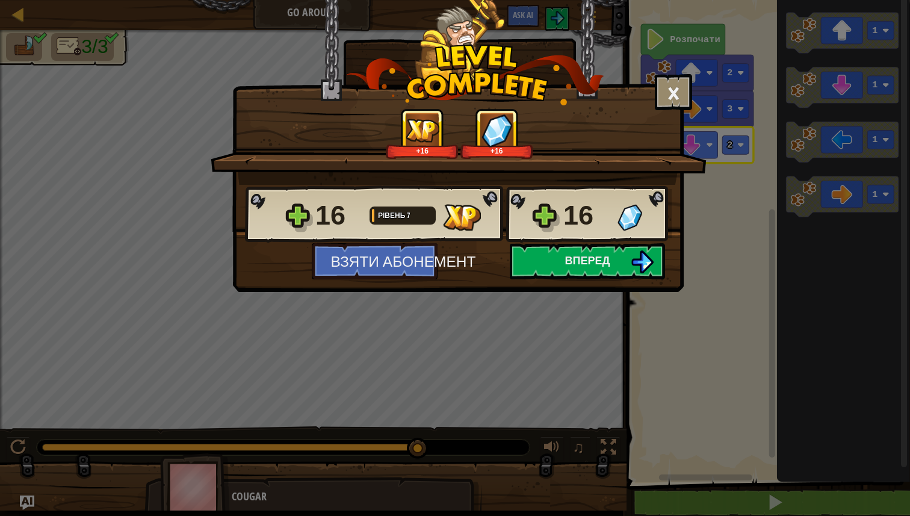
click at [773, 343] on div "× Наскільки цікавим був цей рівень? Розкажіть нам більше! +16 +16 Reticulating …" at bounding box center [455, 258] width 910 height 516
click at [594, 261] on span "Вперед" at bounding box center [587, 260] width 45 height 15
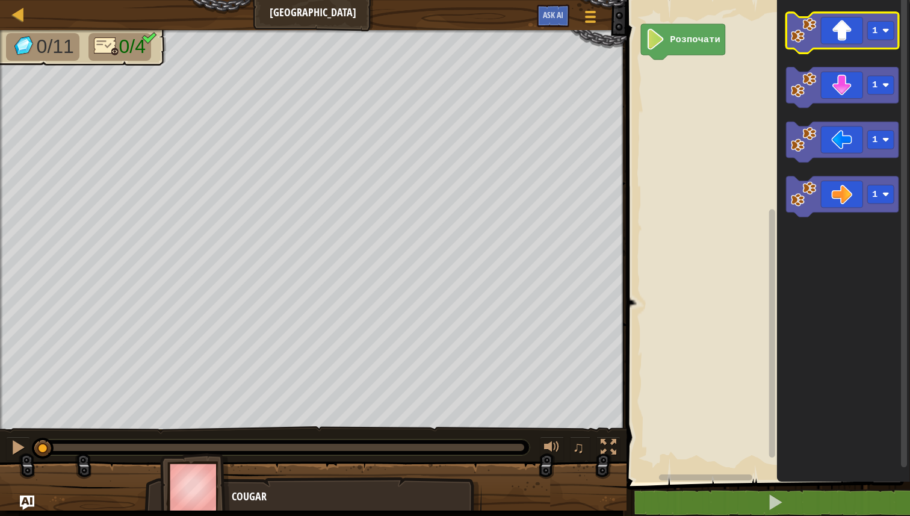
click at [808, 43] on icon "Робоча область Blockly" at bounding box center [842, 33] width 113 height 41
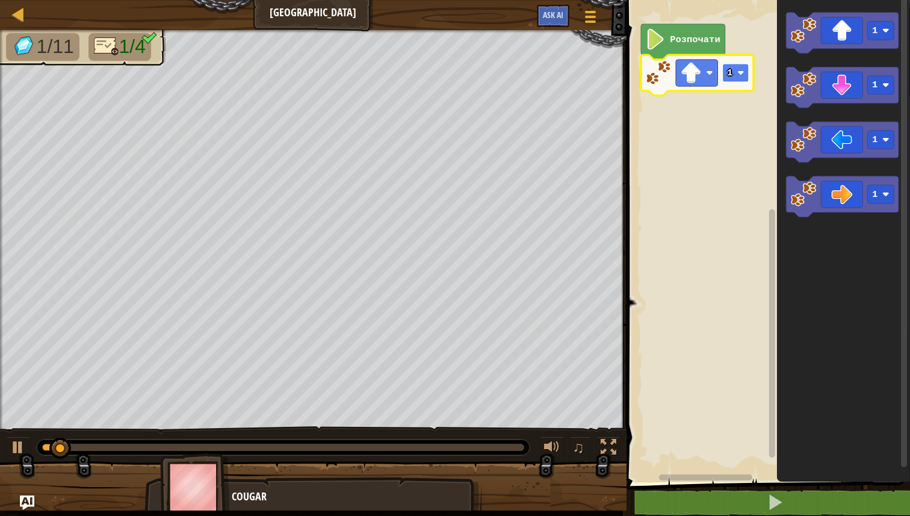
click at [741, 73] on image "Робоча область Blockly" at bounding box center [740, 72] width 7 height 7
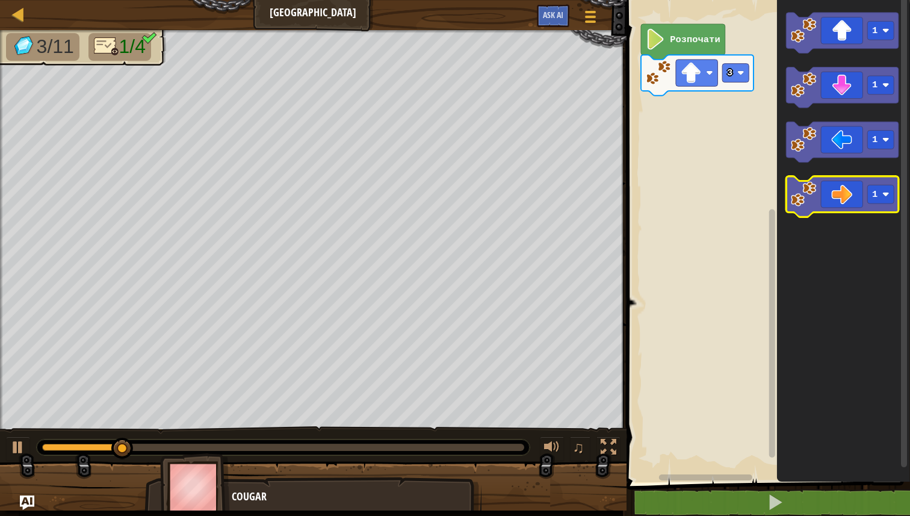
click at [812, 182] on image "Робоча область Blockly" at bounding box center [803, 193] width 25 height 25
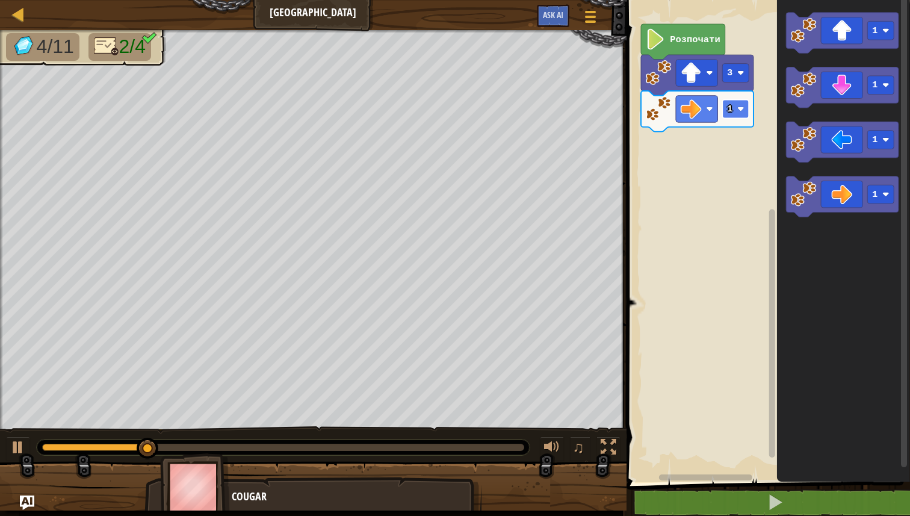
click at [731, 116] on rect "Робоча область Blockly" at bounding box center [735, 109] width 26 height 19
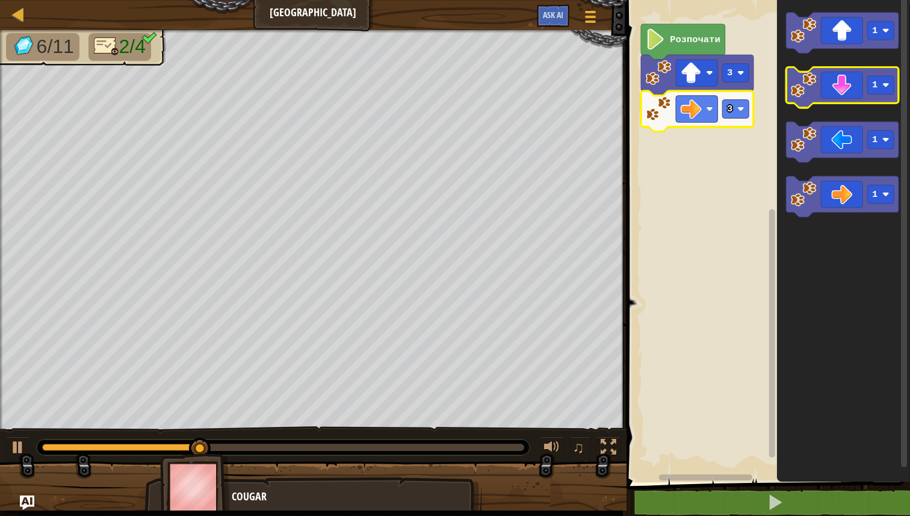
click at [810, 99] on icon "Робоча область Blockly" at bounding box center [842, 87] width 113 height 41
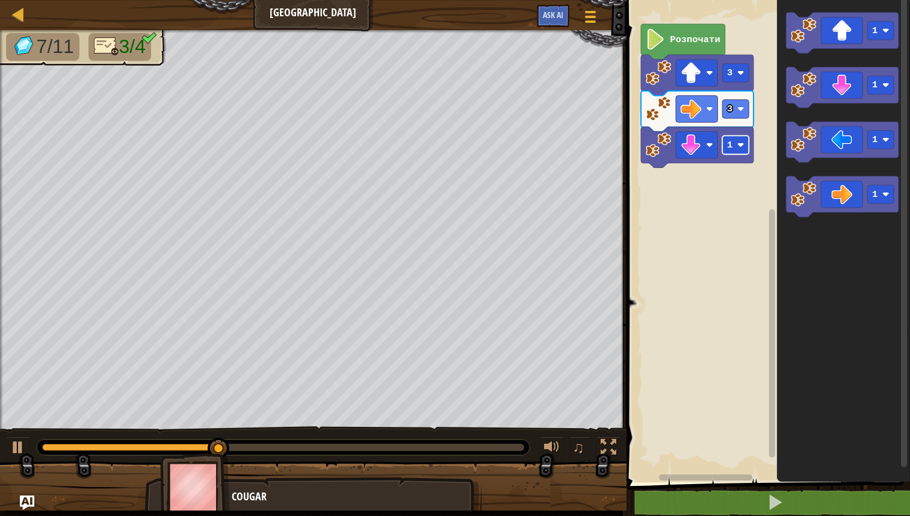
click at [740, 146] on image "Робоча область Blockly" at bounding box center [740, 144] width 7 height 7
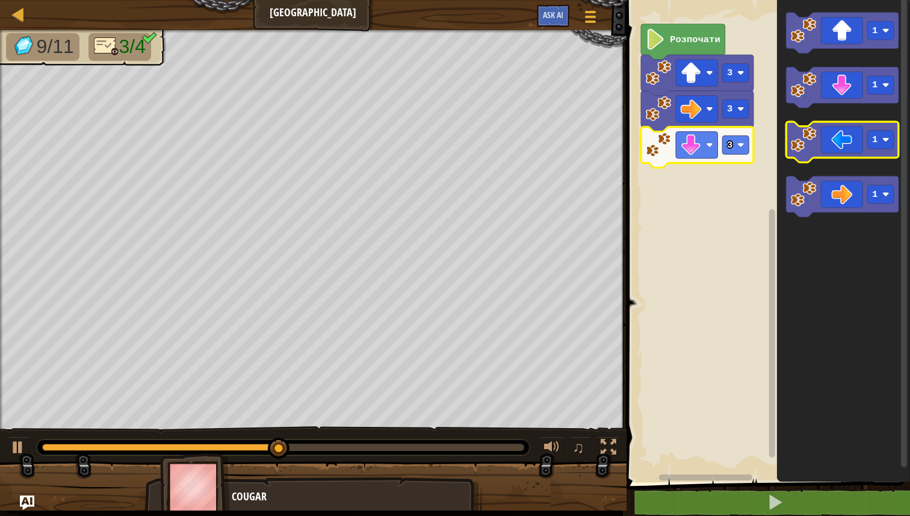
click at [801, 152] on image "Робоча область Blockly" at bounding box center [803, 139] width 25 height 25
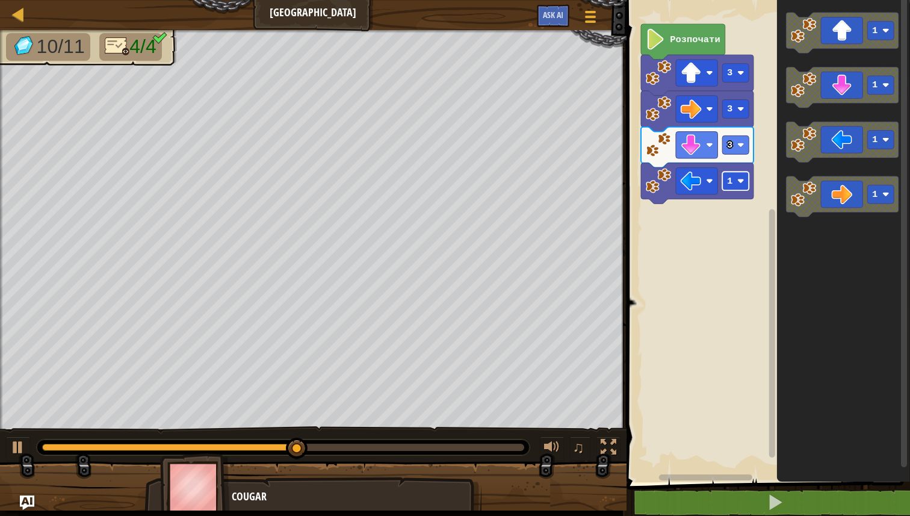
click at [744, 185] on rect "Робоча область Blockly" at bounding box center [735, 180] width 26 height 19
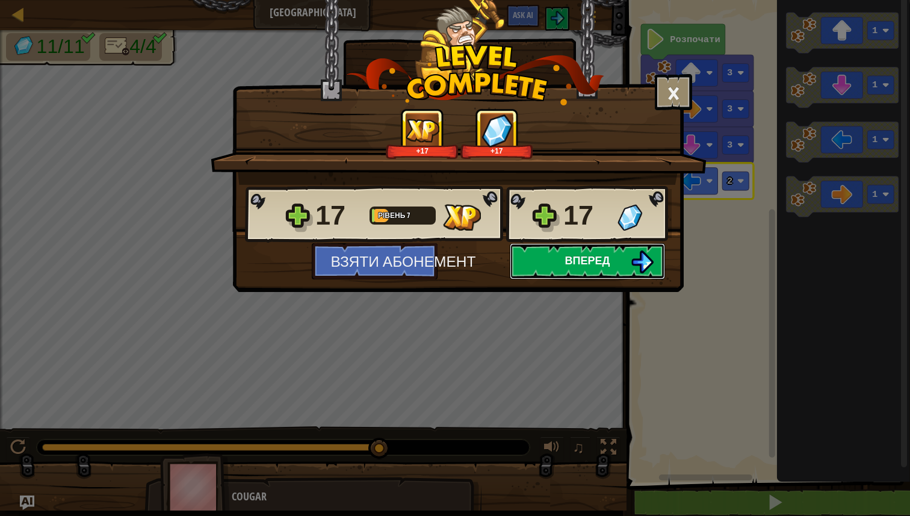
click at [577, 250] on button "Вперед" at bounding box center [587, 261] width 155 height 36
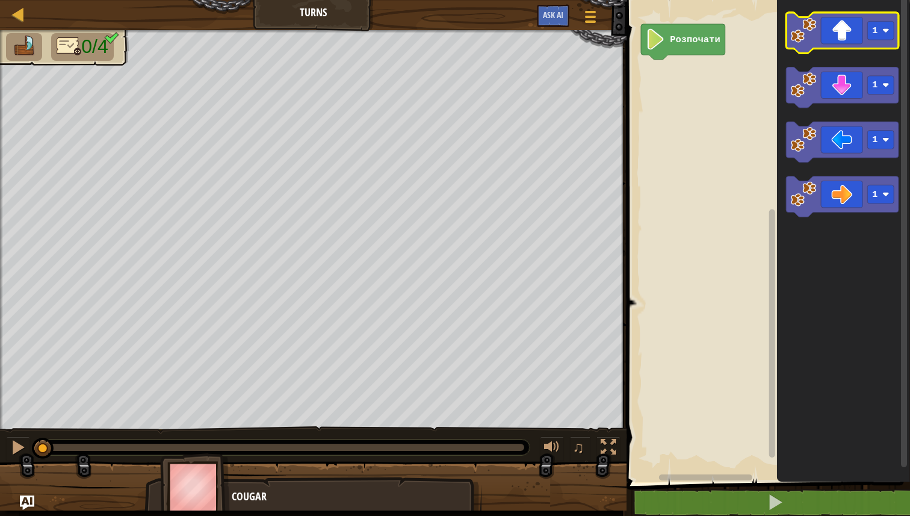
click at [807, 42] on image "Робоча область Blockly" at bounding box center [803, 29] width 25 height 25
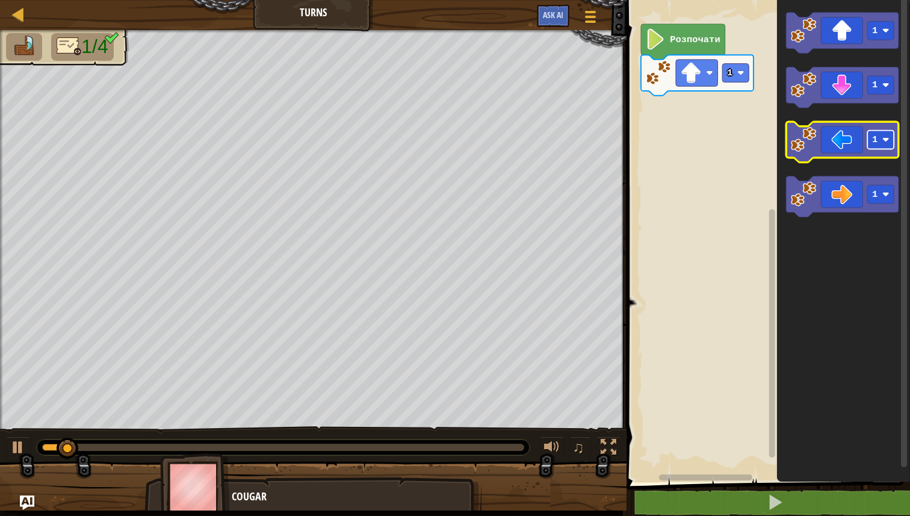
click at [876, 141] on text "1" at bounding box center [874, 139] width 5 height 11
click at [802, 144] on image "Робоча область Blockly" at bounding box center [803, 139] width 25 height 25
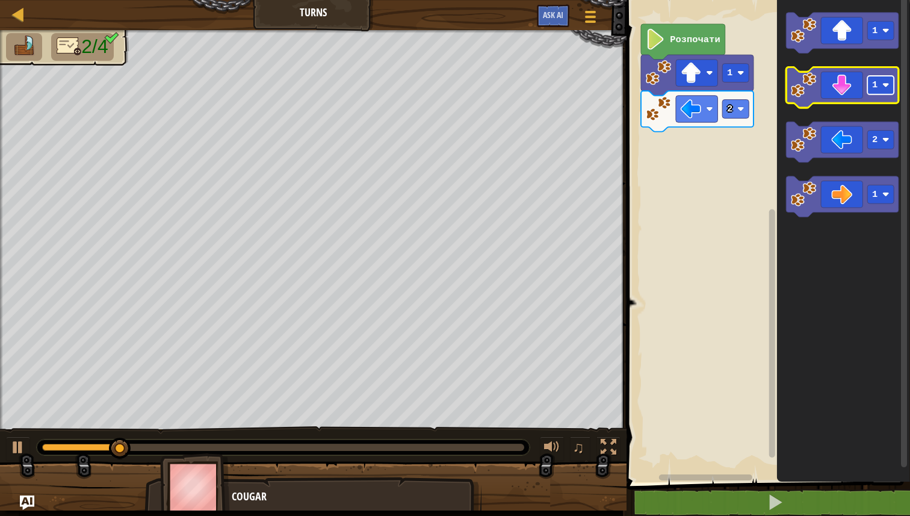
click at [882, 91] on rect "Робоча область Blockly" at bounding box center [880, 85] width 26 height 19
click at [811, 93] on image "Робоча область Blockly" at bounding box center [803, 84] width 25 height 25
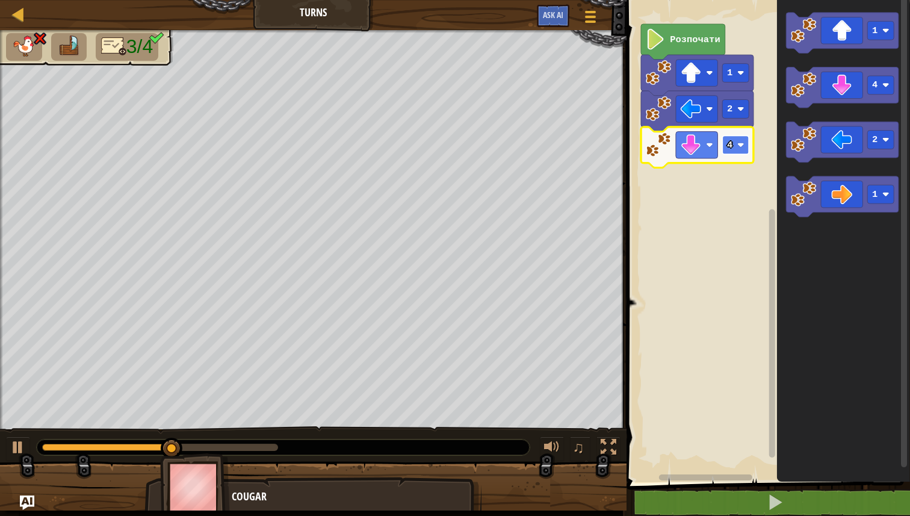
click at [740, 146] on image "Робоча область Blockly" at bounding box center [740, 144] width 7 height 7
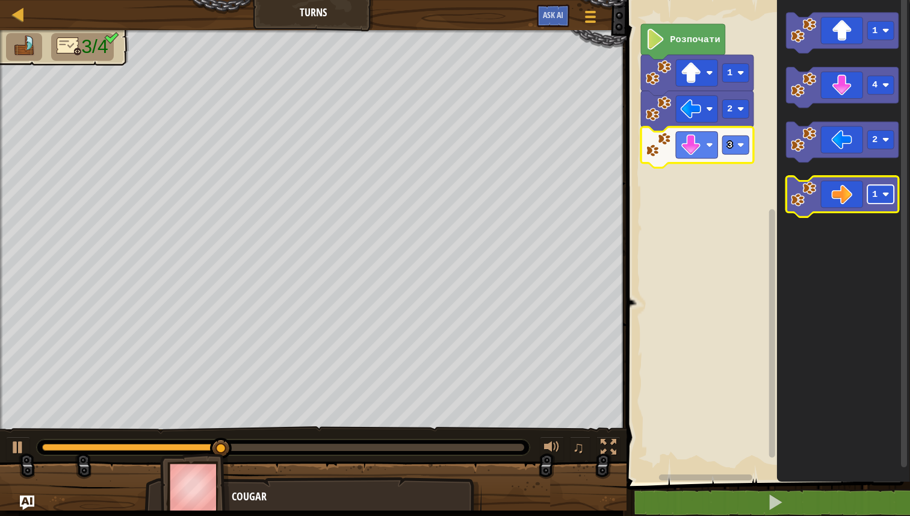
click at [882, 193] on rect "Робоча область Blockly" at bounding box center [880, 194] width 26 height 19
click at [806, 199] on image "Робоча область Blockly" at bounding box center [803, 193] width 25 height 25
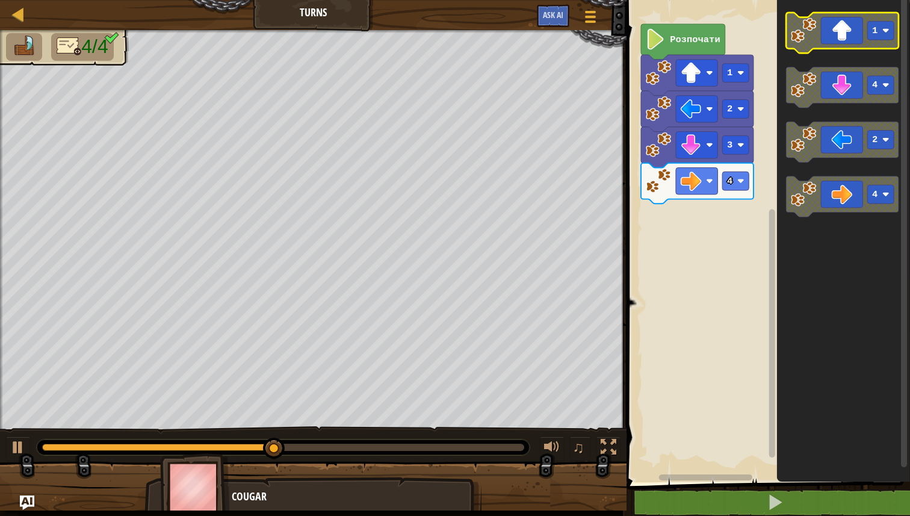
click at [876, 29] on text "1" at bounding box center [874, 30] width 5 height 11
click at [803, 40] on image "Робоча область Blockly" at bounding box center [803, 29] width 25 height 25
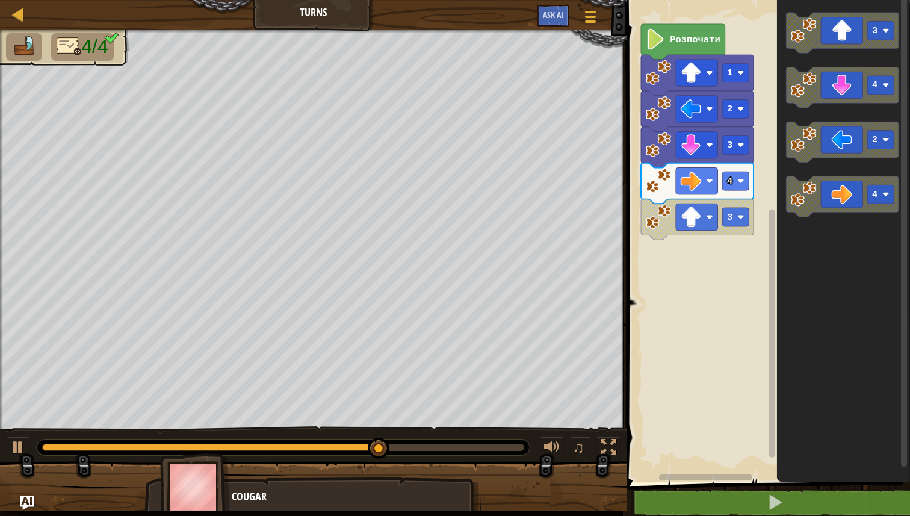
click at [710, 332] on rect "Робоча область Blockly" at bounding box center [766, 238] width 287 height 488
click at [661, 246] on rect "Робоча область Blockly" at bounding box center [766, 238] width 287 height 488
click at [661, 224] on image "Робоча область Blockly" at bounding box center [658, 216] width 25 height 25
click at [690, 291] on rect "Робоча область Blockly" at bounding box center [766, 238] width 287 height 488
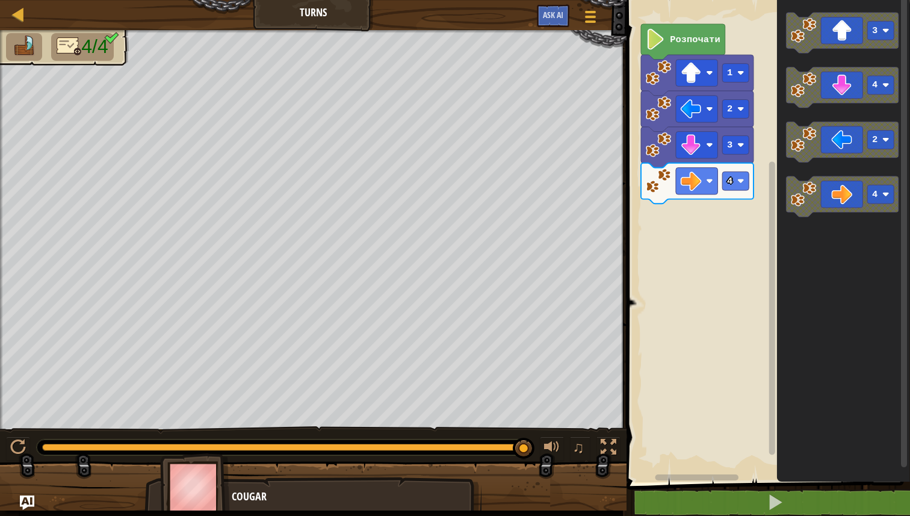
click at [656, 272] on div "Розпочати 1 2 3 4 3 4 2 4" at bounding box center [766, 238] width 287 height 488
click at [810, 39] on image "Робоча область Blockly" at bounding box center [803, 29] width 25 height 25
click at [720, 284] on rect "Робоча область Blockly" at bounding box center [766, 238] width 287 height 488
click at [749, 225] on icon "Робоча область Blockly" at bounding box center [697, 219] width 113 height 41
click at [737, 223] on rect "Робоча область Blockly" at bounding box center [735, 217] width 26 height 19
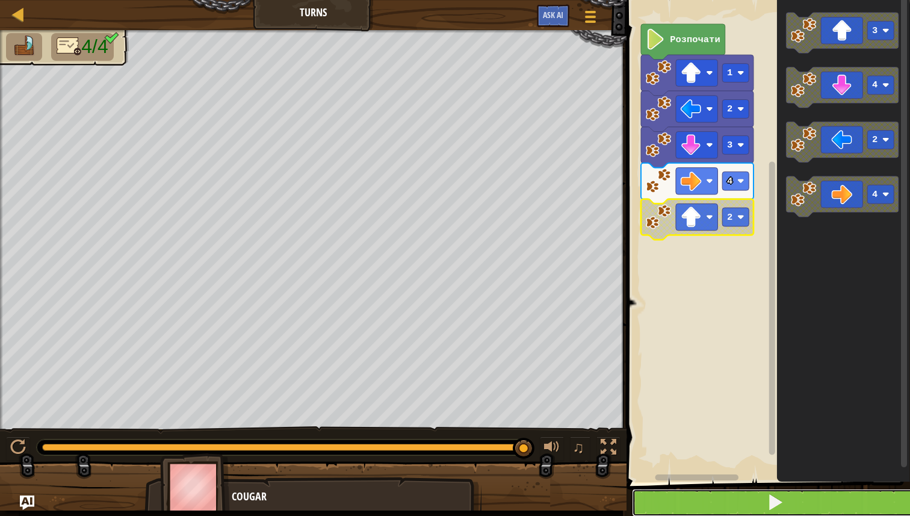
click at [768, 500] on span at bounding box center [775, 501] width 17 height 17
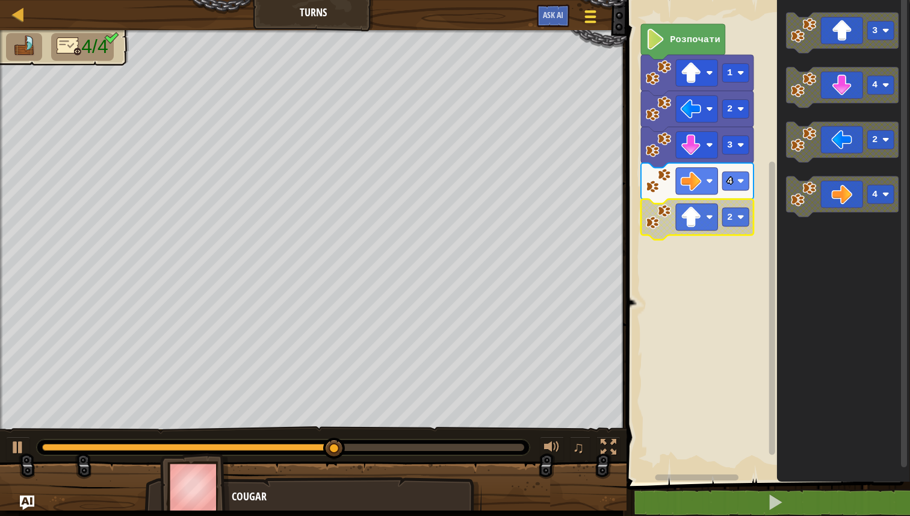
click at [597, 16] on div at bounding box center [590, 16] width 16 height 17
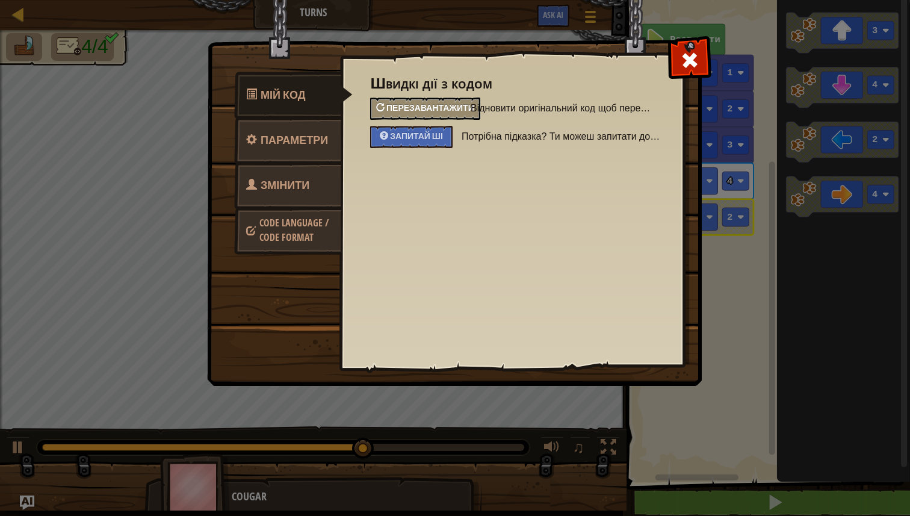
click at [434, 111] on span "Перезавантажити" at bounding box center [430, 107] width 88 height 11
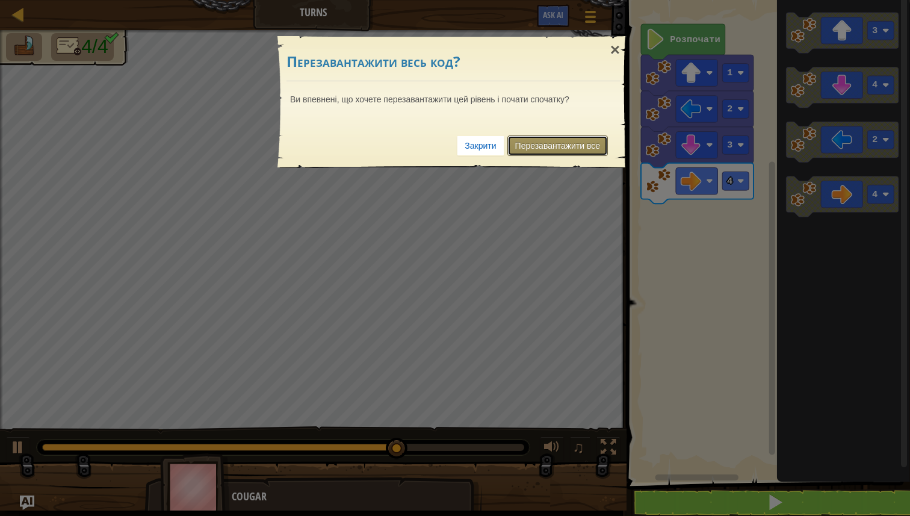
click at [538, 147] on link "Перезавантажити все" at bounding box center [557, 145] width 101 height 20
